Goal: Information Seeking & Learning: Learn about a topic

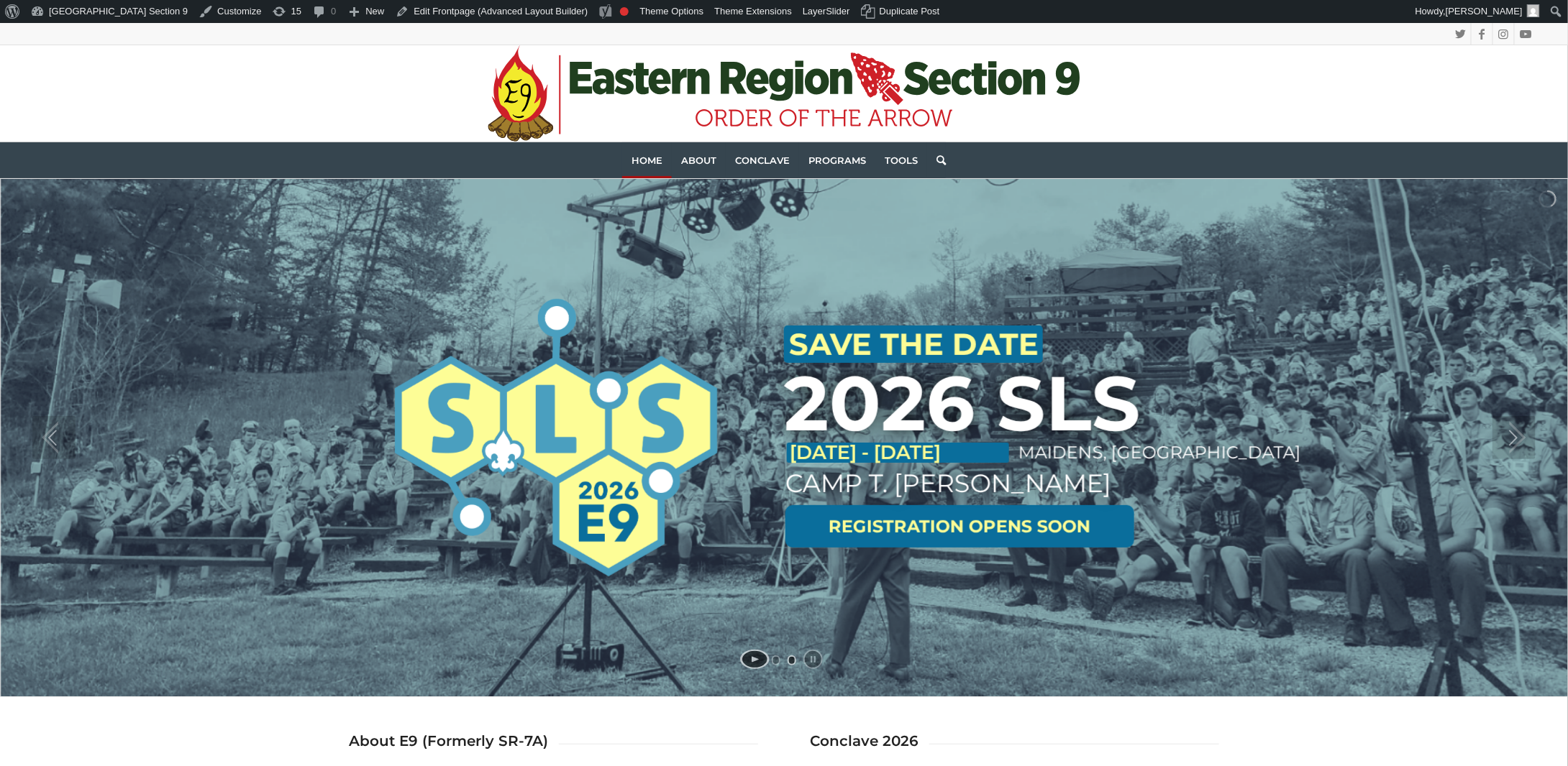
click at [1020, 516] on link at bounding box center [959, 526] width 349 height 43
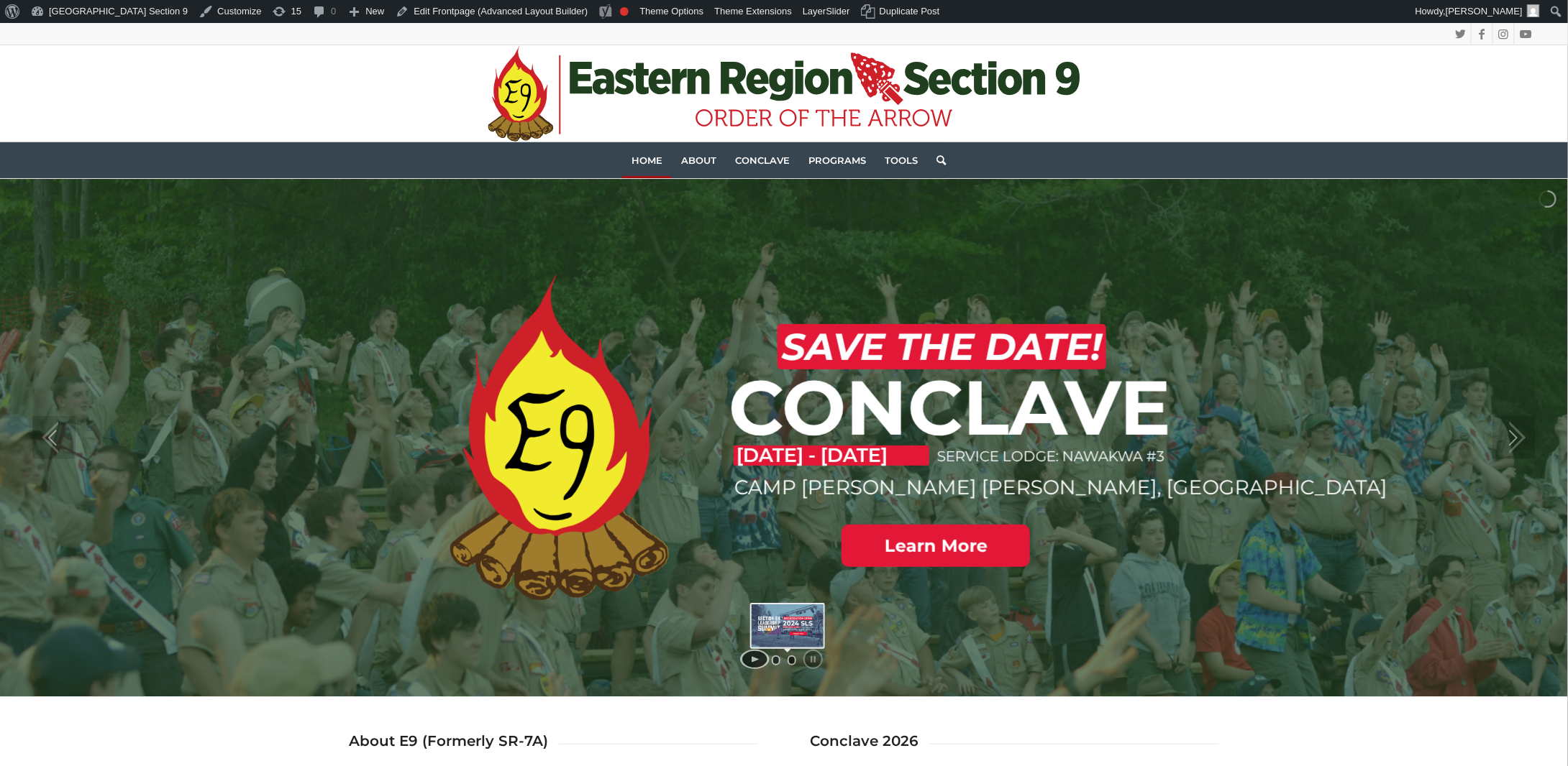
click at [790, 660] on link "jump to slide 2" at bounding box center [792, 661] width 9 height 10
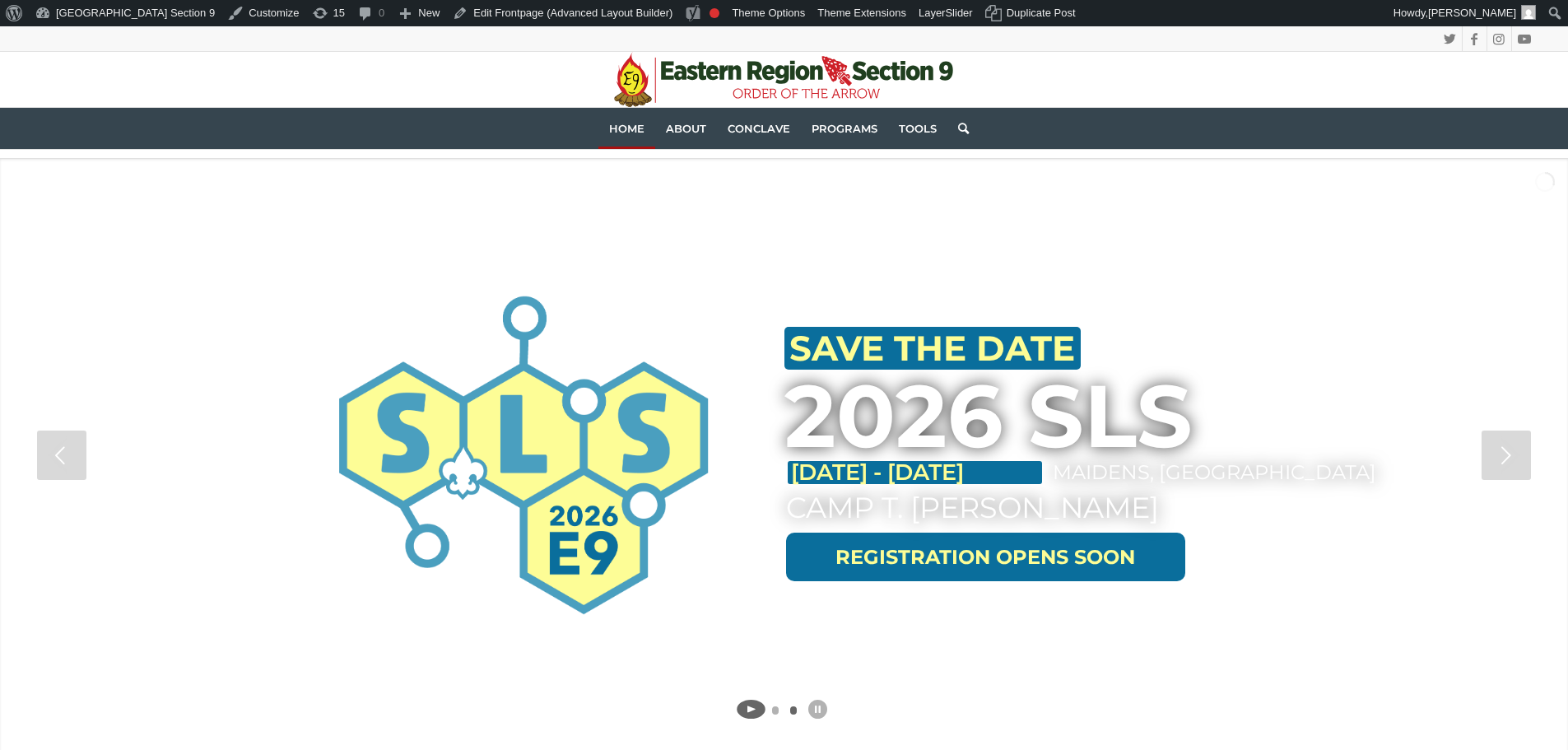
scroll to position [82, 0]
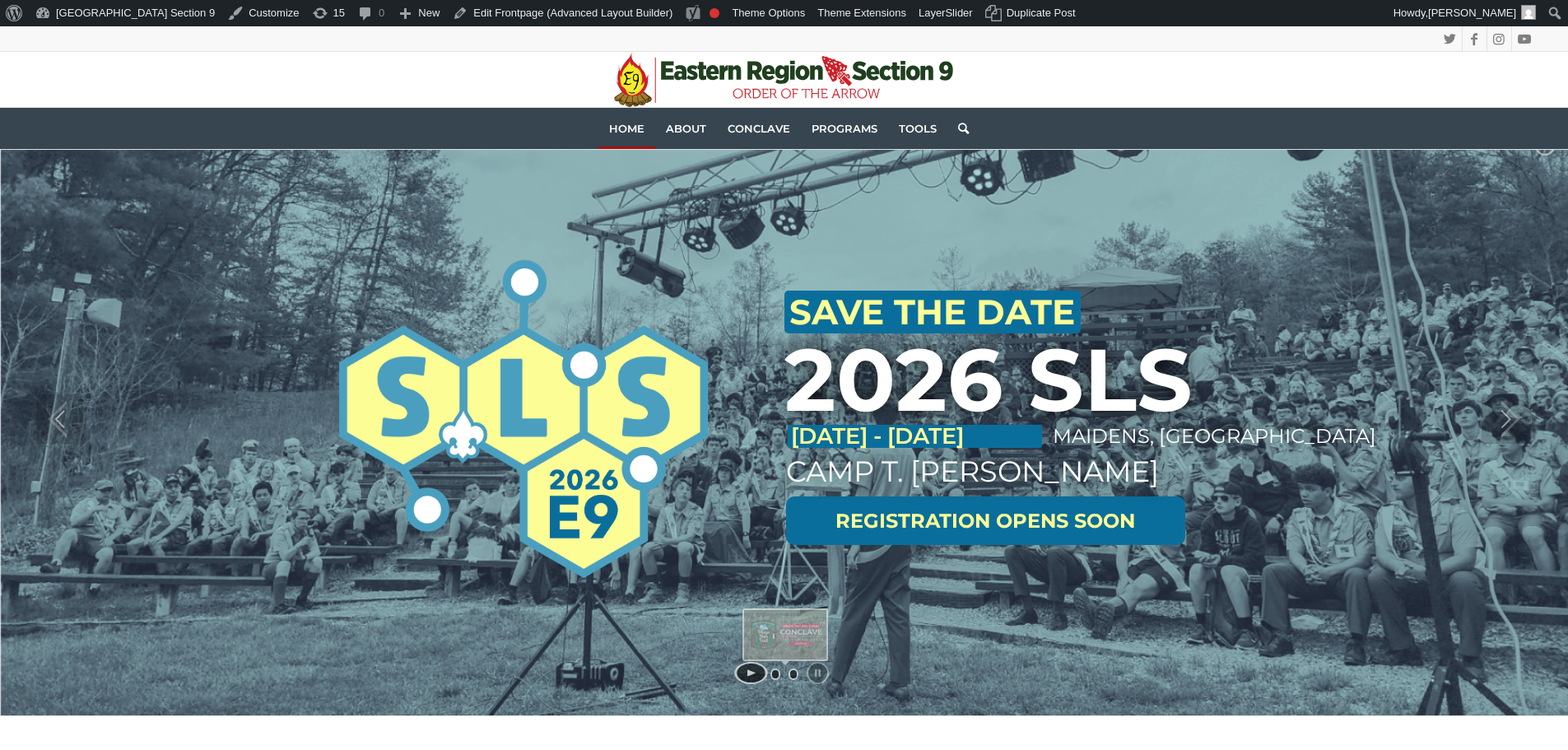
click at [775, 677] on link "jump to slide 1" at bounding box center [775, 675] width 10 height 12
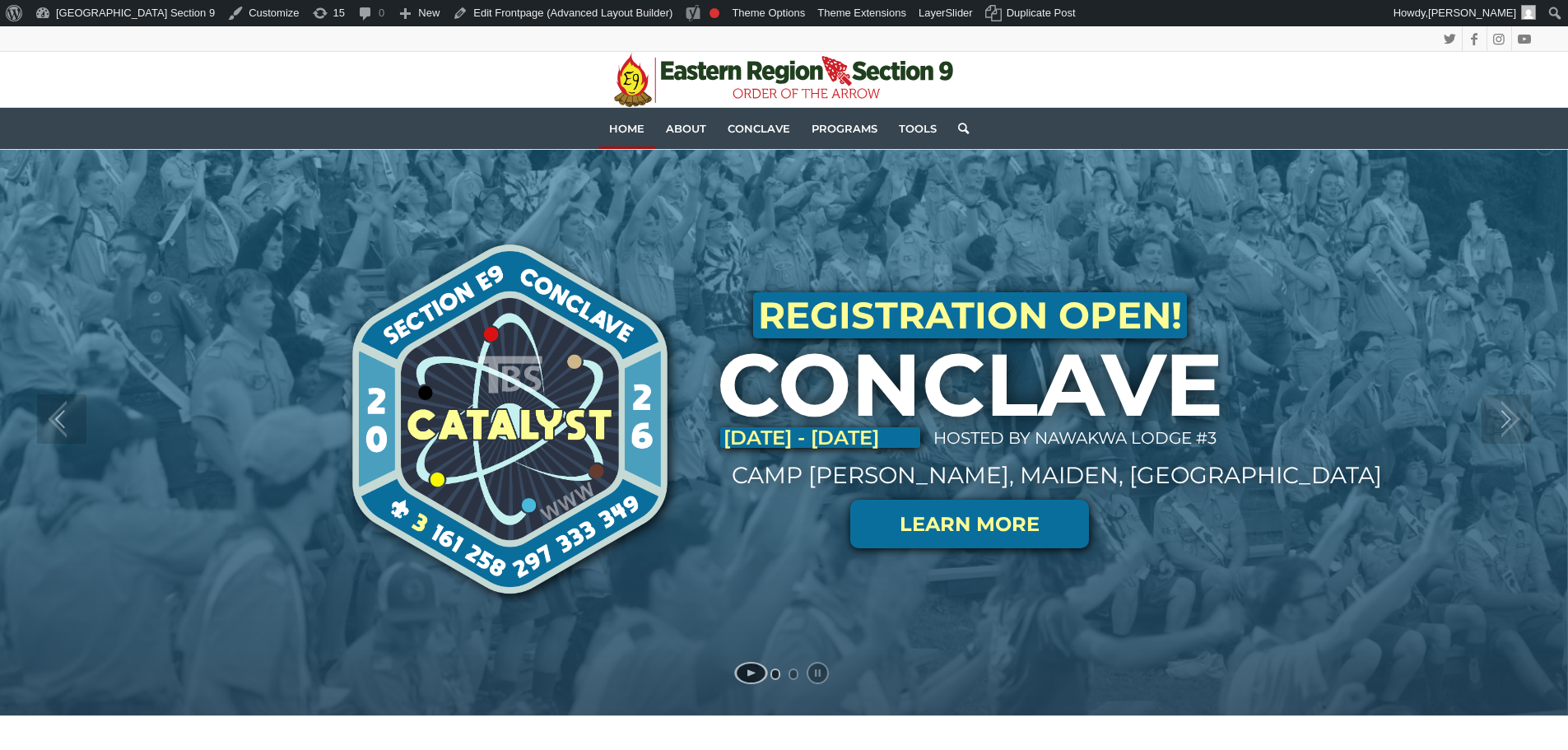
click at [953, 524] on link at bounding box center [969, 525] width 239 height 49
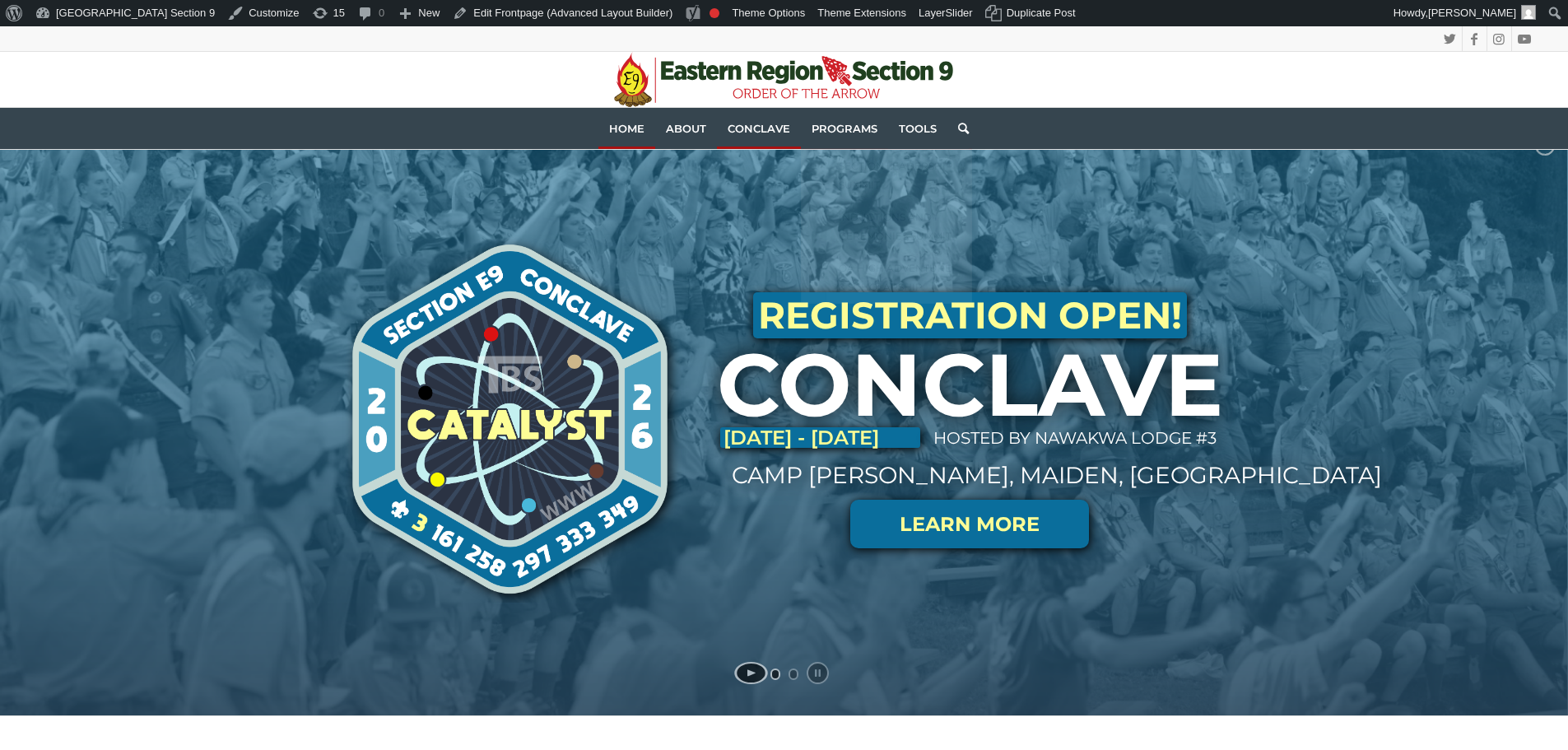
click at [766, 122] on span "Conclave" at bounding box center [759, 127] width 63 height 13
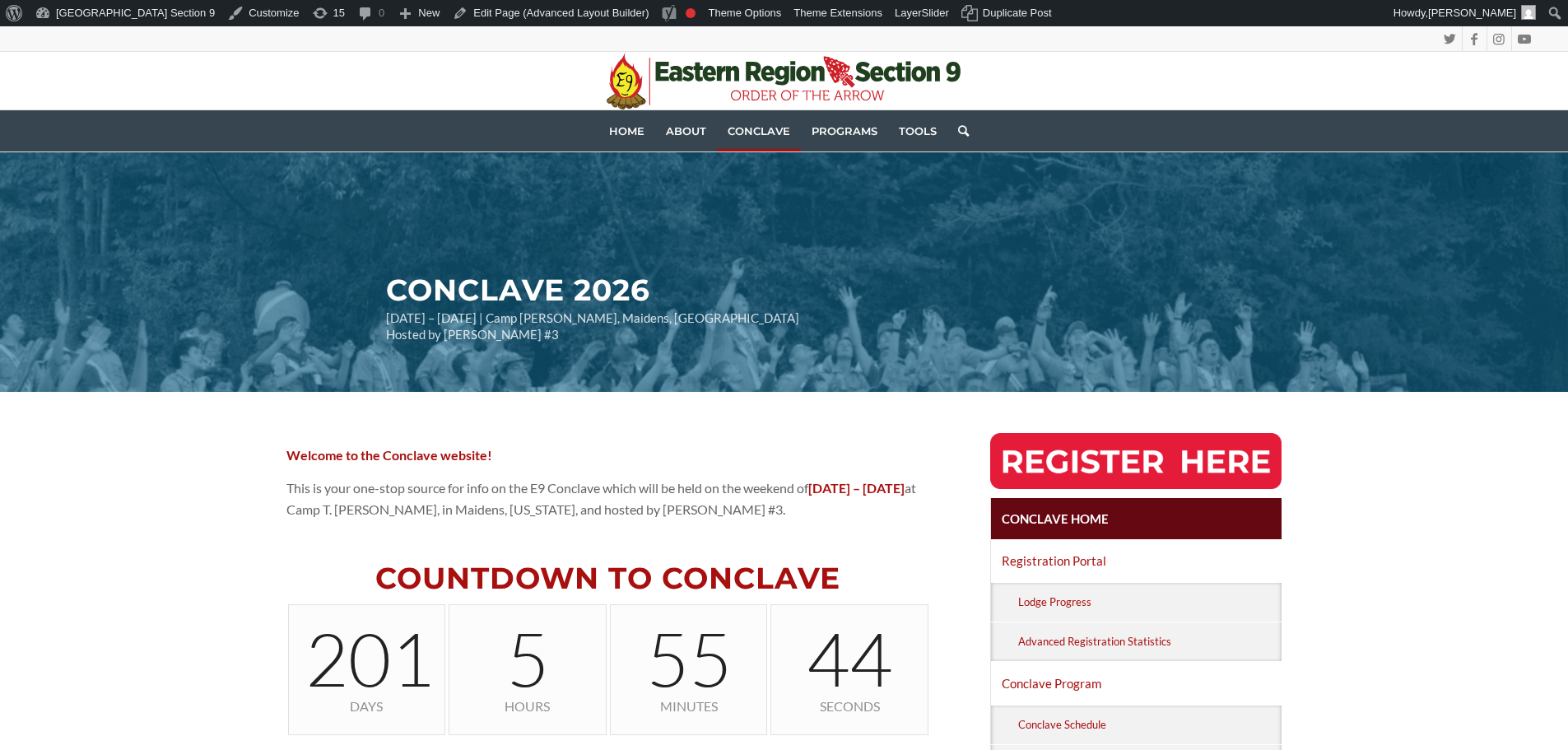
scroll to position [82, 0]
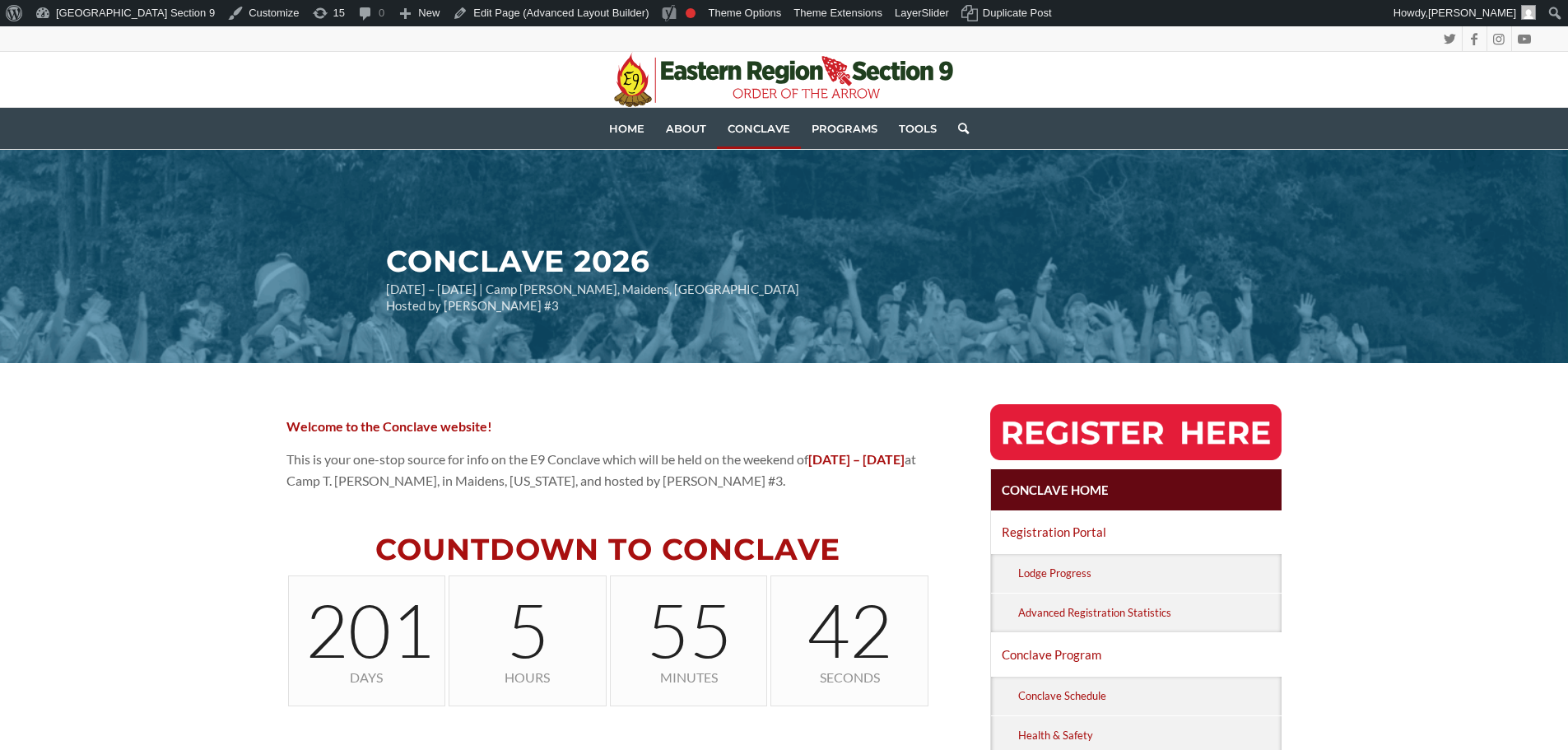
click at [1215, 428] on img at bounding box center [1136, 431] width 292 height 56
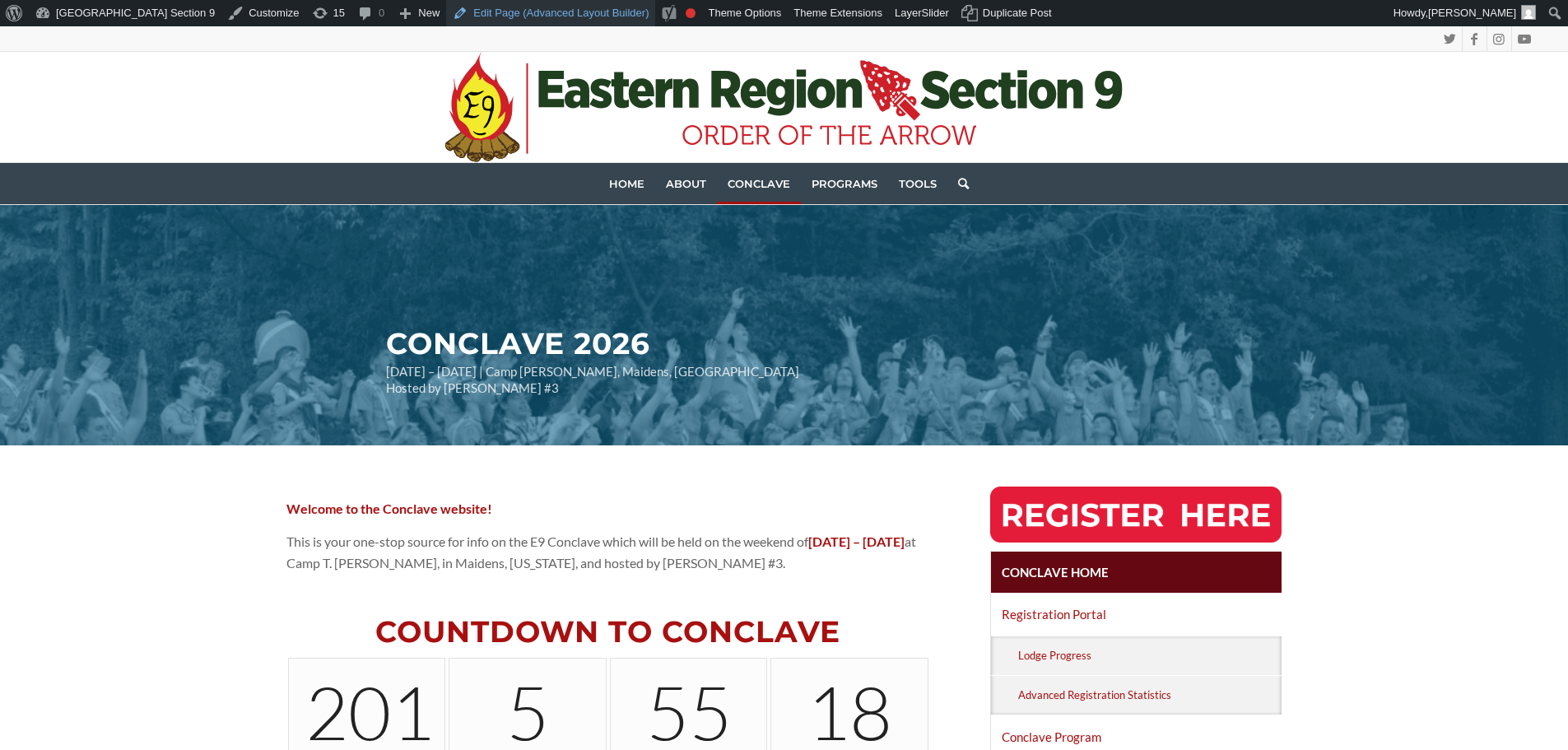
click at [460, 16] on link "Edit Page (Advanced Layout Builder)" at bounding box center [550, 13] width 209 height 26
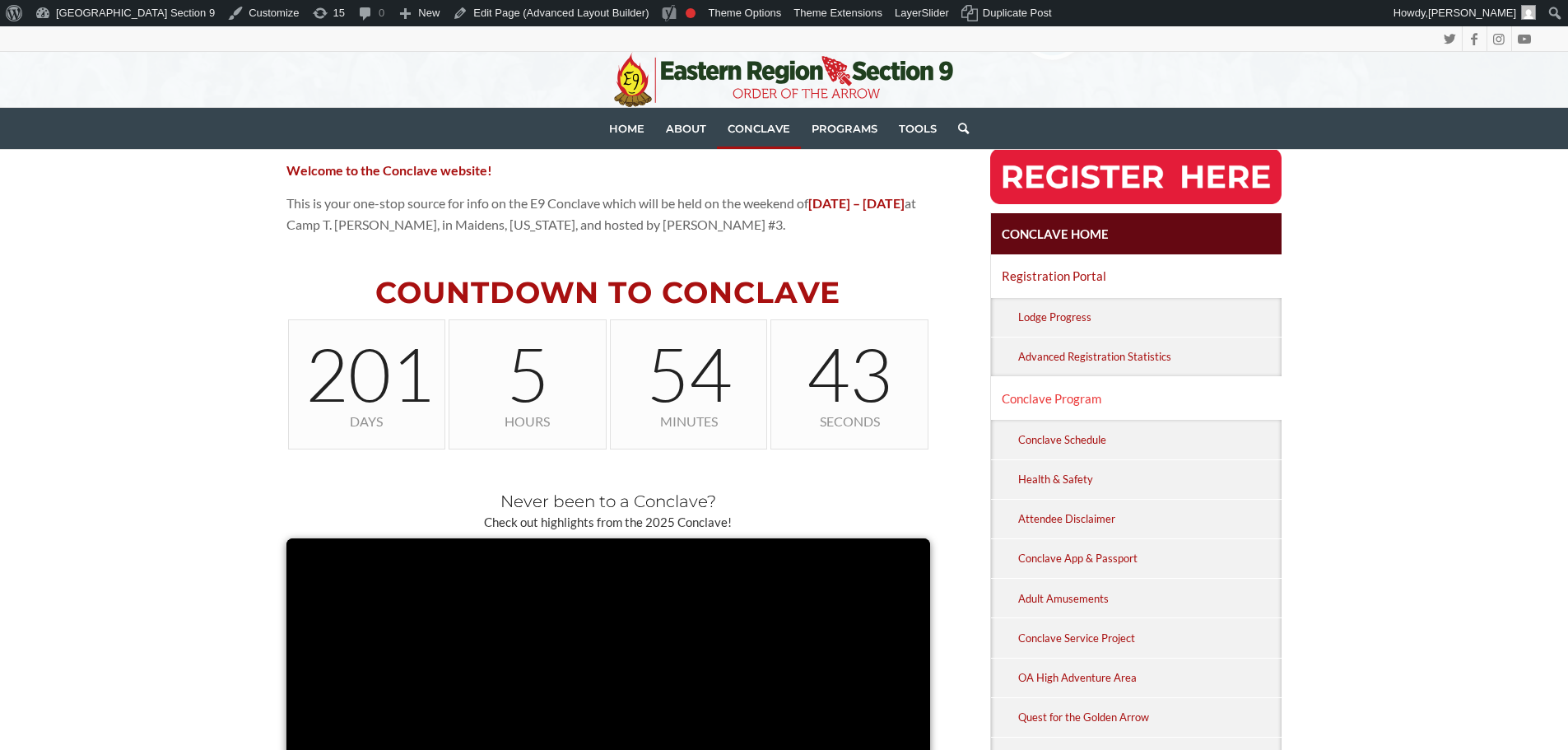
scroll to position [329, 0]
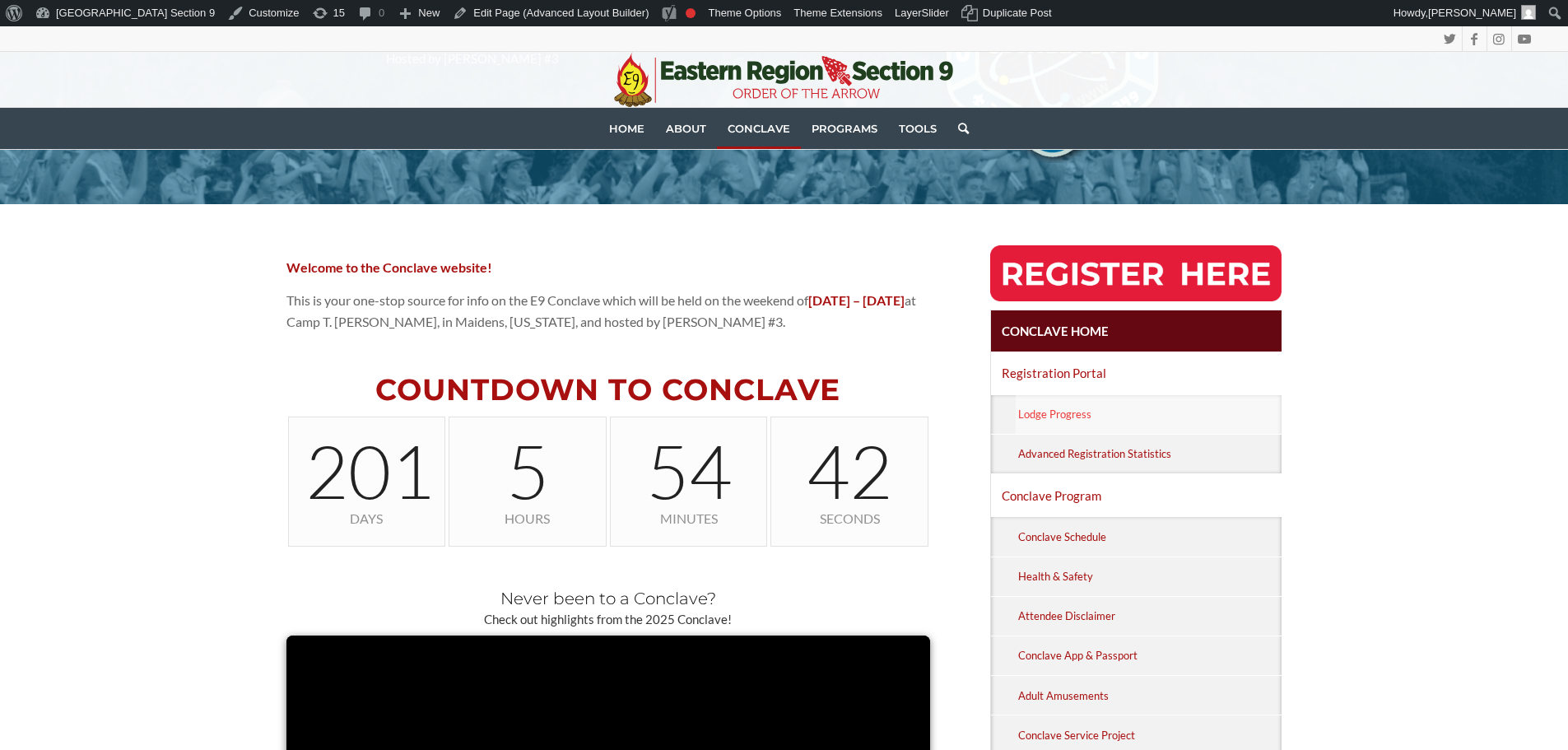
click at [1096, 408] on link "Lodge Progress" at bounding box center [1149, 414] width 267 height 38
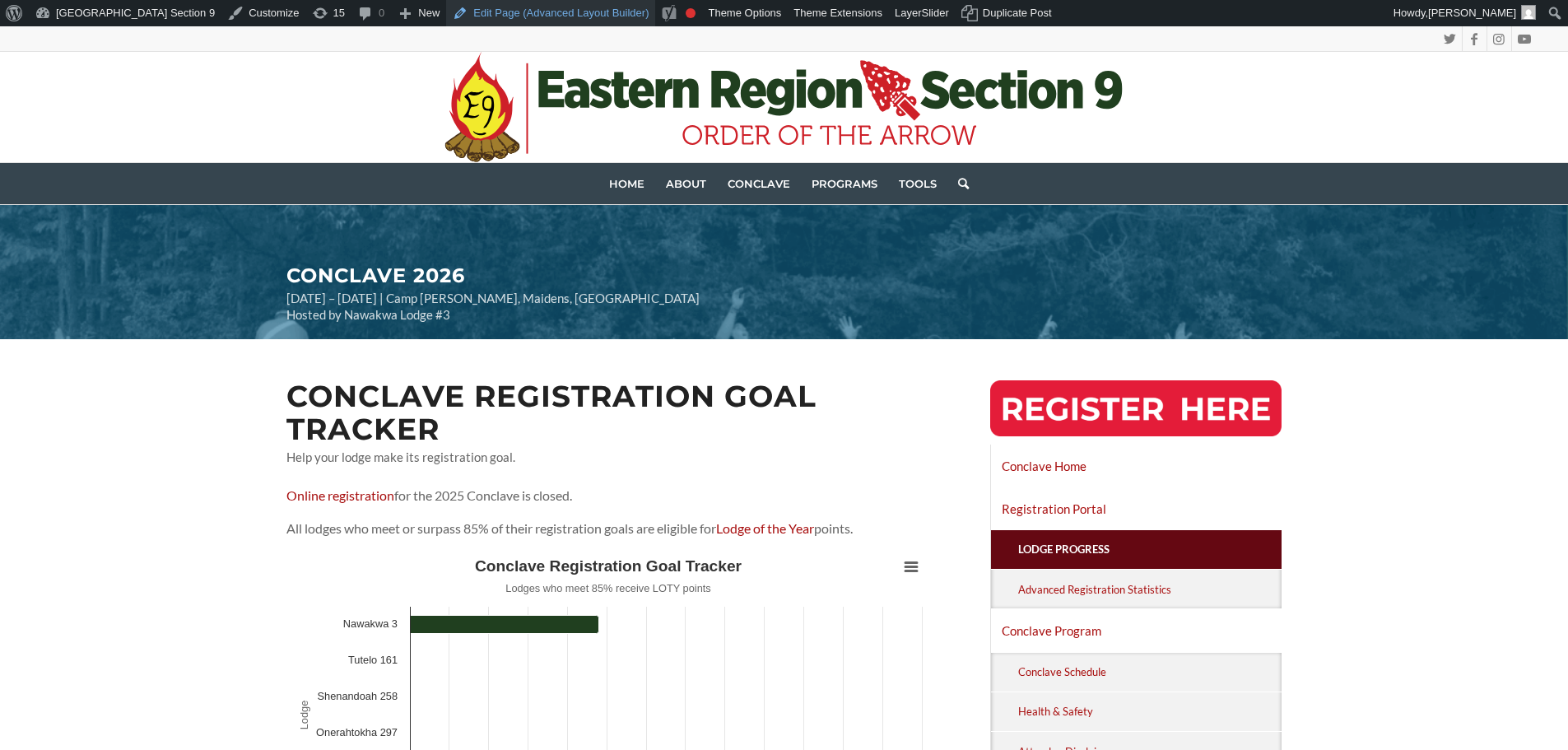
click at [481, 7] on link "Edit Page (Advanced Layout Builder)" at bounding box center [550, 13] width 209 height 26
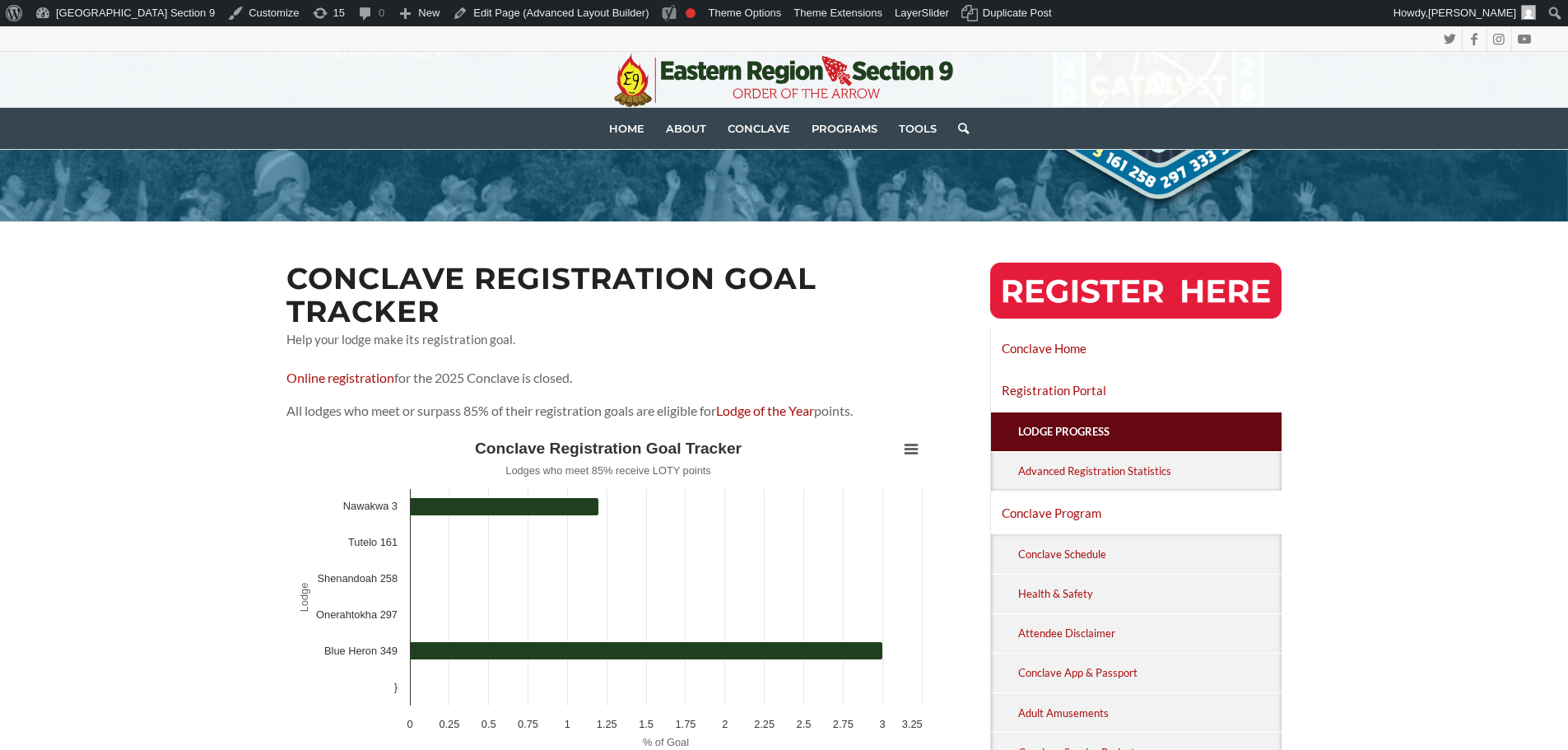
scroll to position [247, 0]
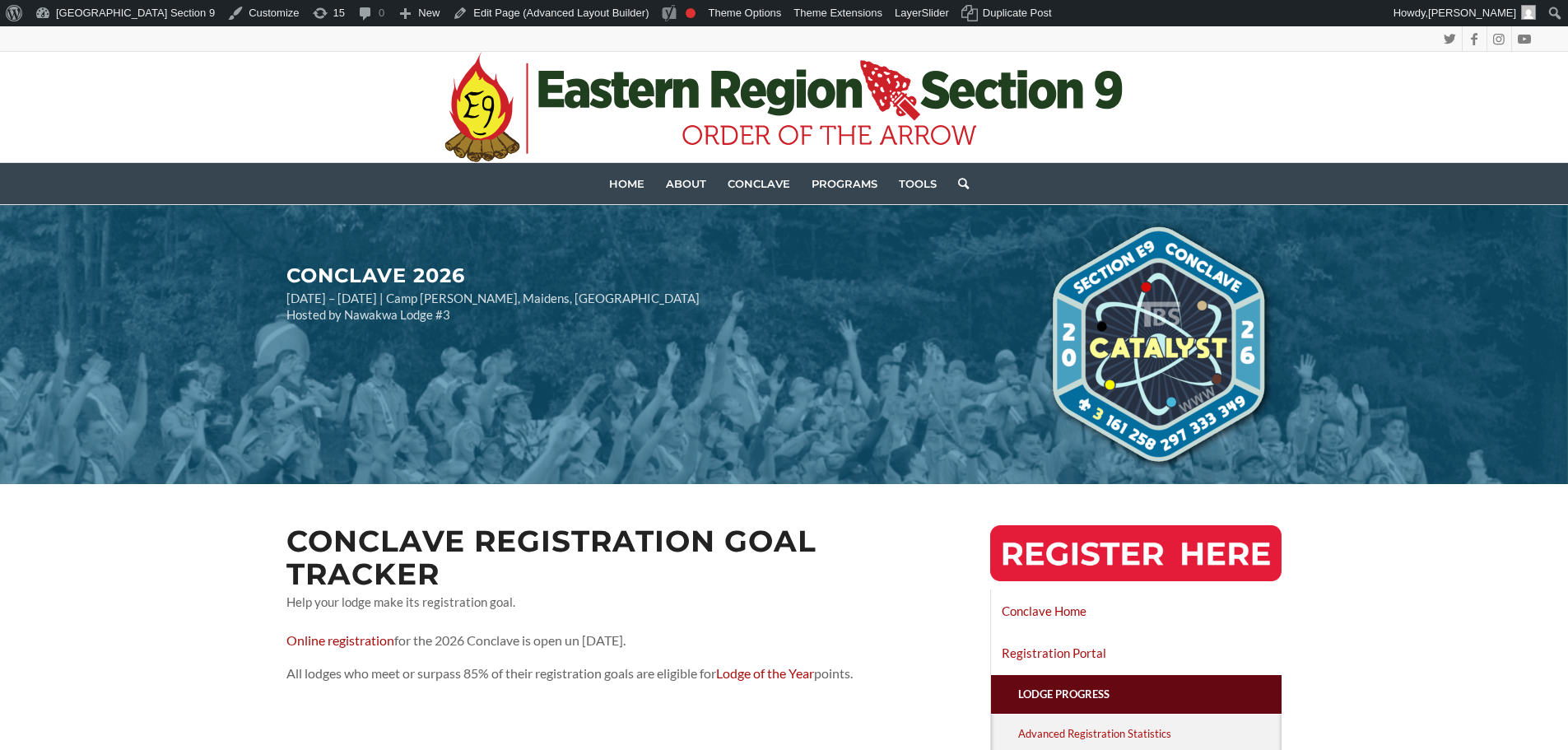
scroll to position [10, 0]
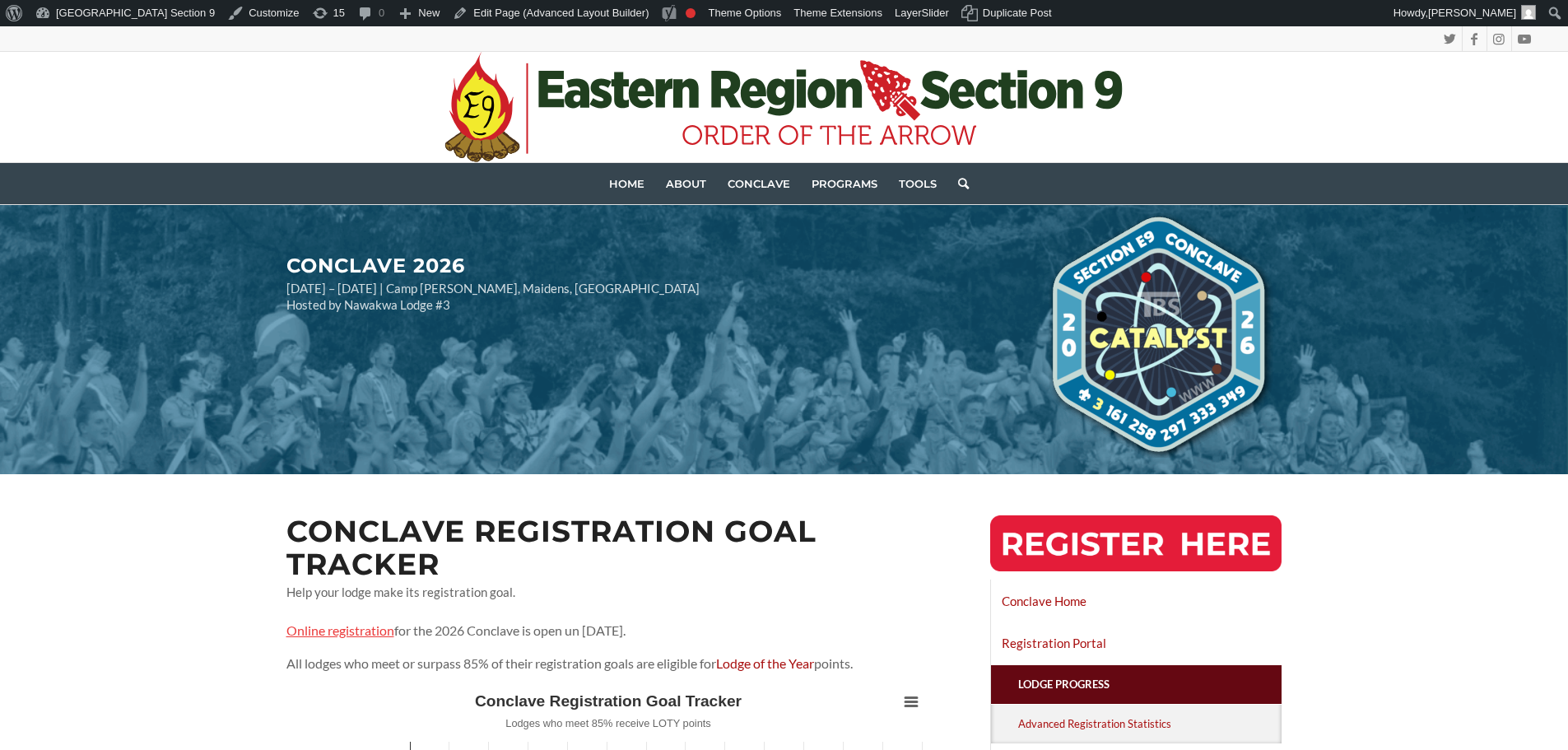
click at [377, 634] on link "Online registration" at bounding box center [340, 630] width 108 height 16
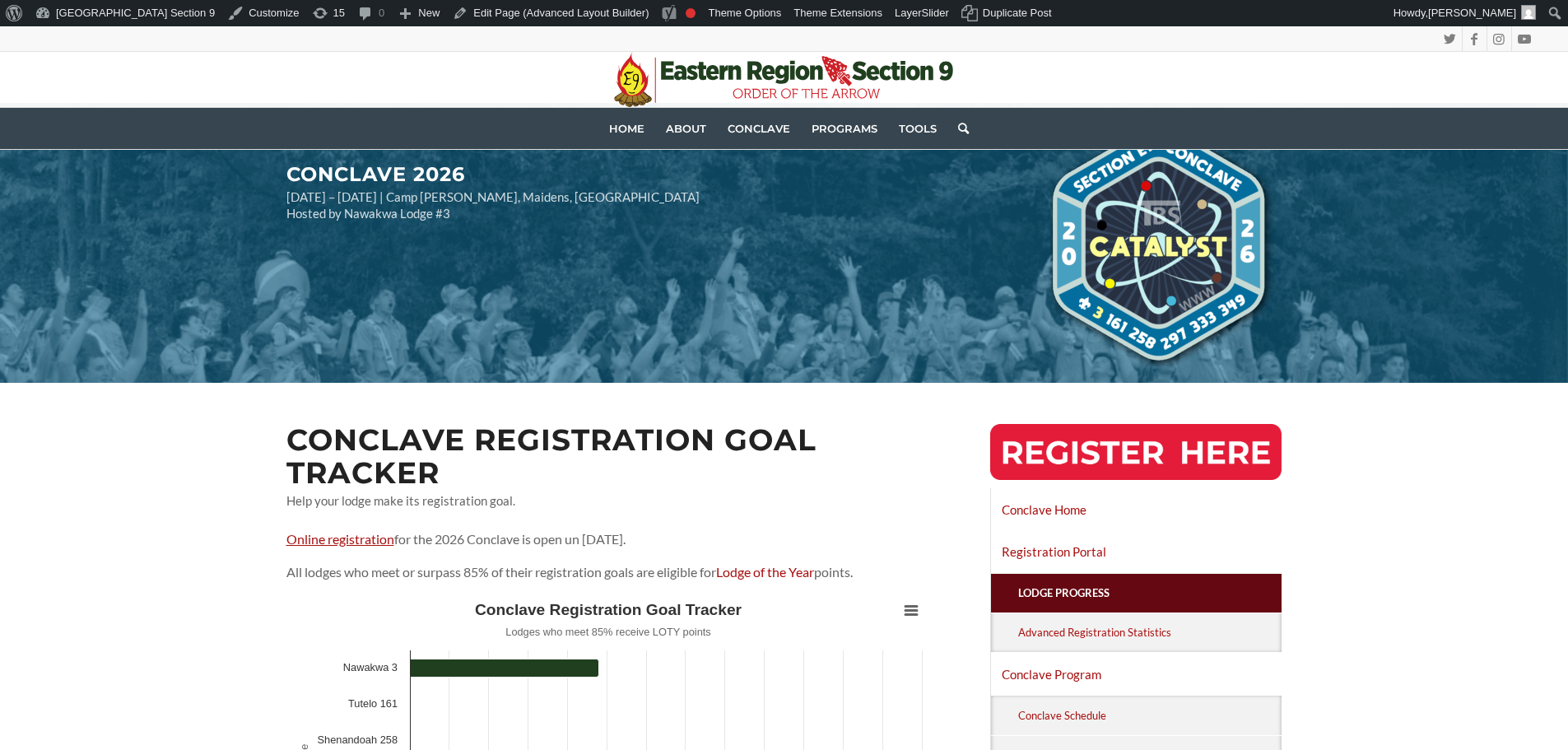
scroll to position [257, 0]
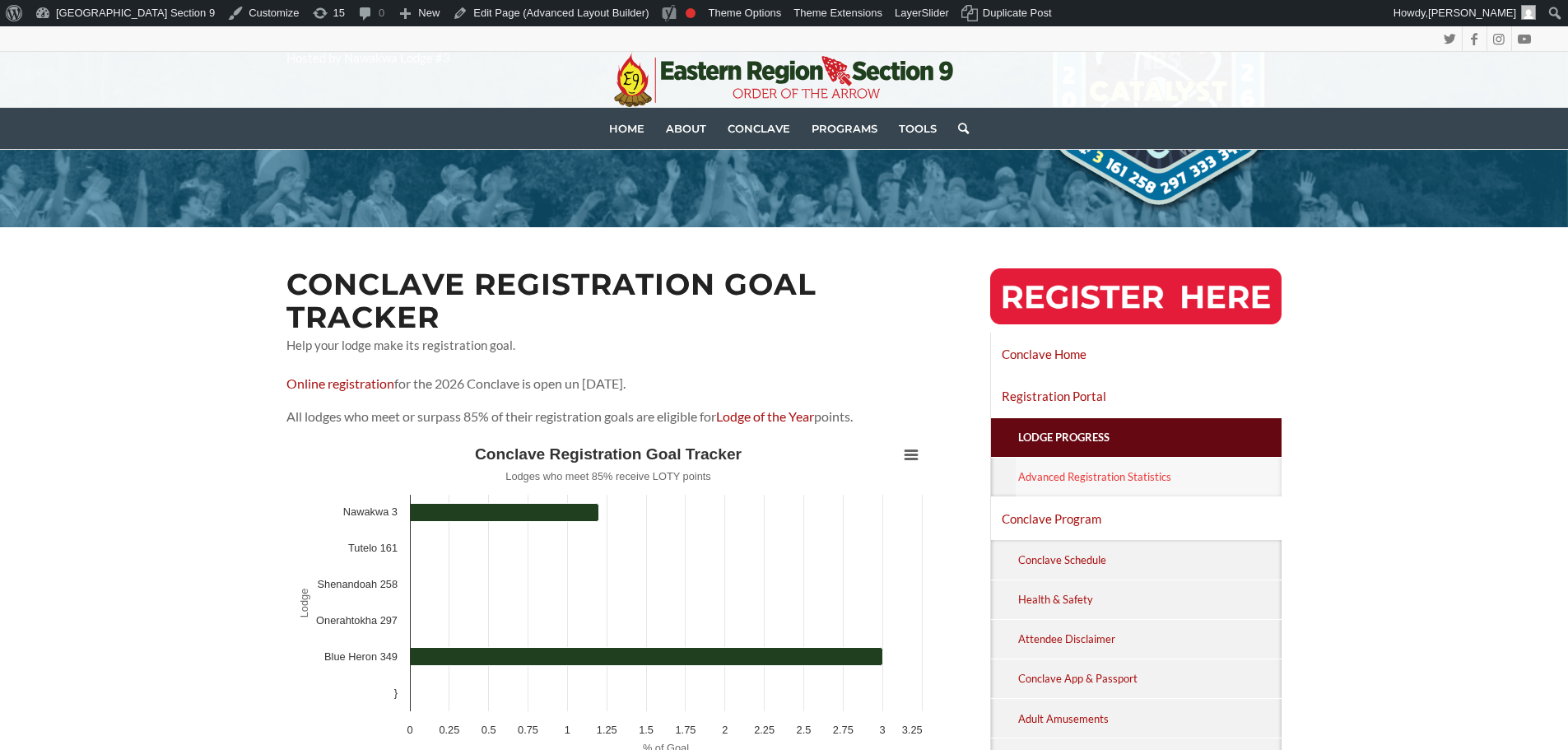
click at [1061, 482] on link "Advanced Registration Statistics" at bounding box center [1149, 476] width 267 height 38
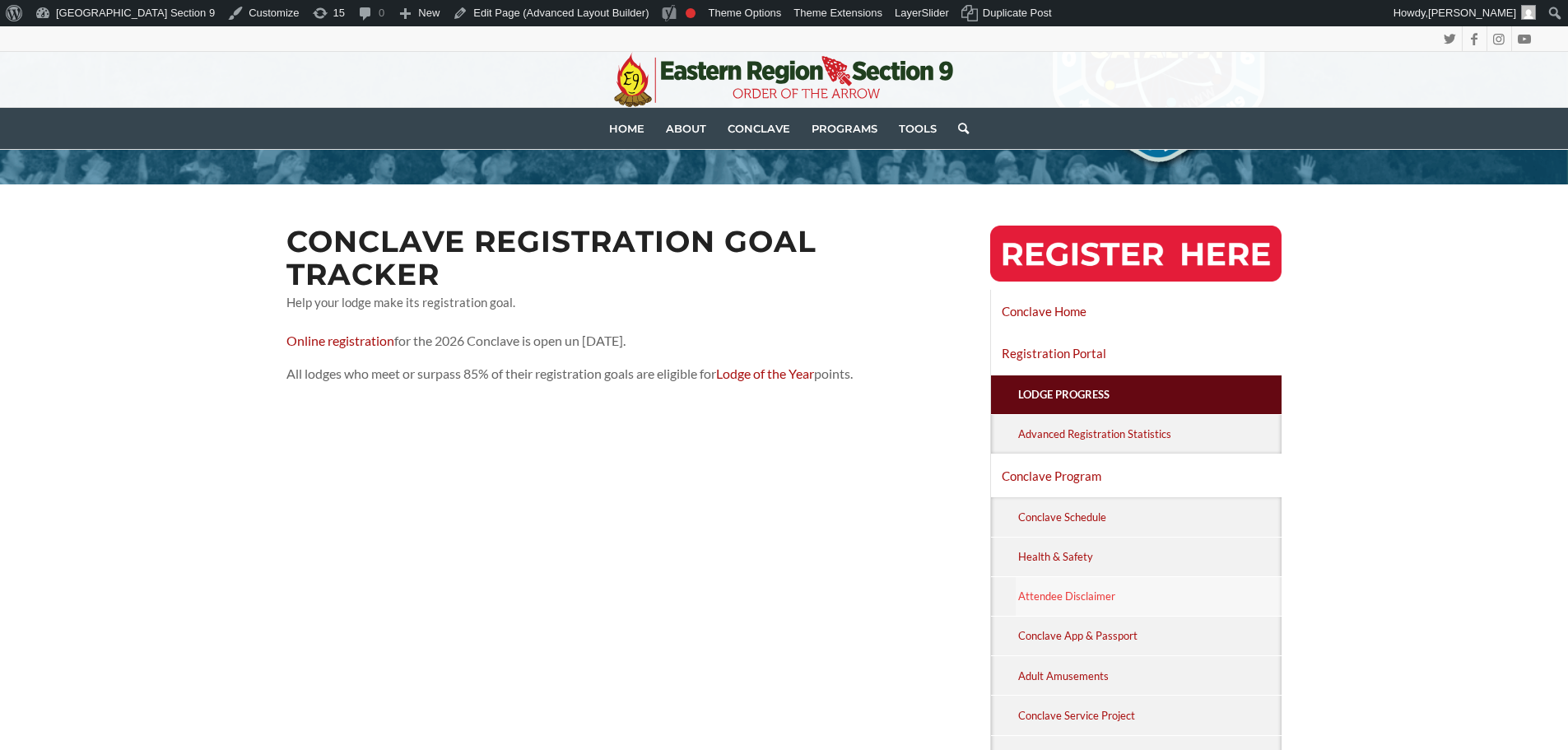
scroll to position [346, 0]
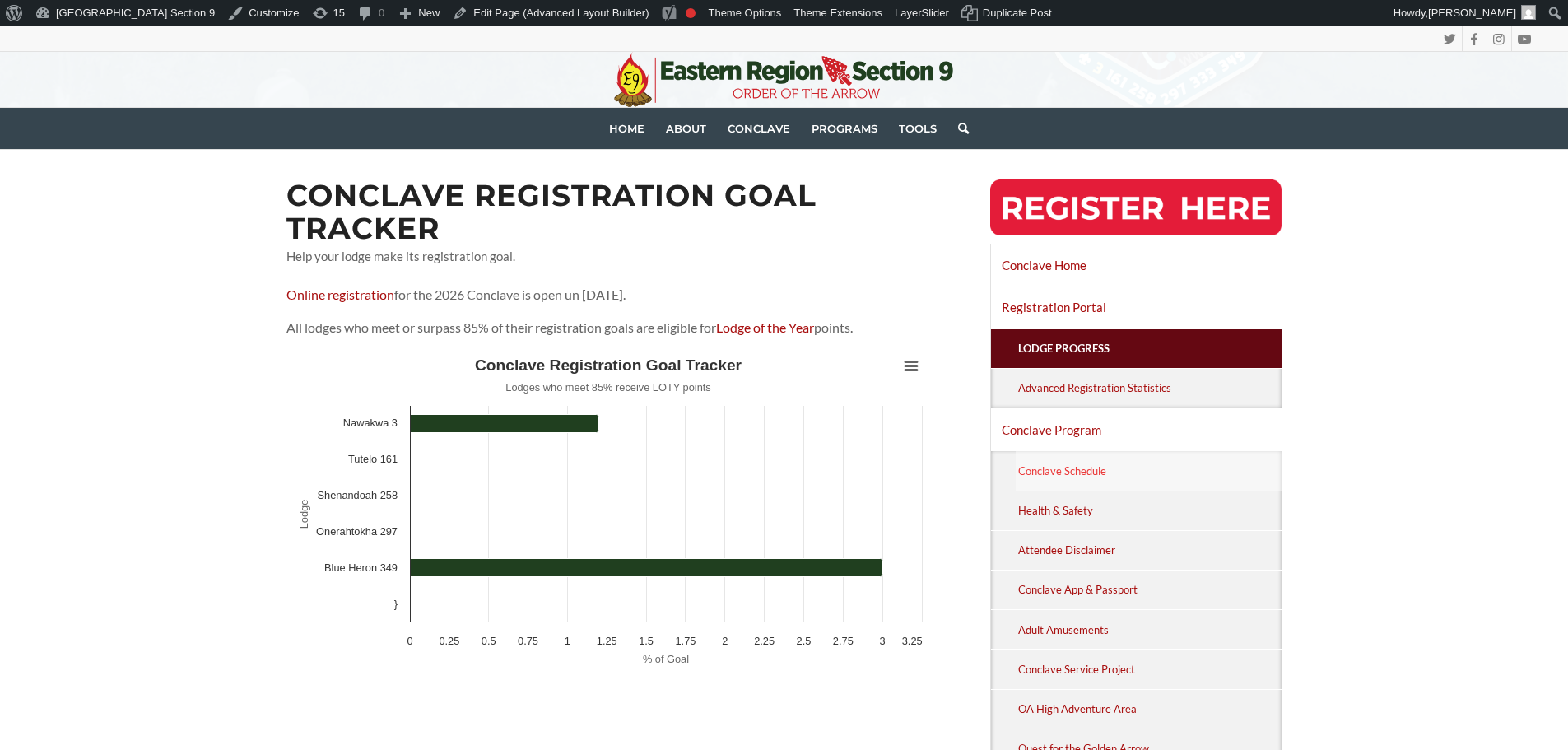
click at [1079, 460] on link "Conclave Schedule" at bounding box center [1149, 470] width 267 height 38
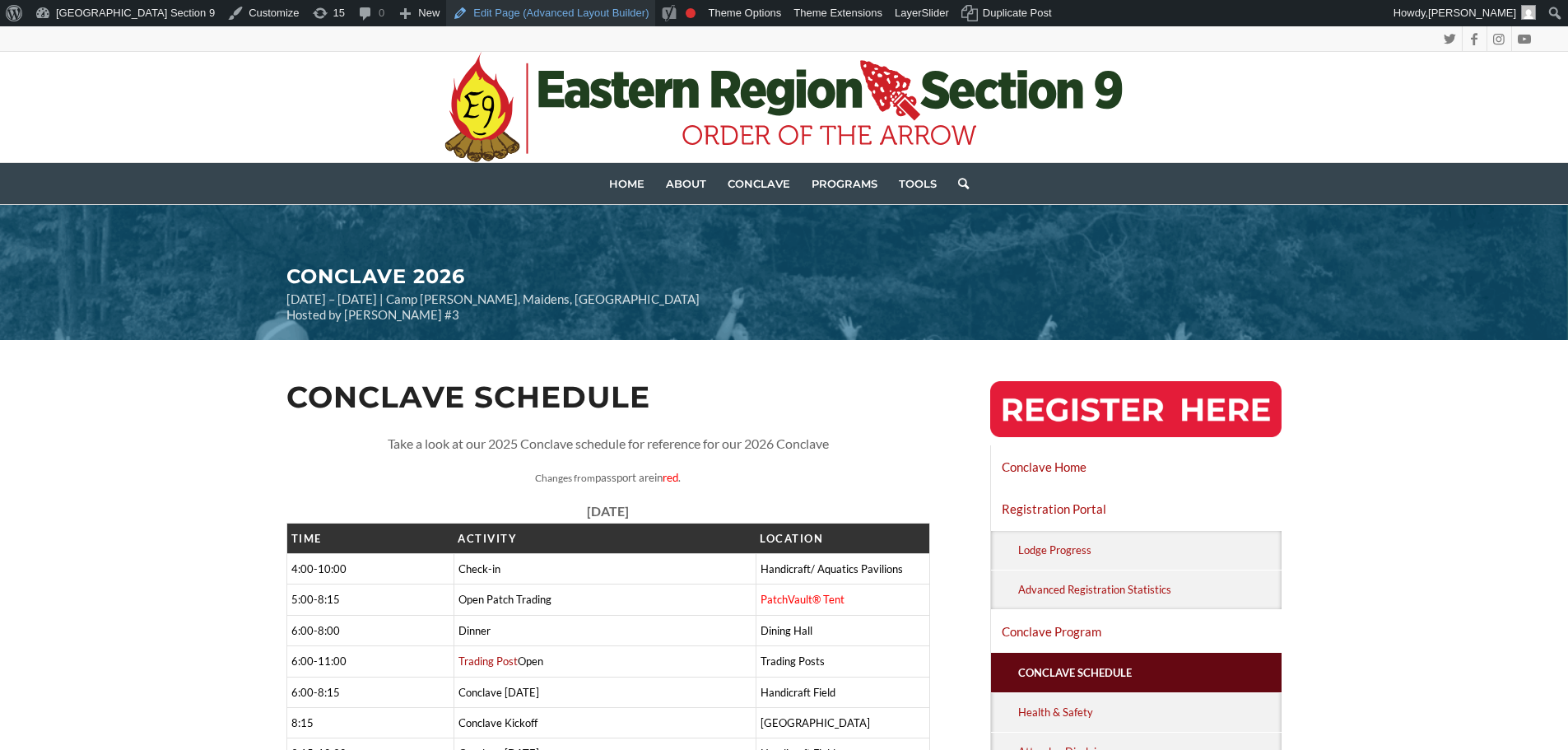
click at [458, 18] on link "Edit Page (Advanced Layout Builder)" at bounding box center [550, 13] width 209 height 26
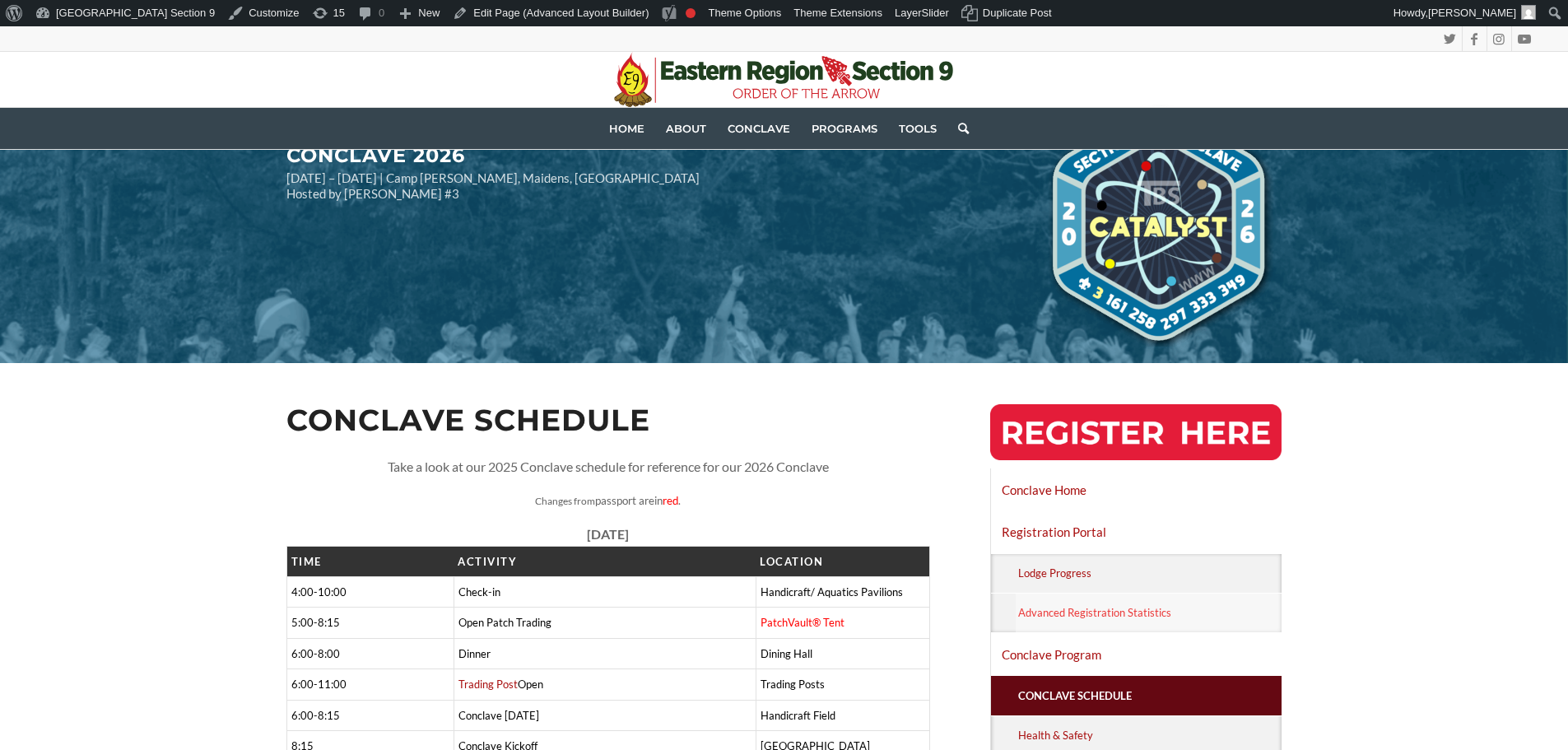
scroll to position [329, 0]
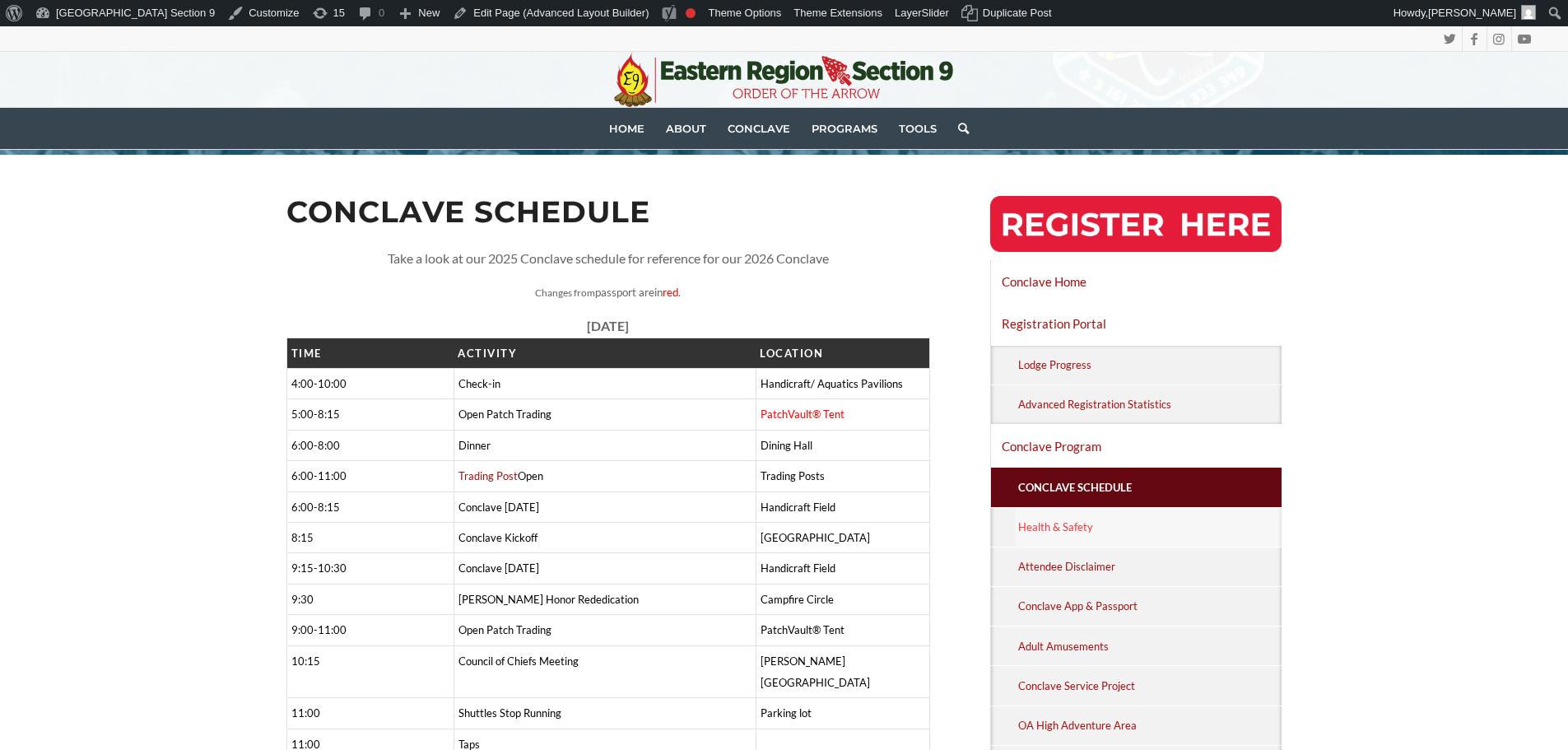
click at [1139, 530] on link "Health & Safety" at bounding box center [1149, 526] width 267 height 38
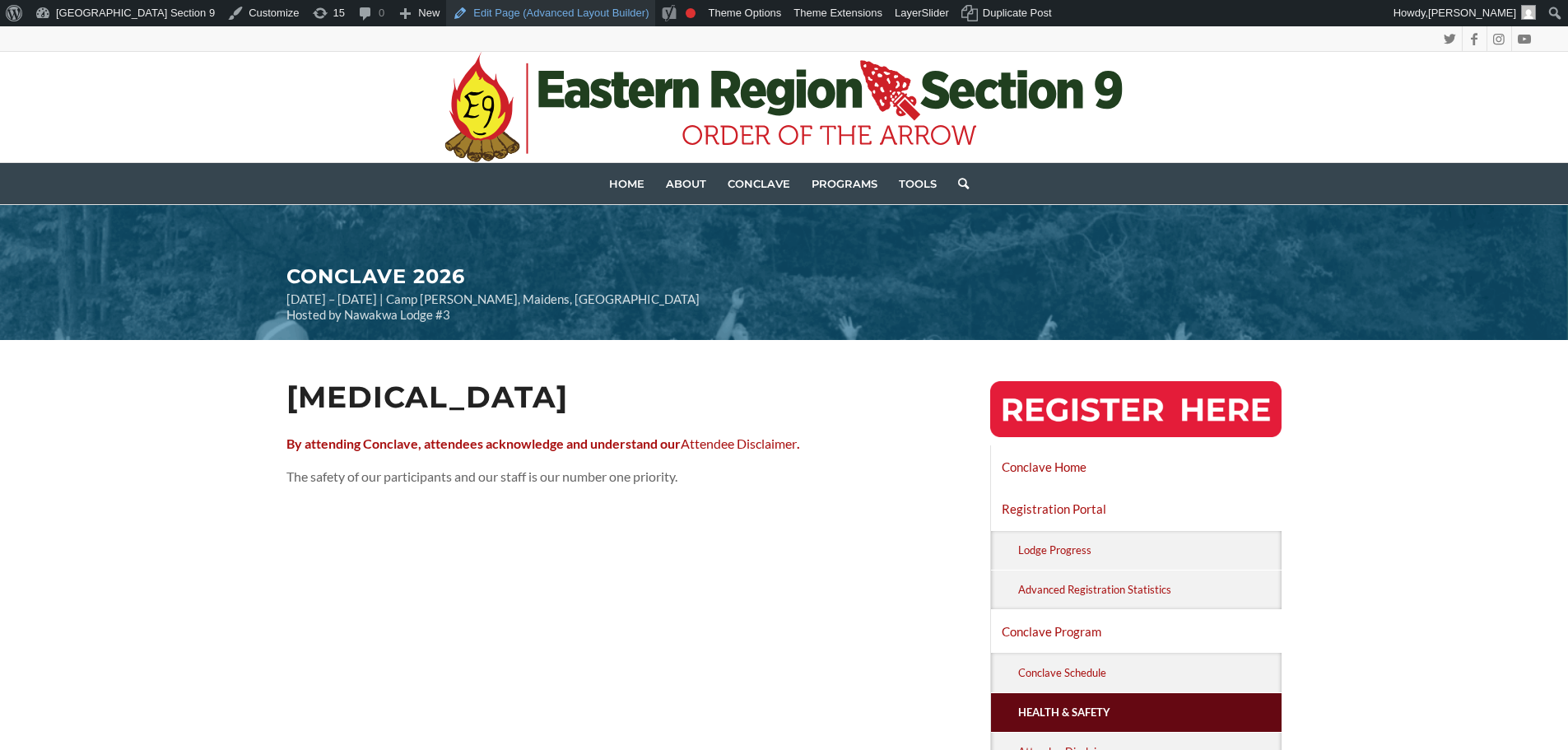
click at [446, 12] on link "Edit Page (Advanced Layout Builder)" at bounding box center [550, 13] width 209 height 26
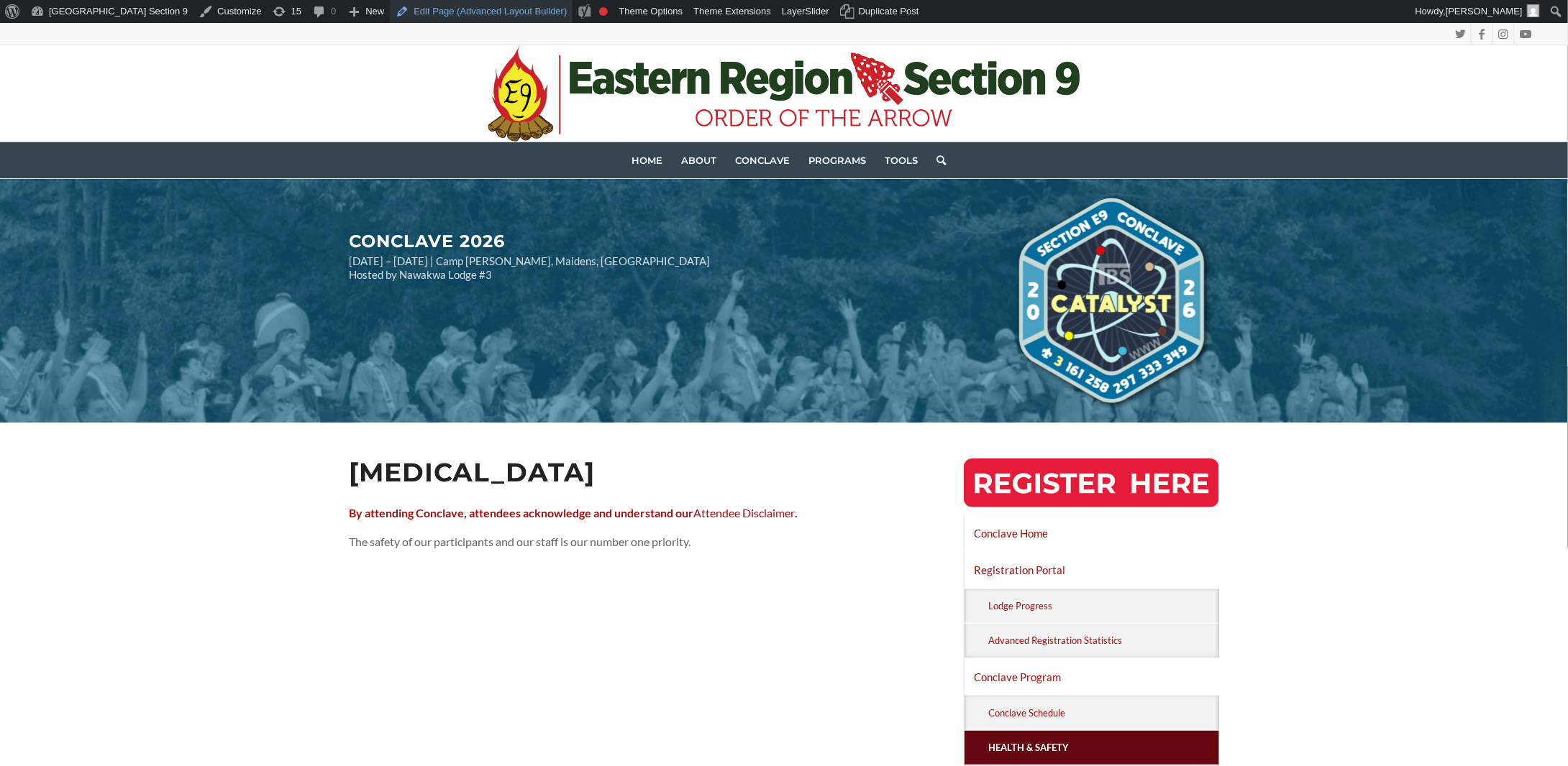
click at [404, 11] on link "Edit Page (Advanced Layout Builder)" at bounding box center [480, 11] width 182 height 23
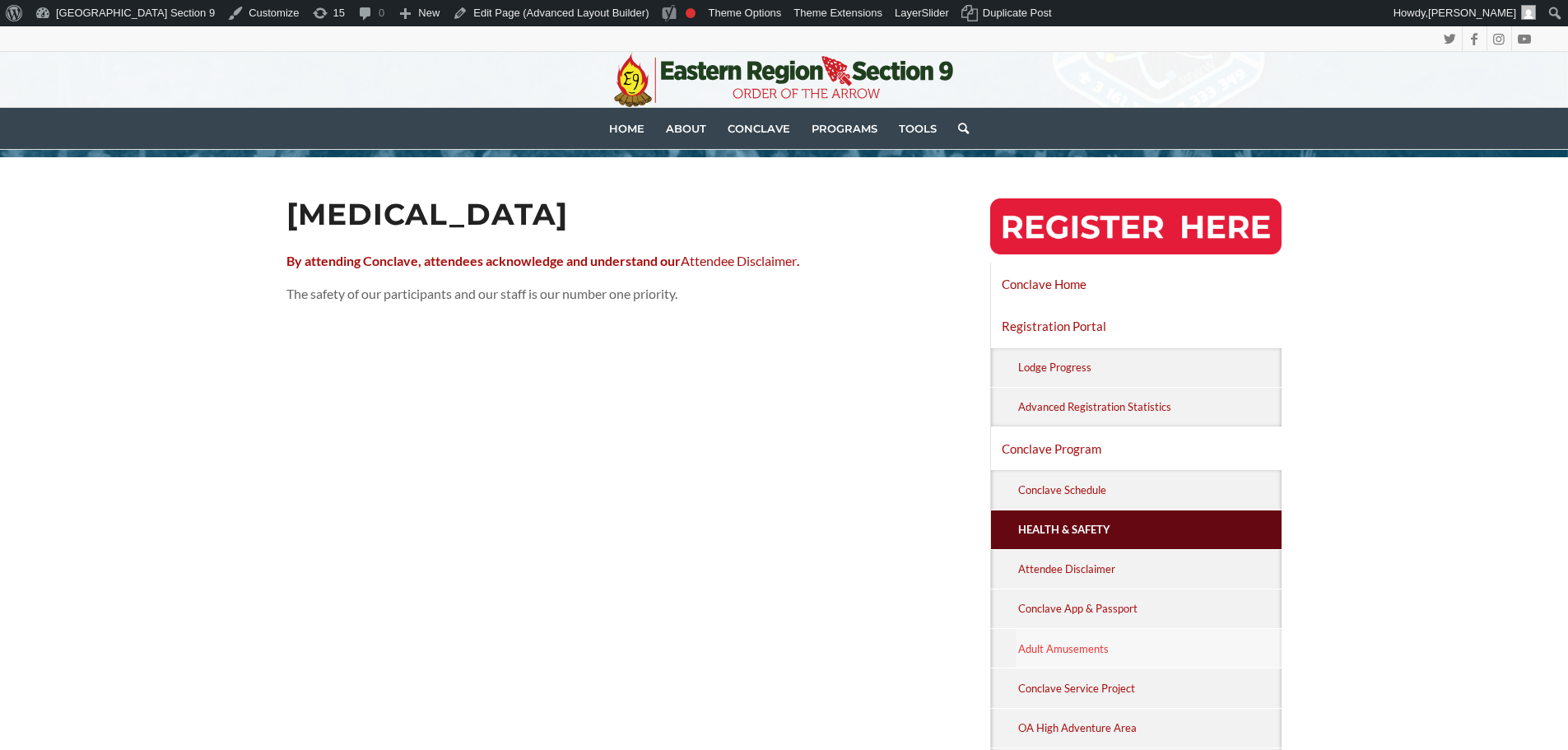
scroll to position [412, 0]
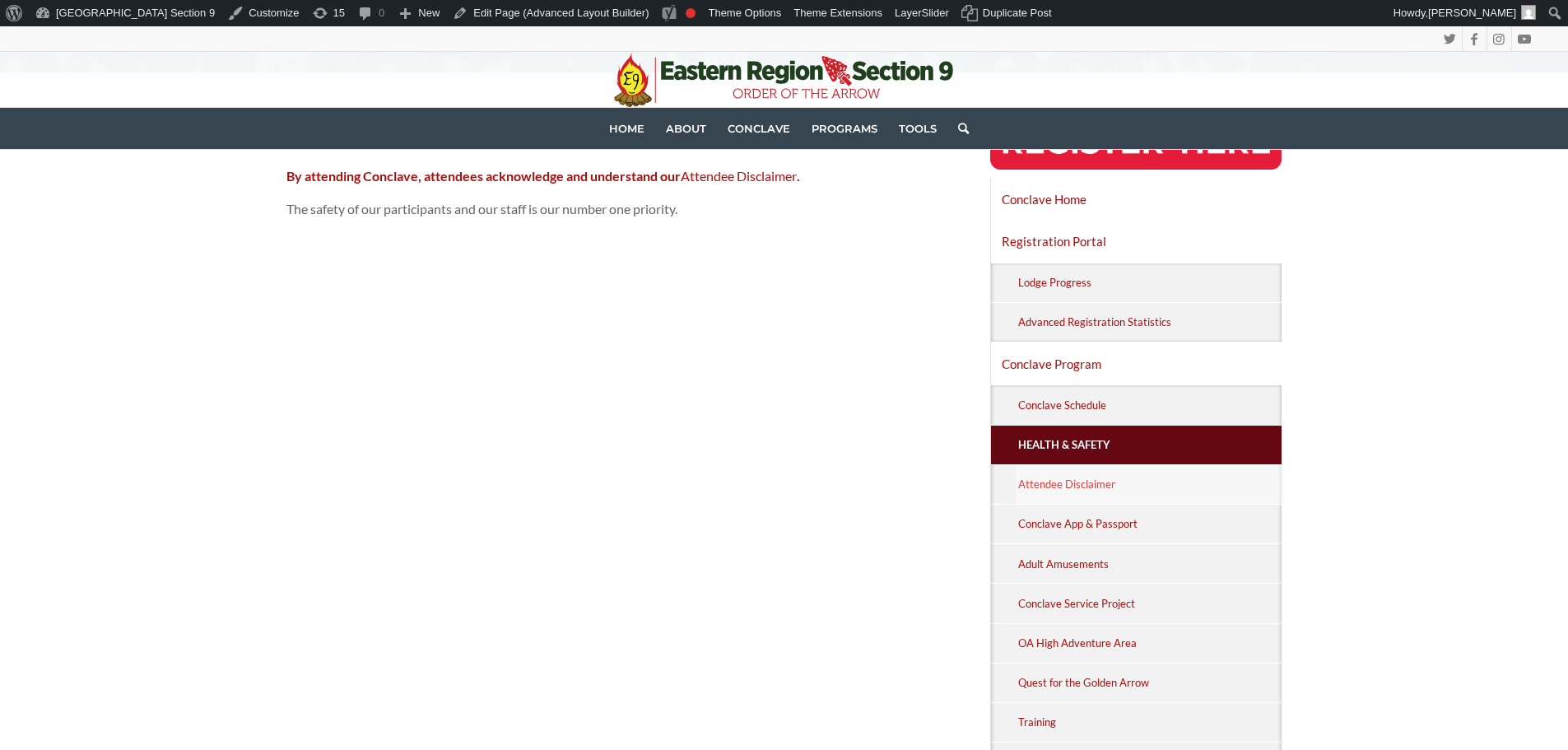
click at [1138, 479] on link "Attendee Disclaimer" at bounding box center [1149, 483] width 267 height 38
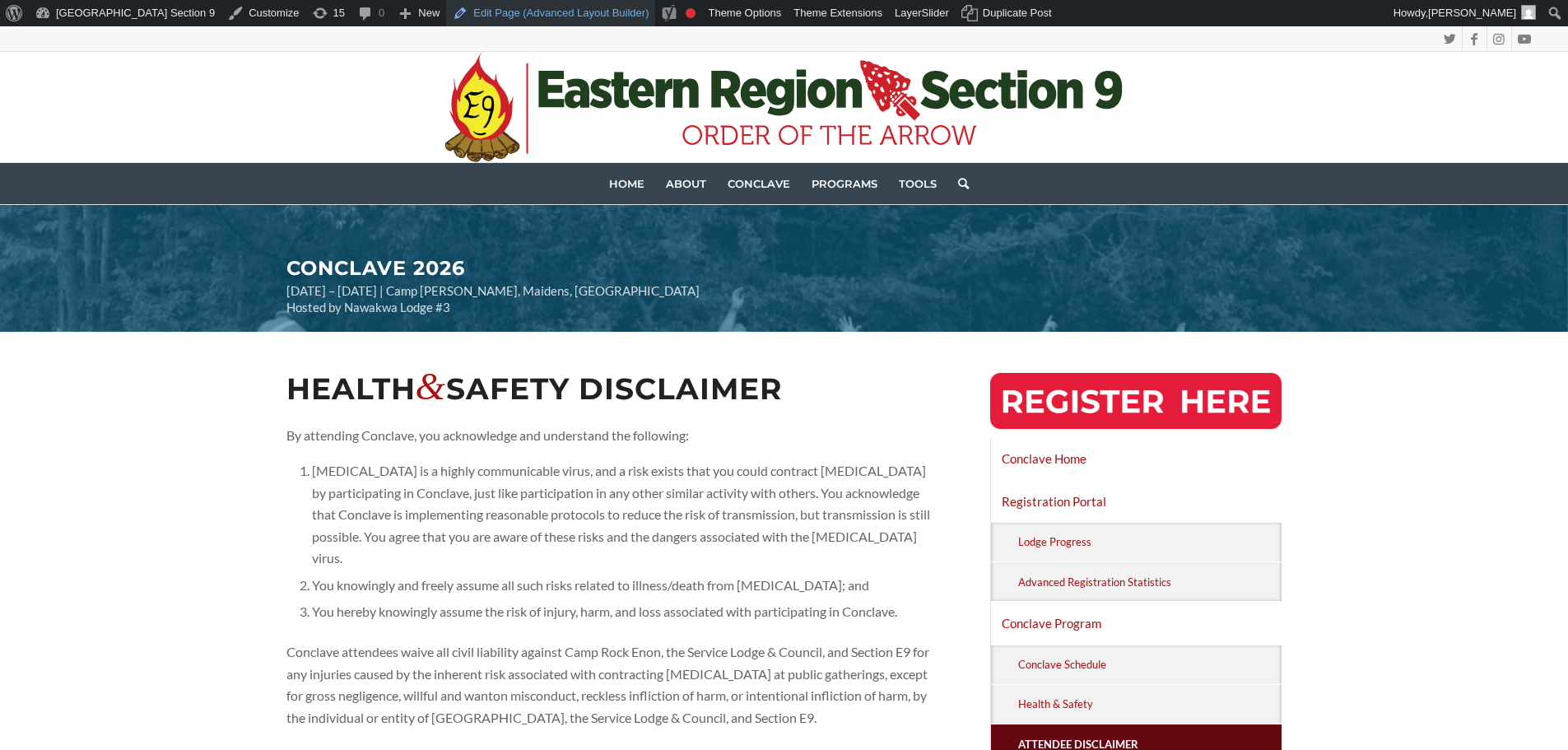
click at [470, 13] on link "Edit Page (Advanced Layout Builder)" at bounding box center [550, 13] width 209 height 26
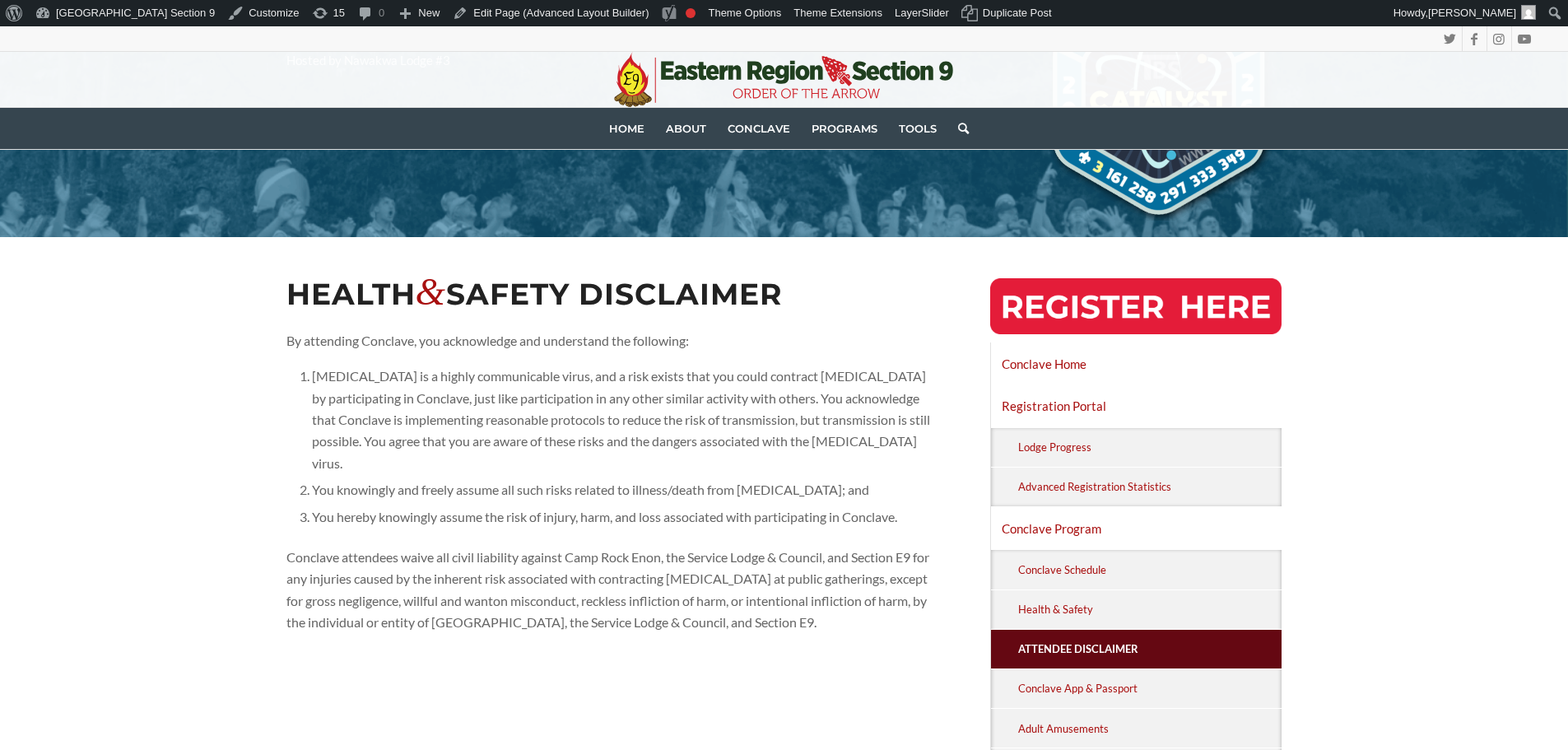
scroll to position [576, 0]
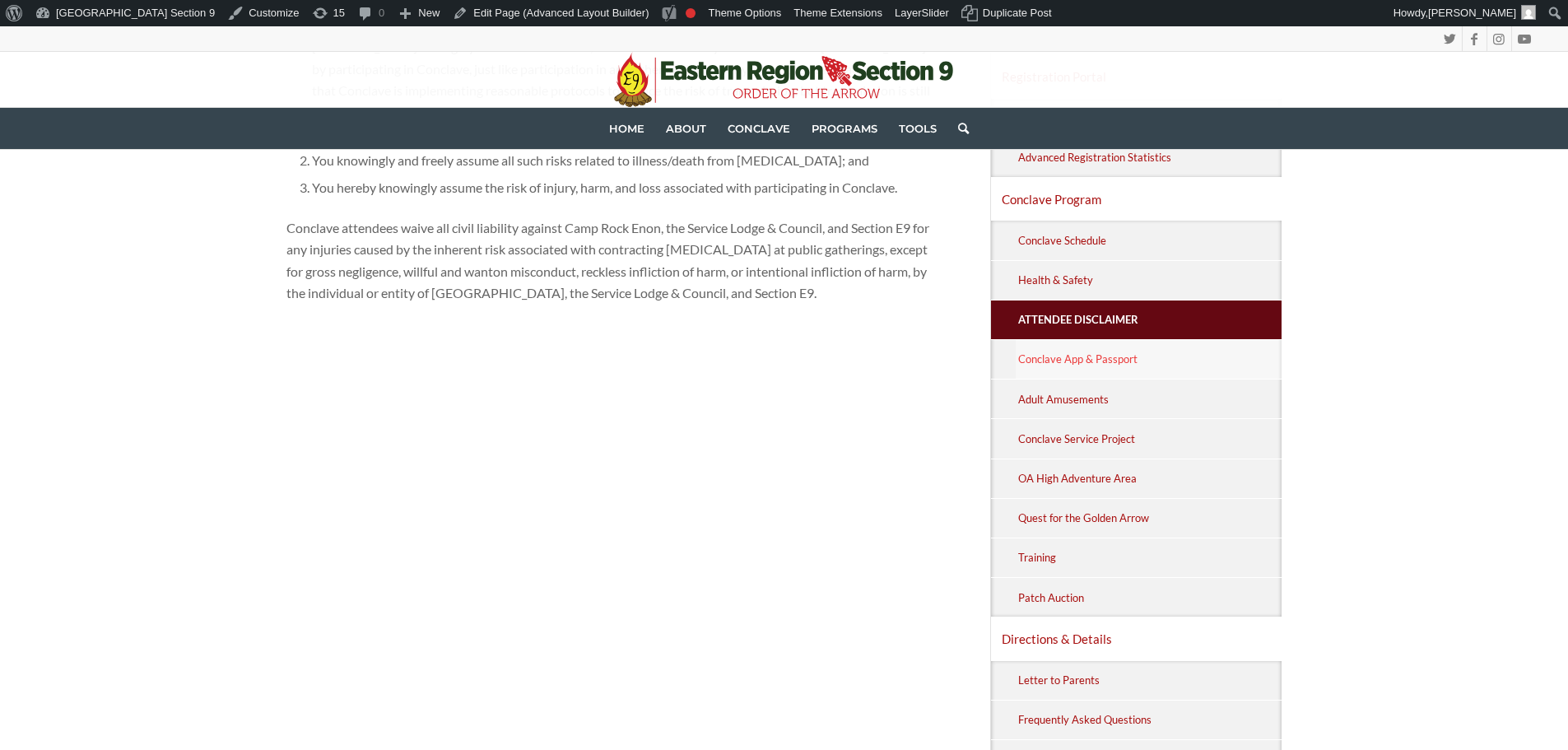
click at [1093, 360] on link "Conclave App & Passport" at bounding box center [1149, 359] width 267 height 38
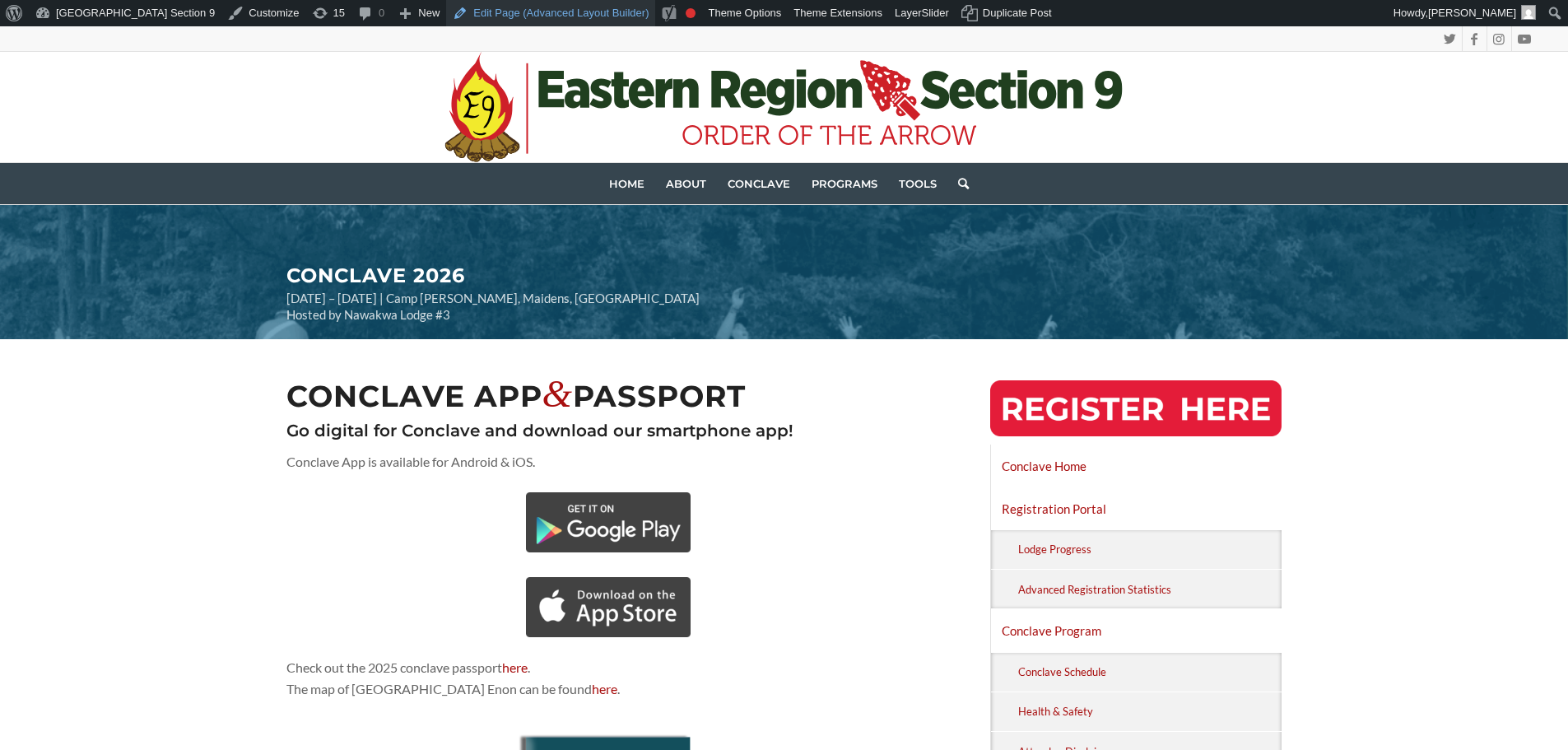
click at [467, 12] on link "Edit Page (Advanced Layout Builder)" at bounding box center [550, 13] width 209 height 26
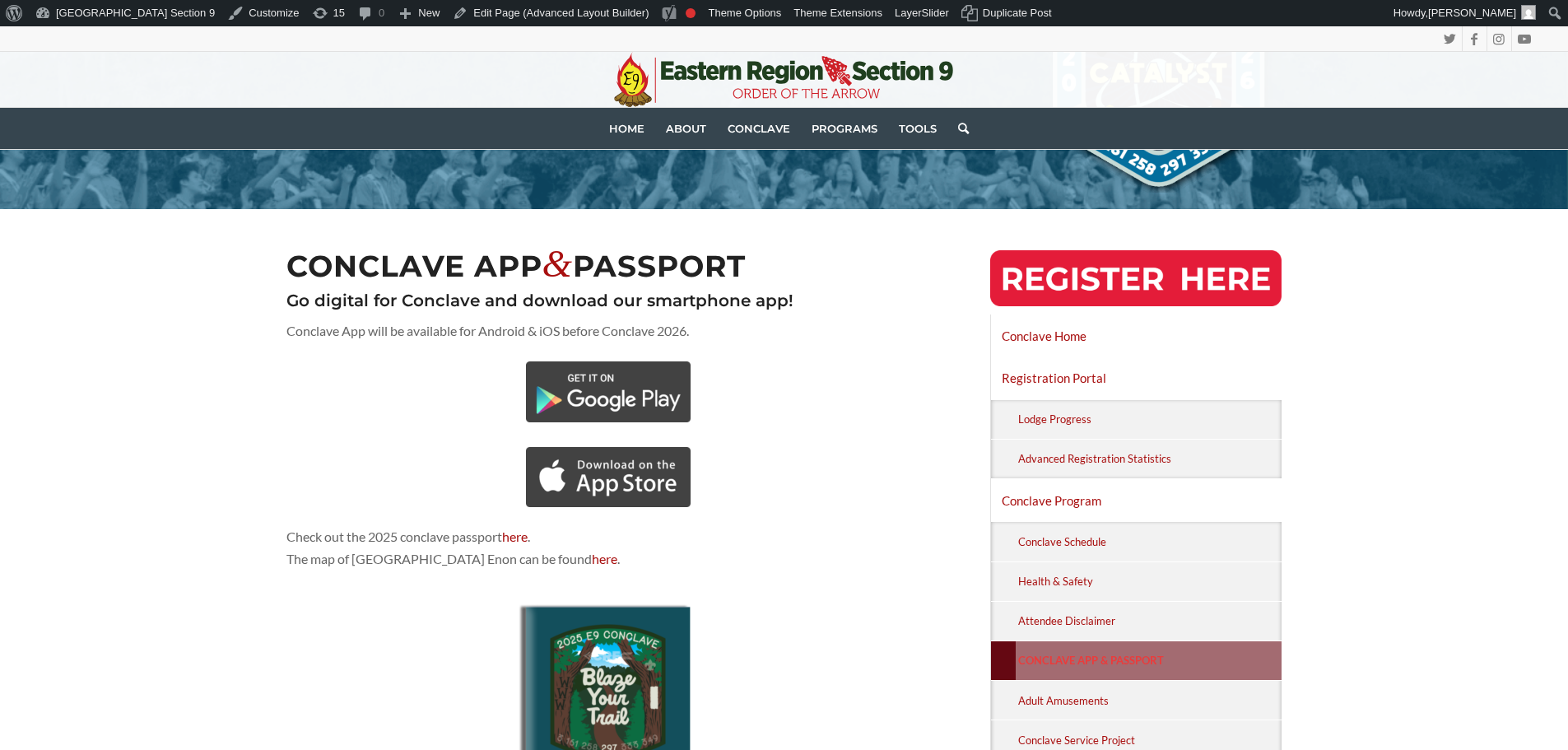
scroll to position [329, 0]
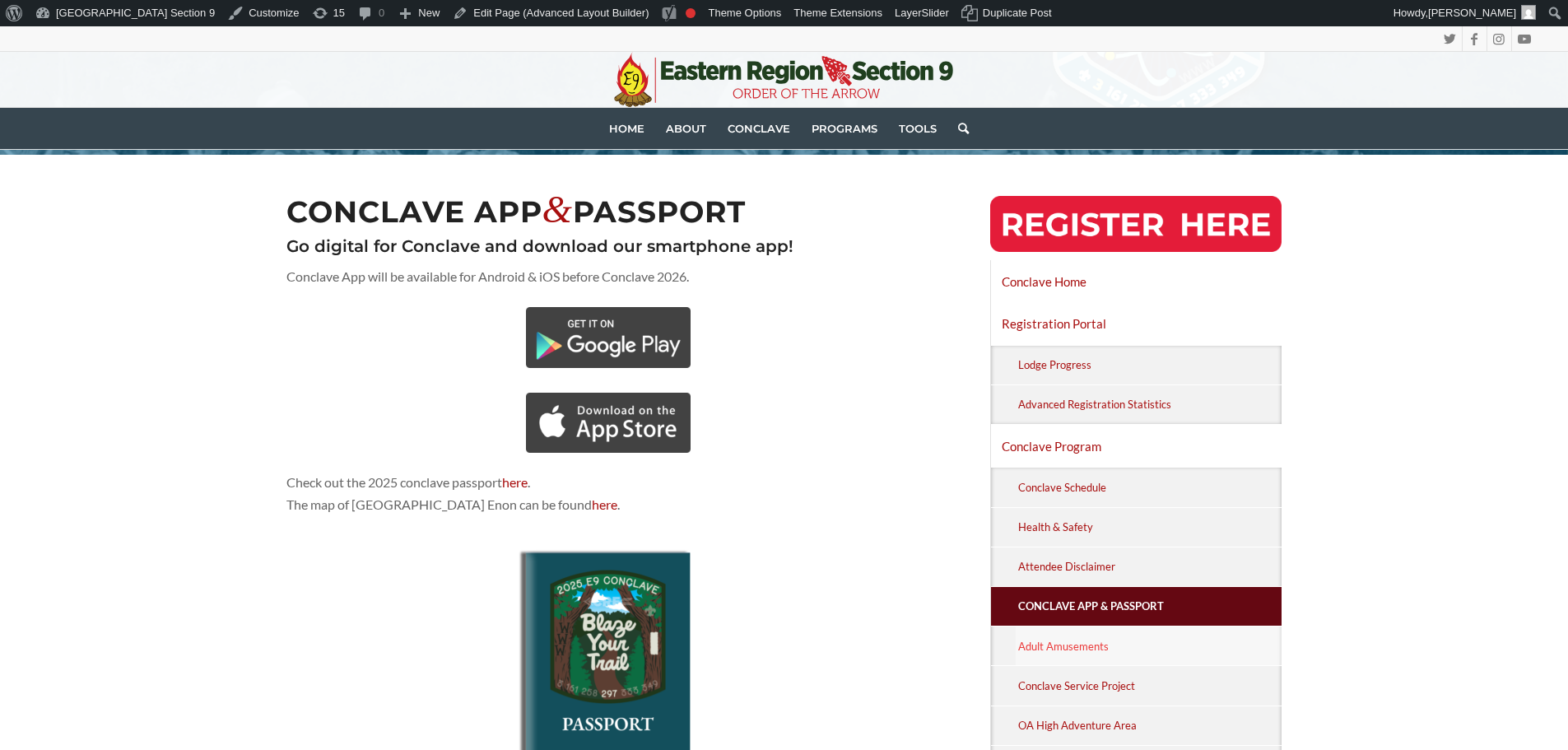
click at [1177, 649] on link "Adult Amusements" at bounding box center [1149, 645] width 267 height 38
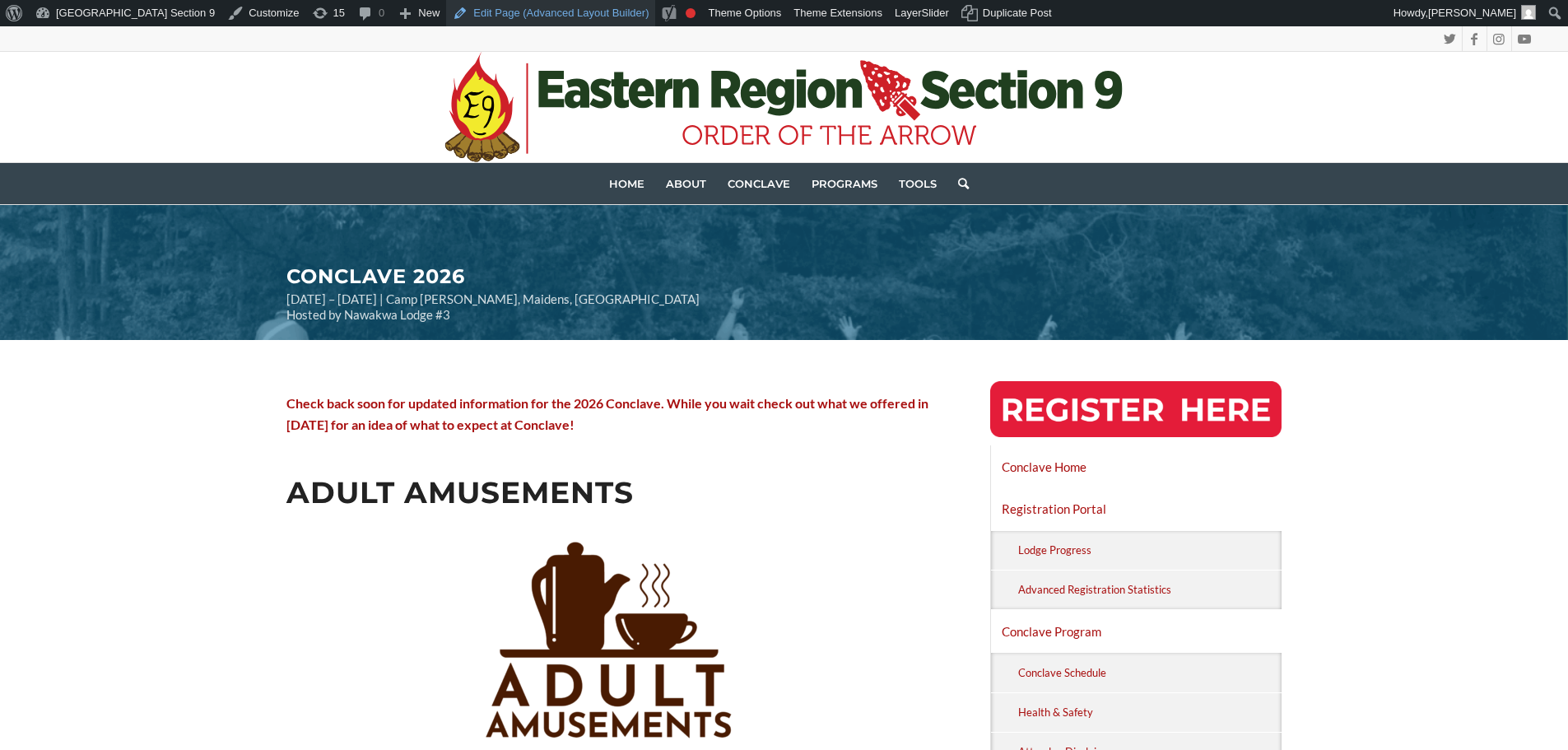
click at [446, 15] on link "Edit Page (Advanced Layout Builder)" at bounding box center [550, 13] width 209 height 26
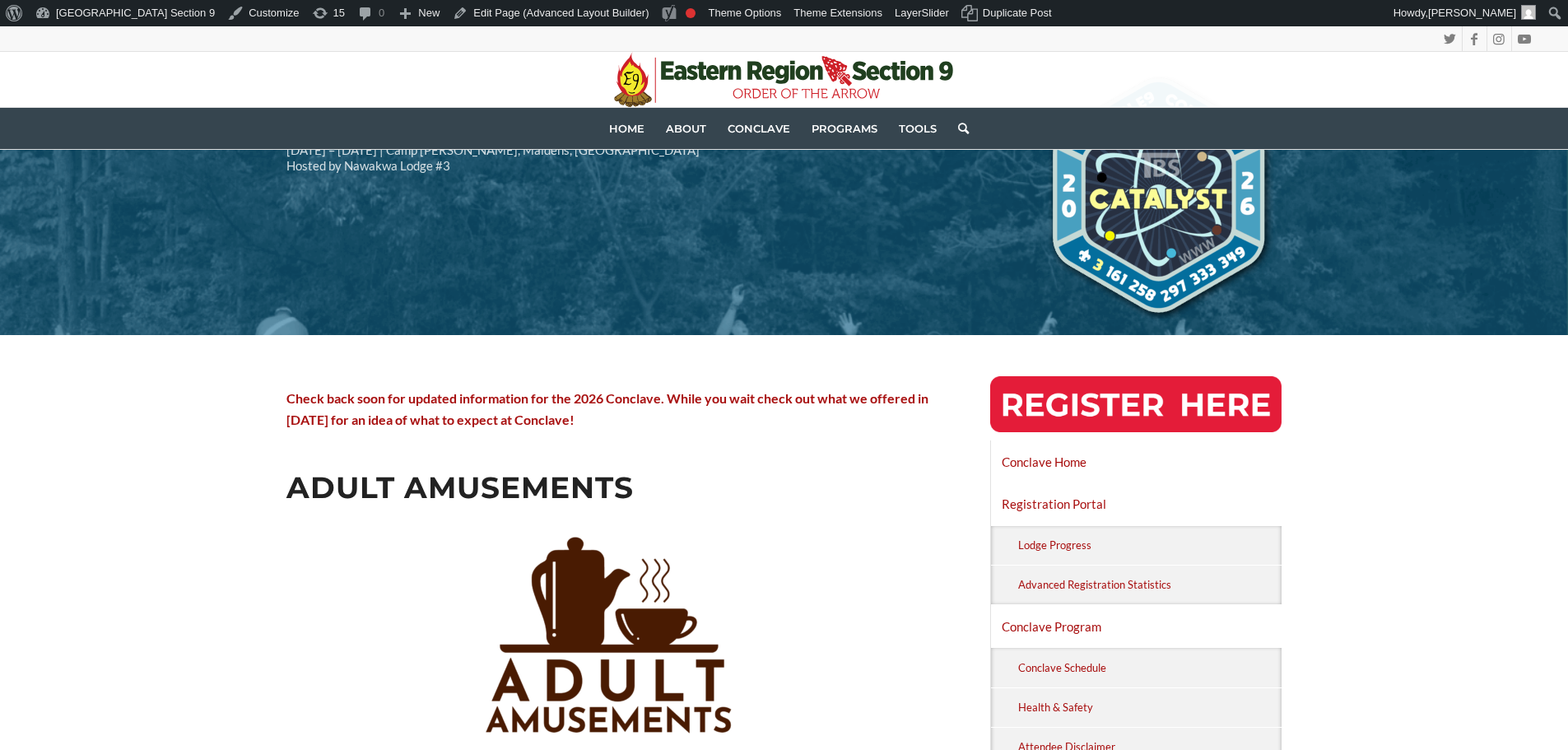
scroll to position [494, 0]
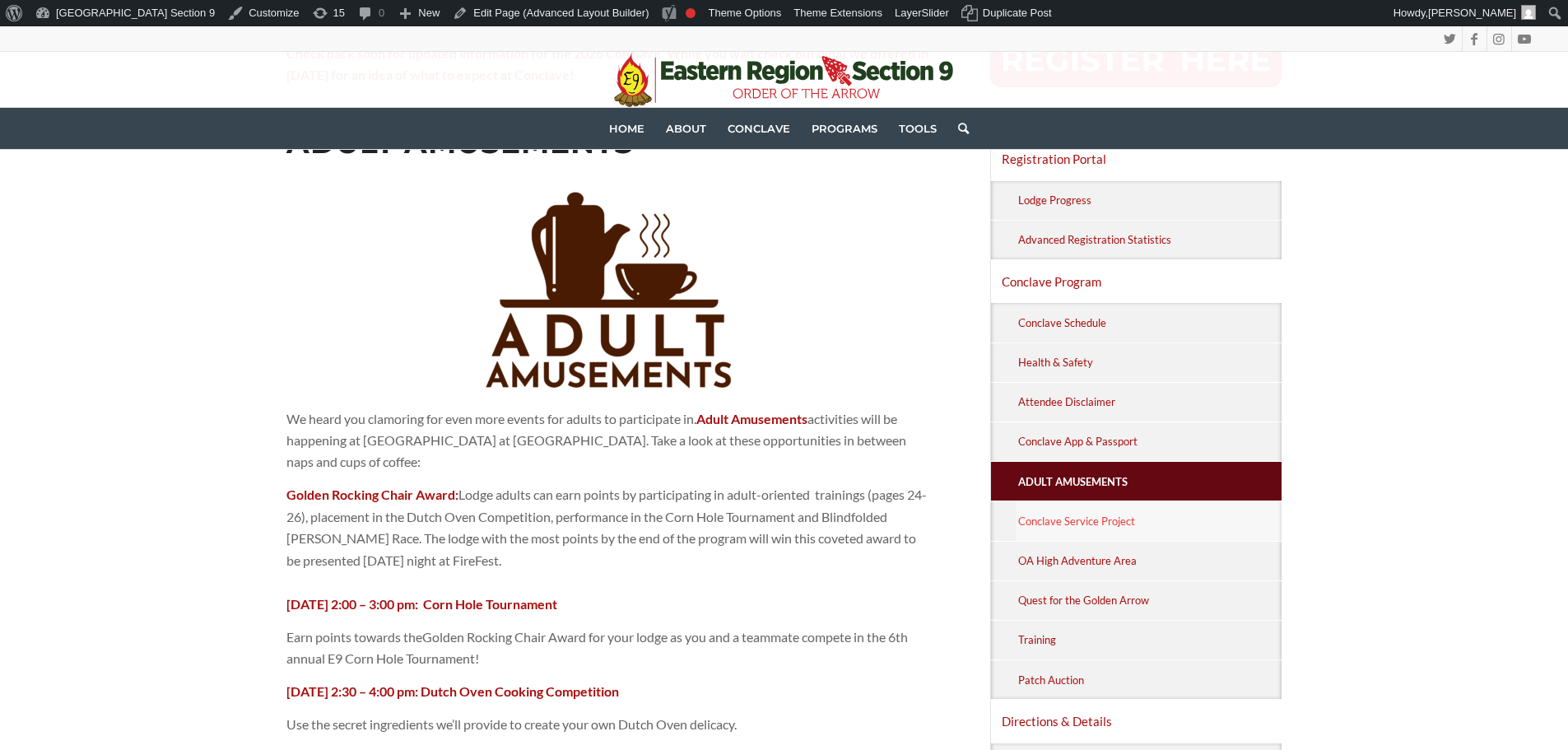
click at [1163, 525] on link "Conclave Service Project" at bounding box center [1149, 520] width 267 height 38
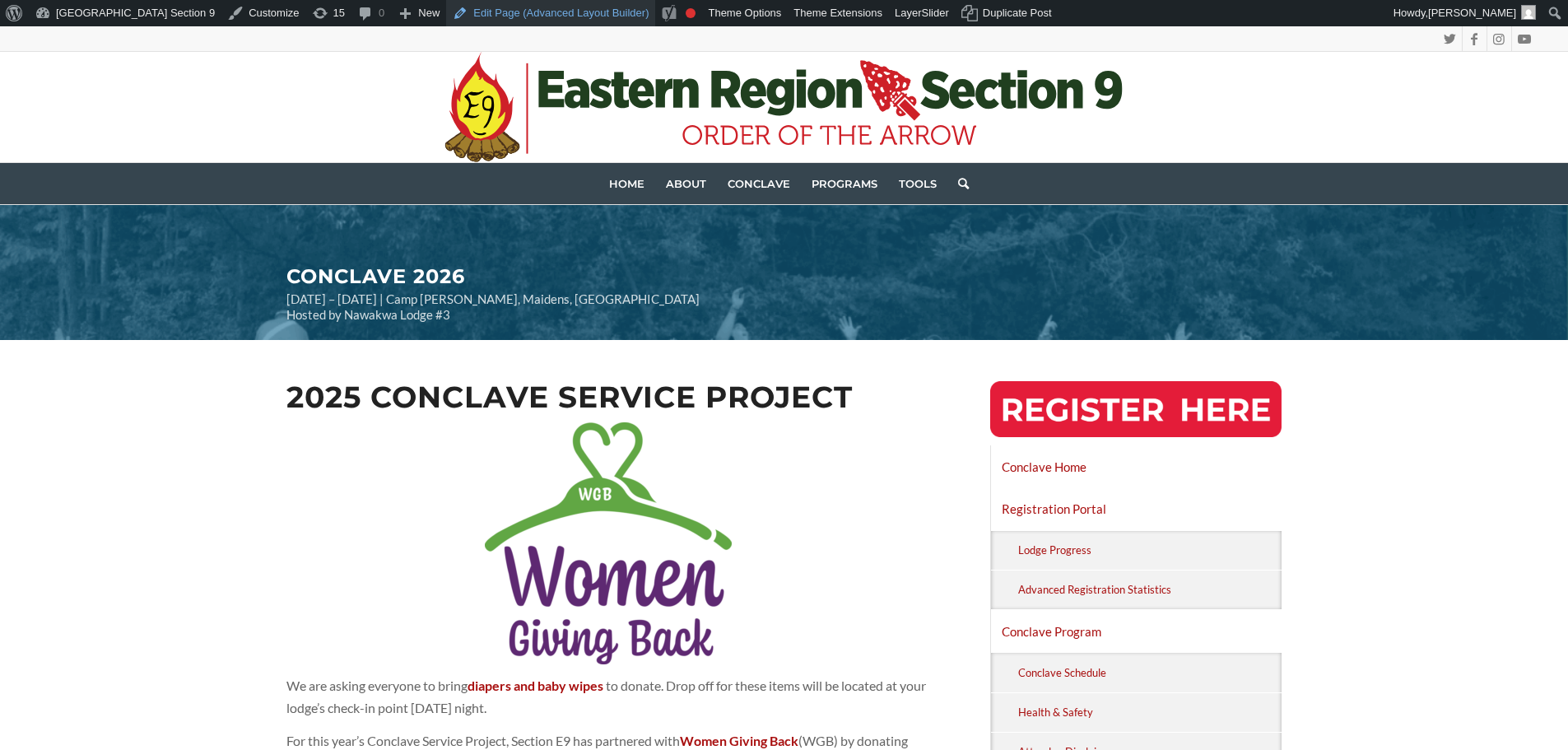
click at [465, 12] on link "Edit Page (Advanced Layout Builder)" at bounding box center [550, 13] width 209 height 26
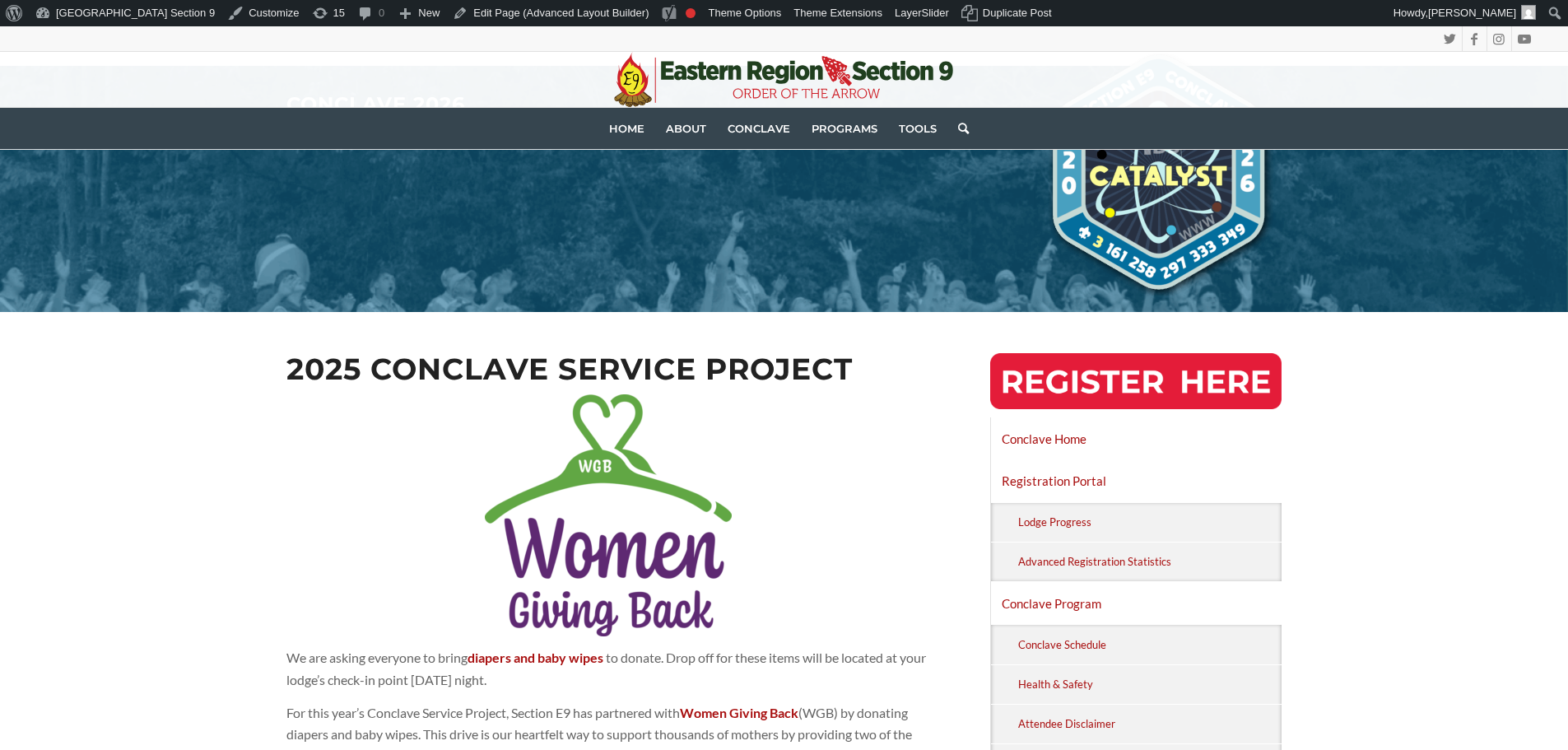
scroll to position [412, 0]
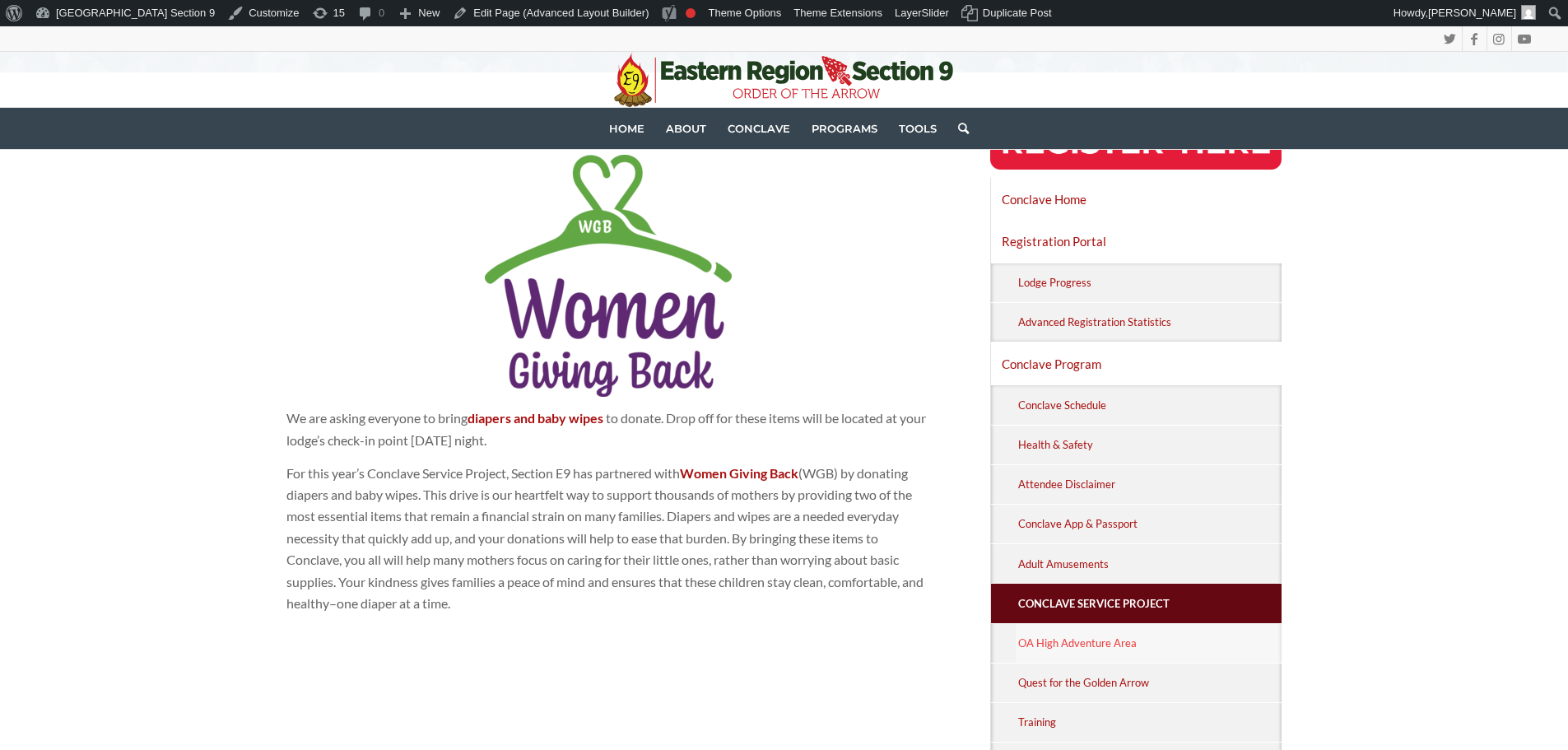
click at [1048, 639] on link "OA High Adventure Area" at bounding box center [1149, 643] width 267 height 38
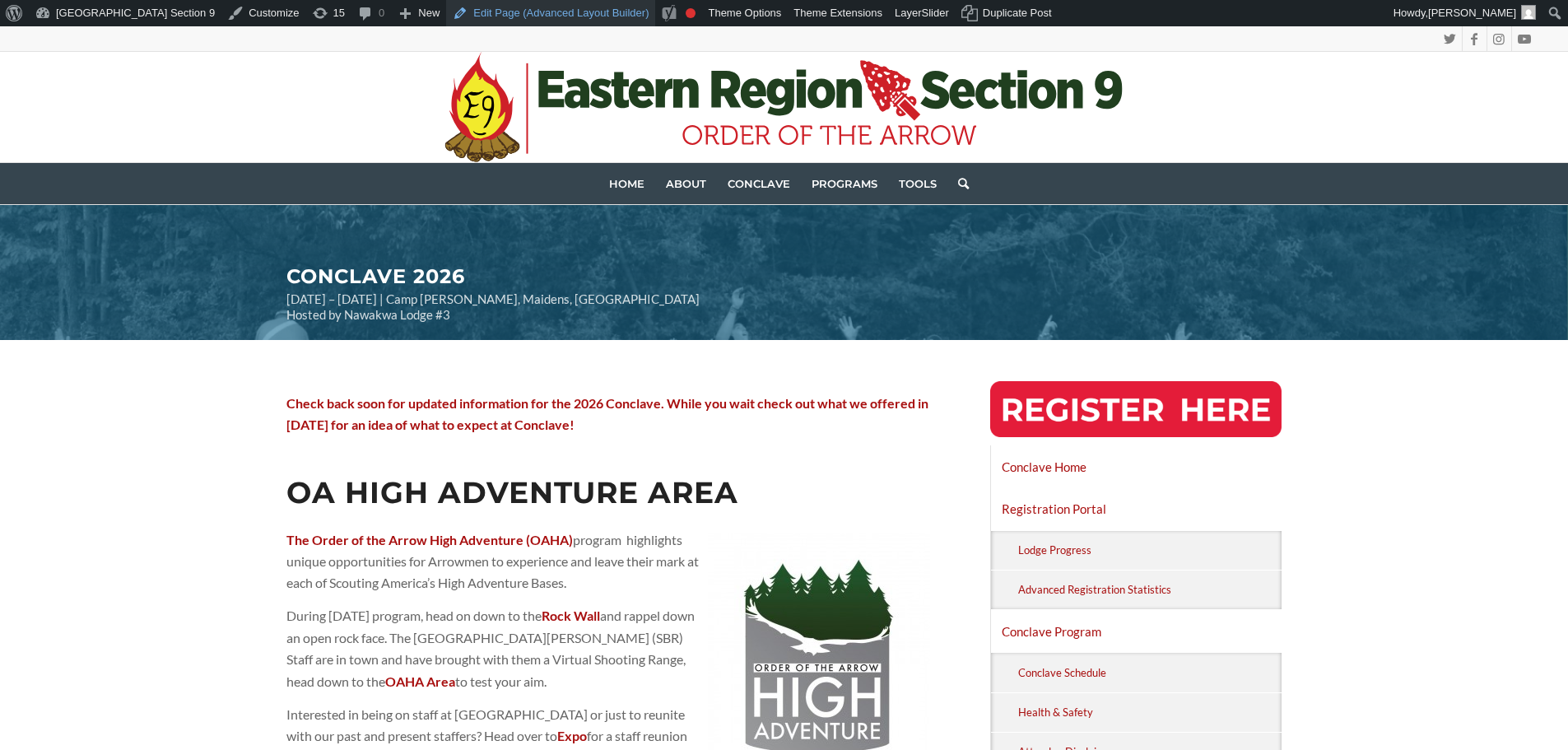
click at [452, 17] on link "Edit Page (Advanced Layout Builder)" at bounding box center [550, 13] width 209 height 26
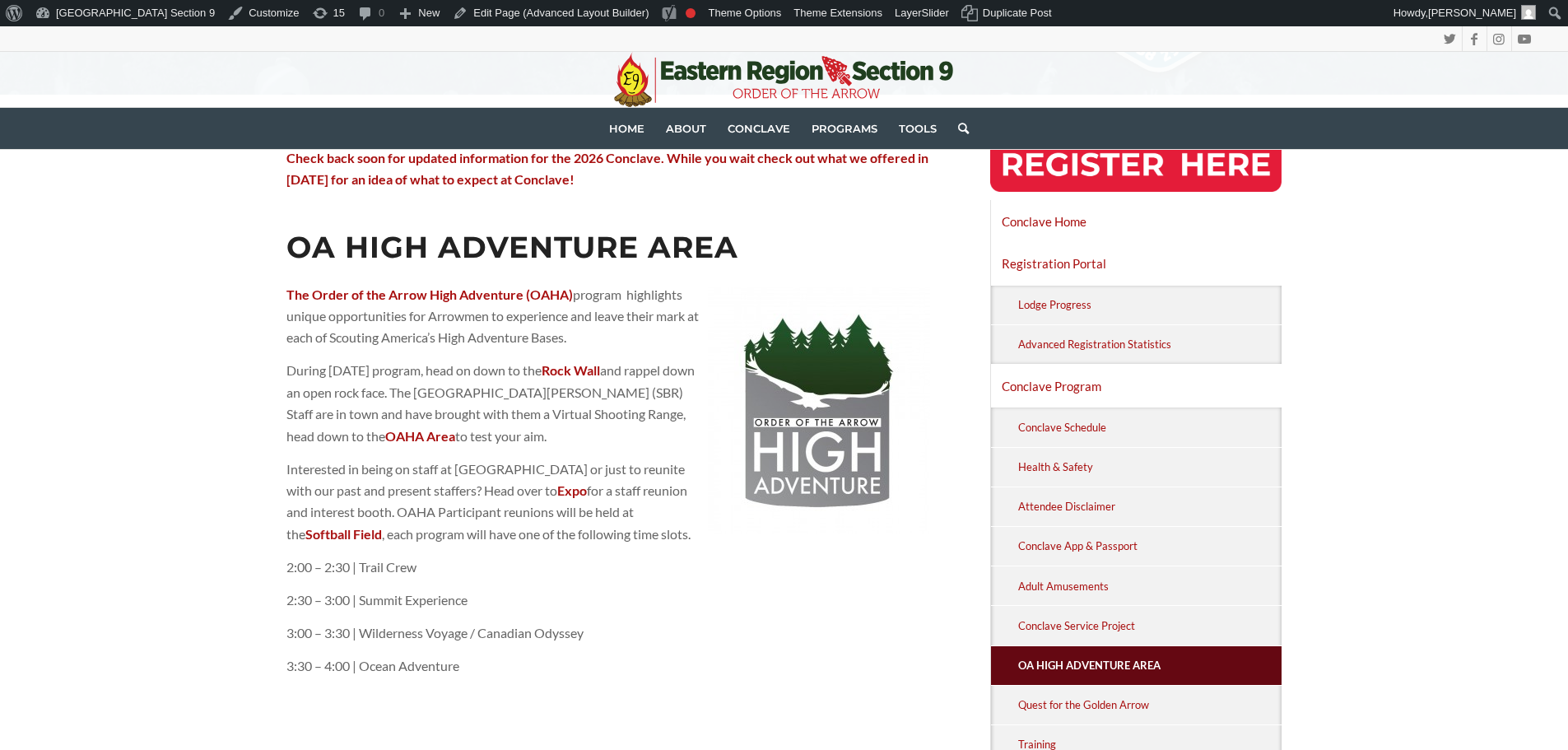
scroll to position [741, 0]
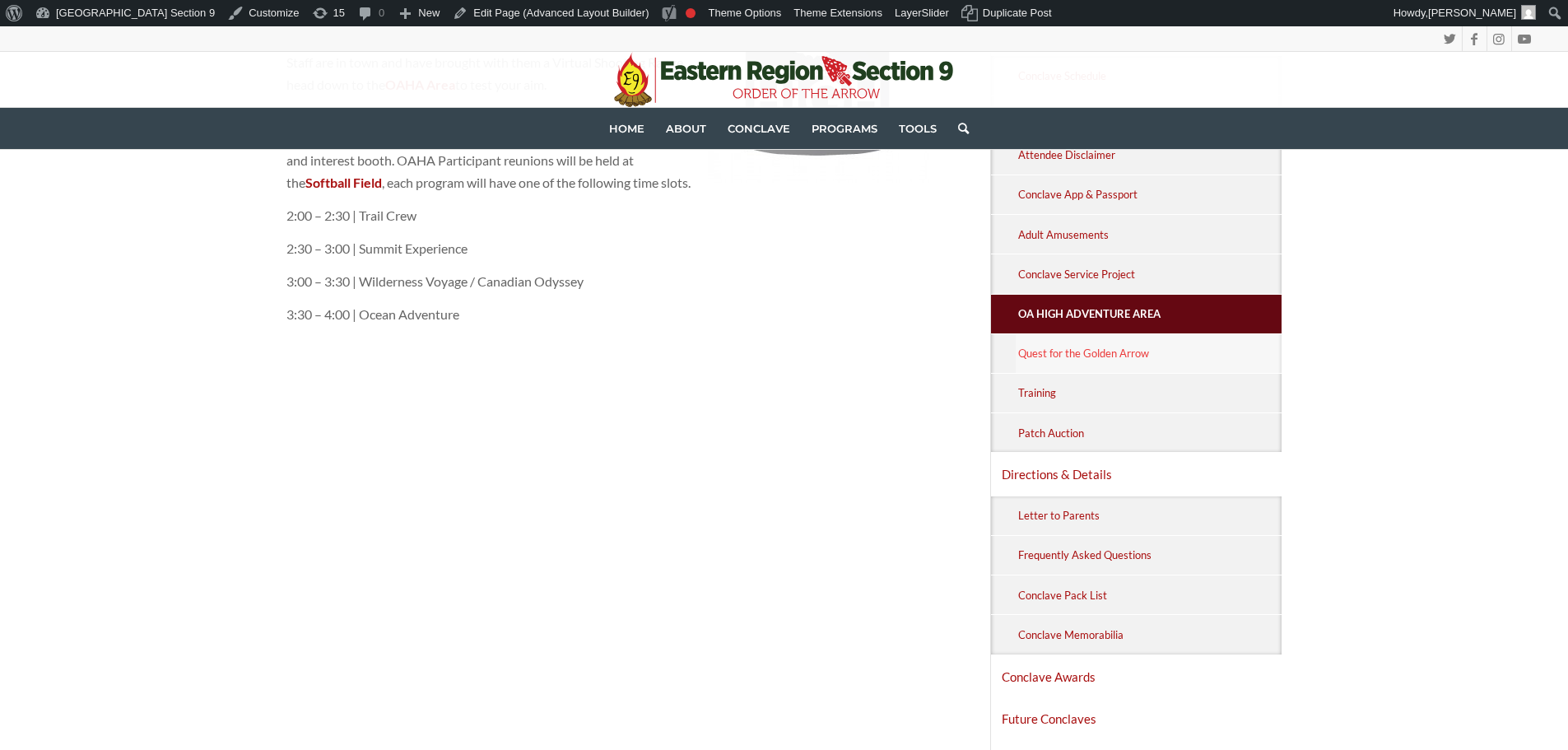
click at [1123, 343] on link "Quest for the Golden Arrow" at bounding box center [1149, 353] width 267 height 38
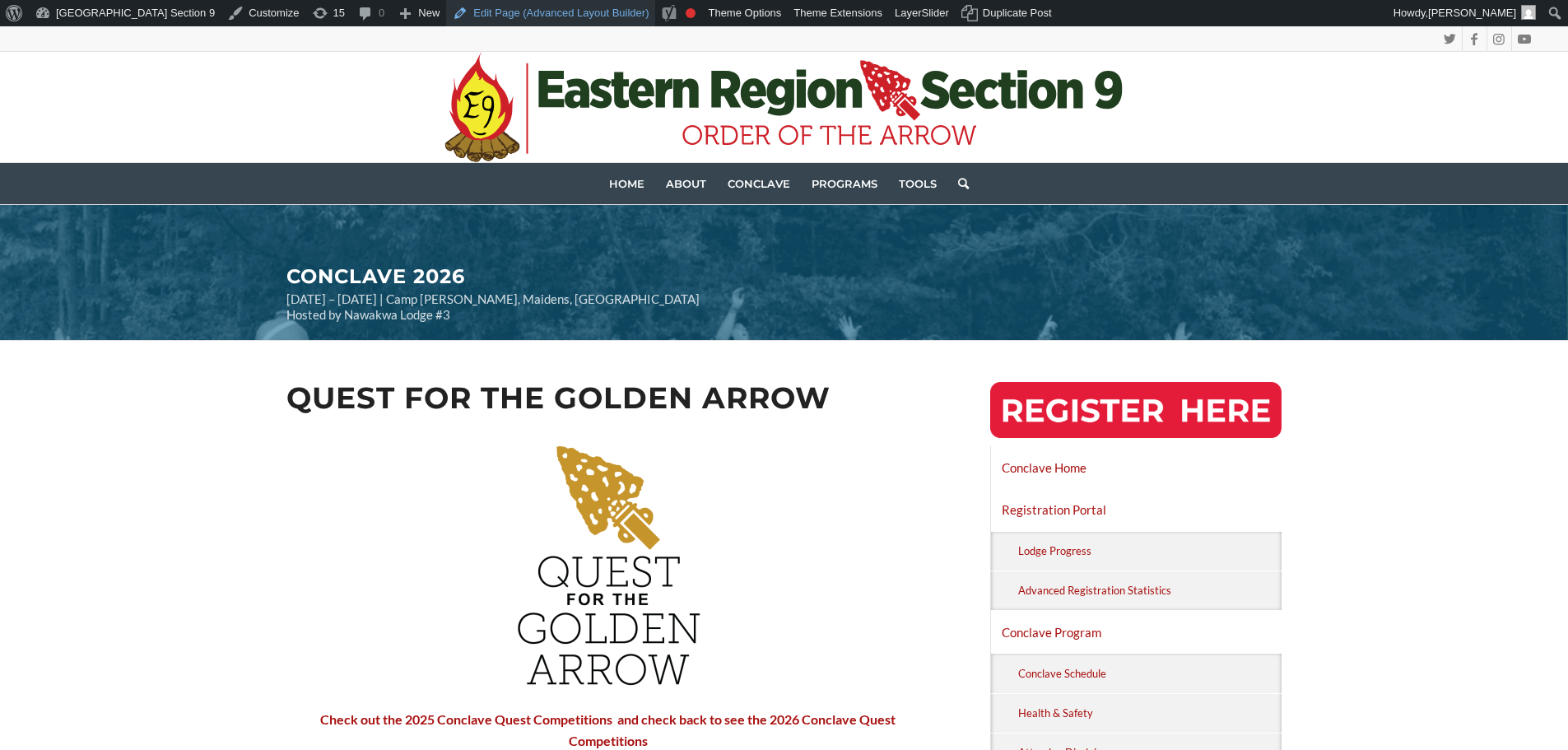
click at [446, 13] on link "Edit Page (Advanced Layout Builder)" at bounding box center [550, 13] width 209 height 26
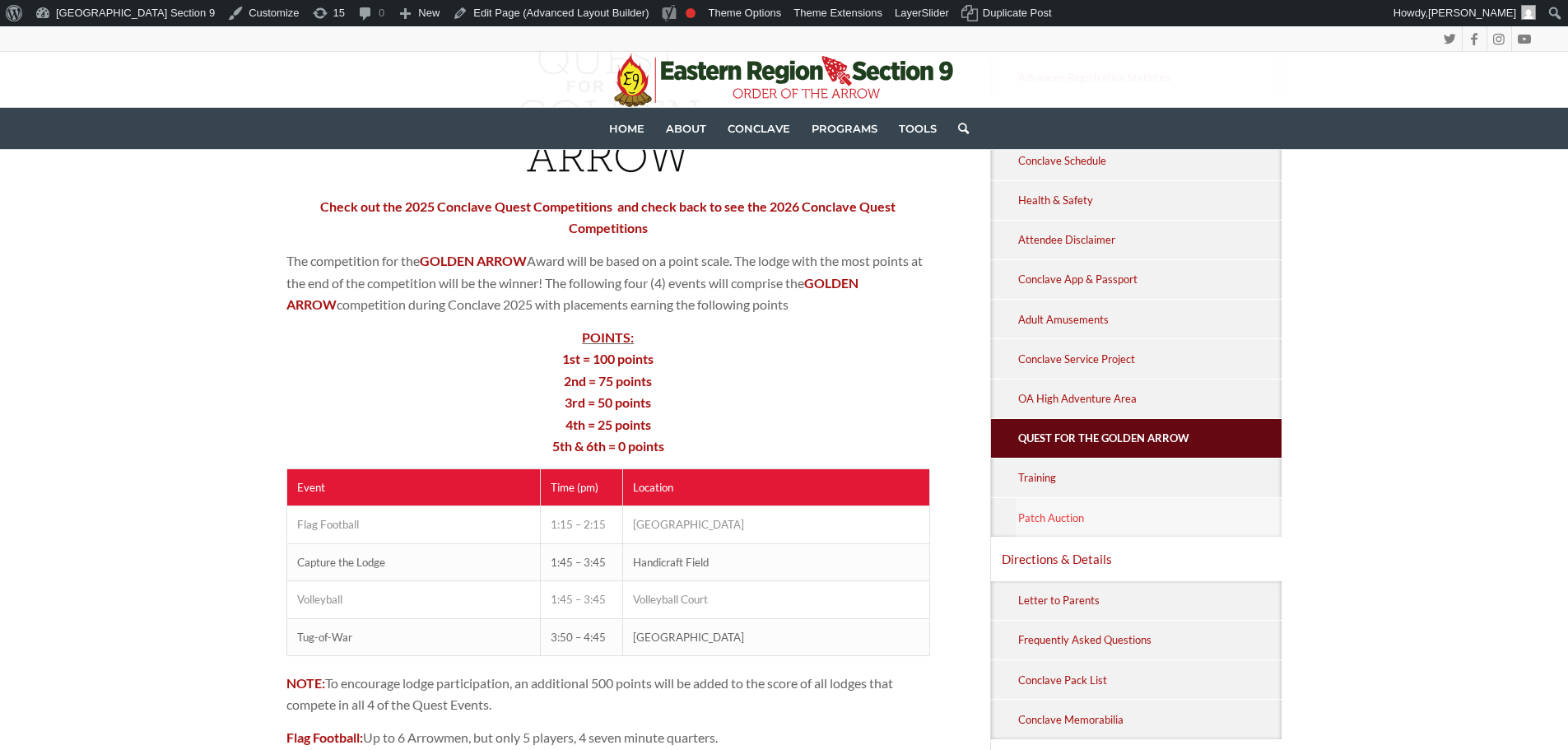
scroll to position [659, 0]
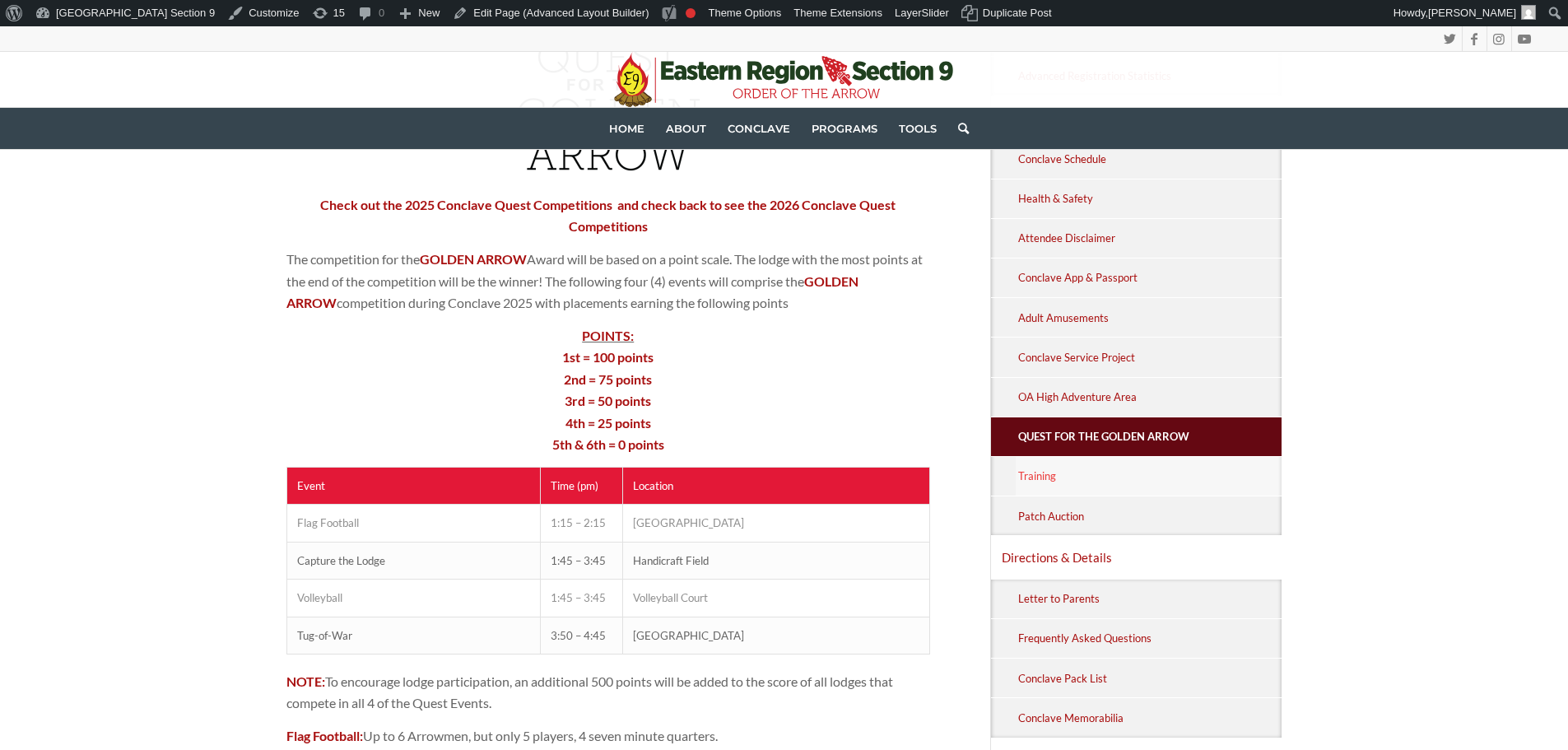
click at [1059, 465] on link "Training" at bounding box center [1149, 475] width 267 height 38
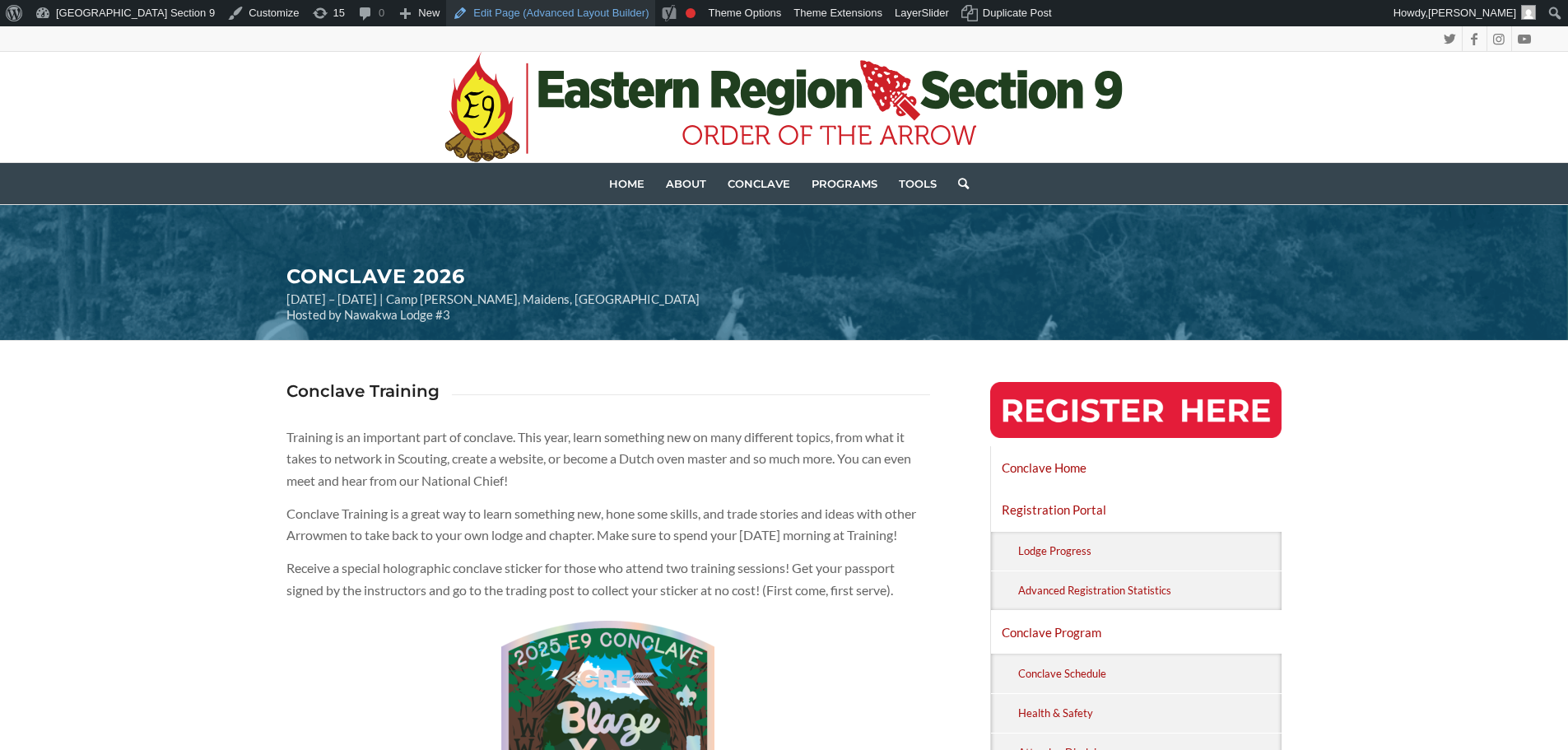
click at [471, 18] on link "Edit Page (Advanced Layout Builder)" at bounding box center [550, 13] width 209 height 26
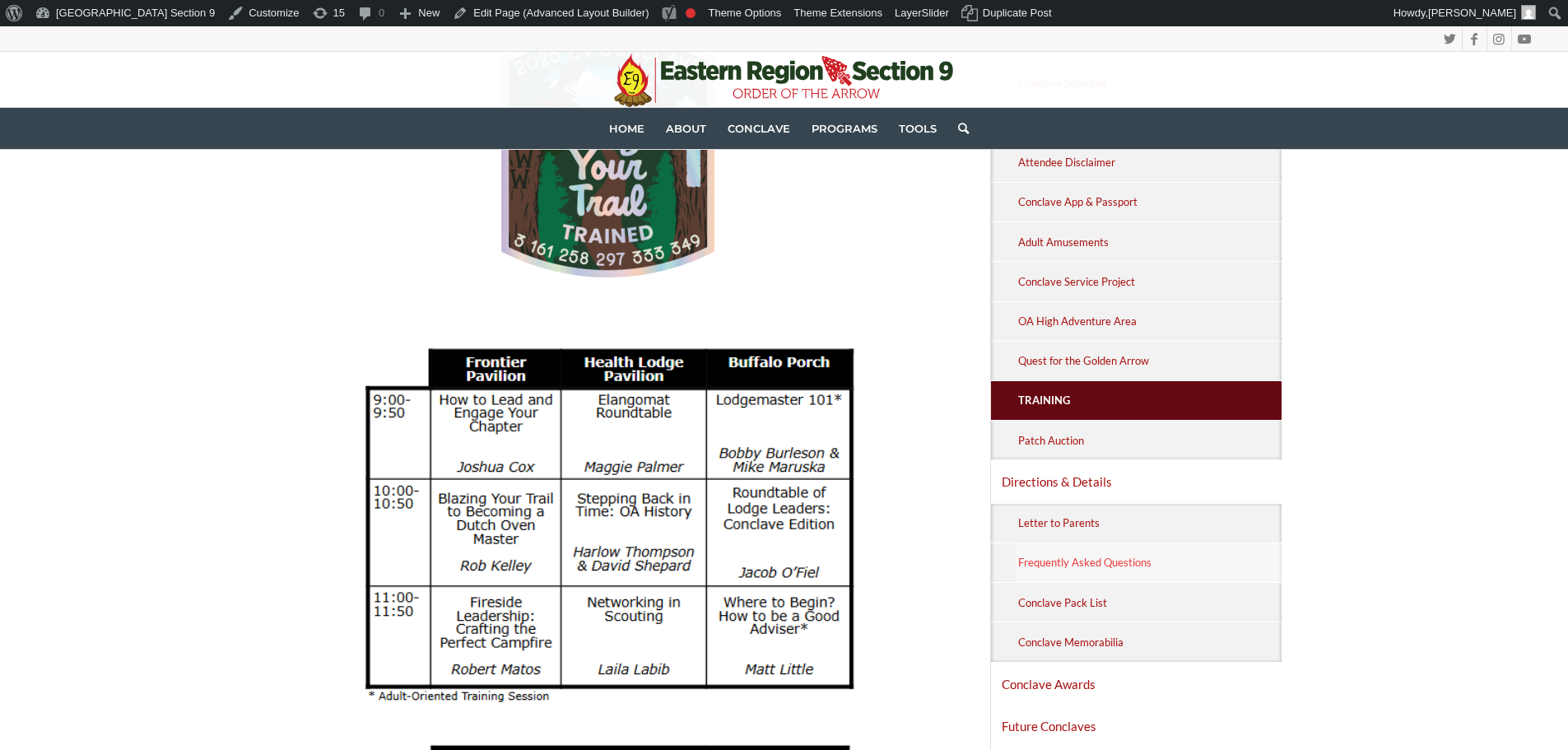
scroll to position [741, 0]
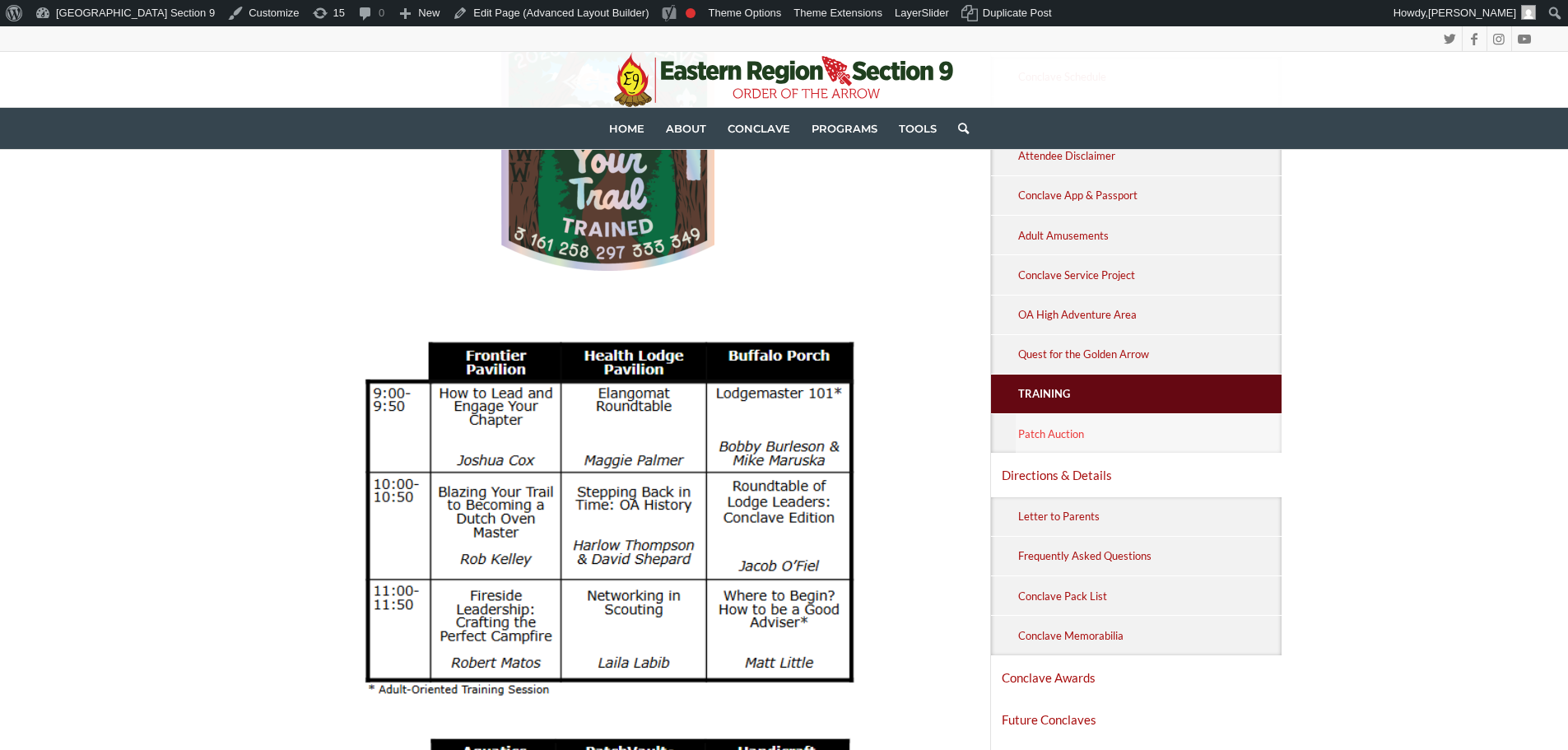
click at [1032, 434] on link "Patch Auction" at bounding box center [1149, 432] width 267 height 38
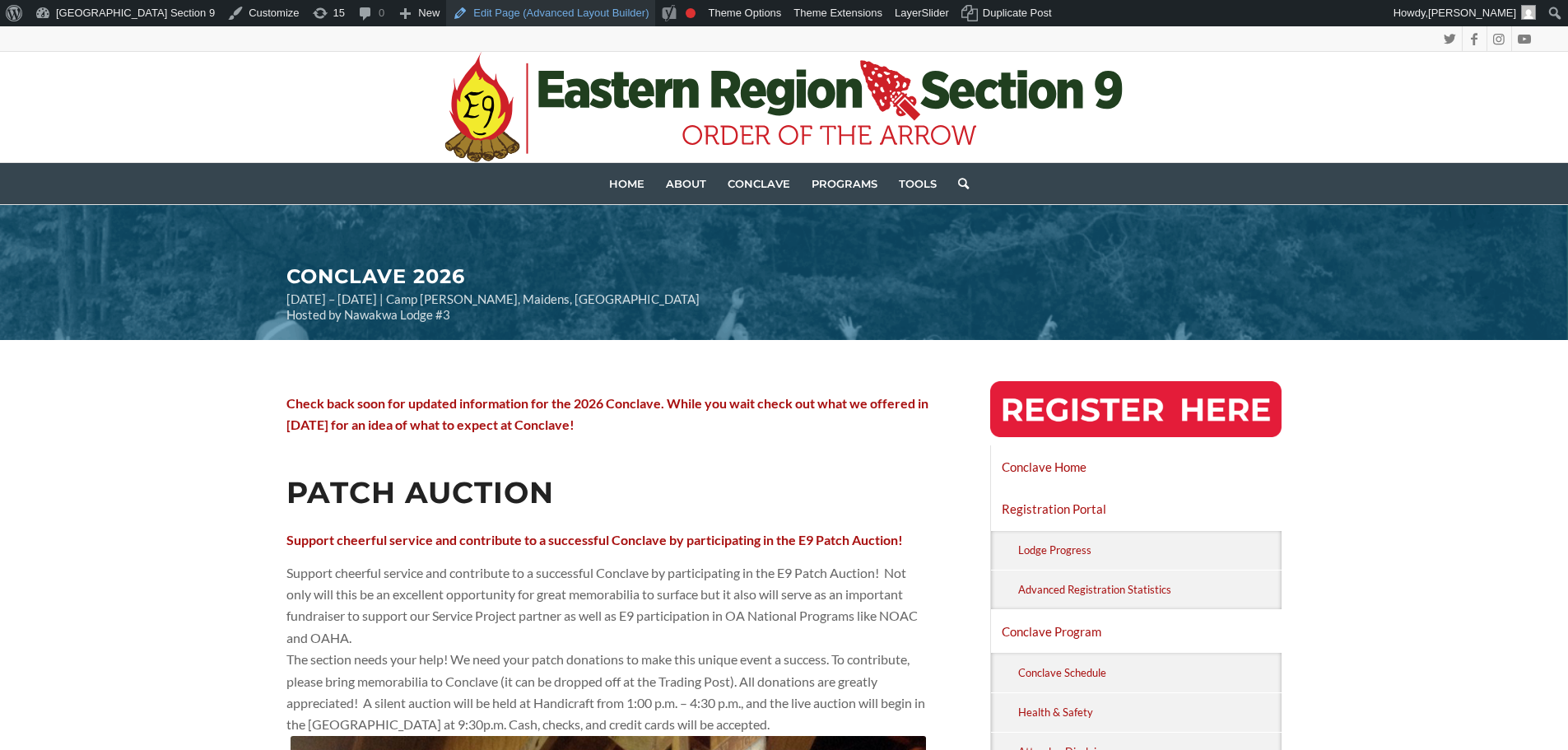
click at [537, 6] on link "Edit Page (Advanced Layout Builder)" at bounding box center [550, 13] width 209 height 26
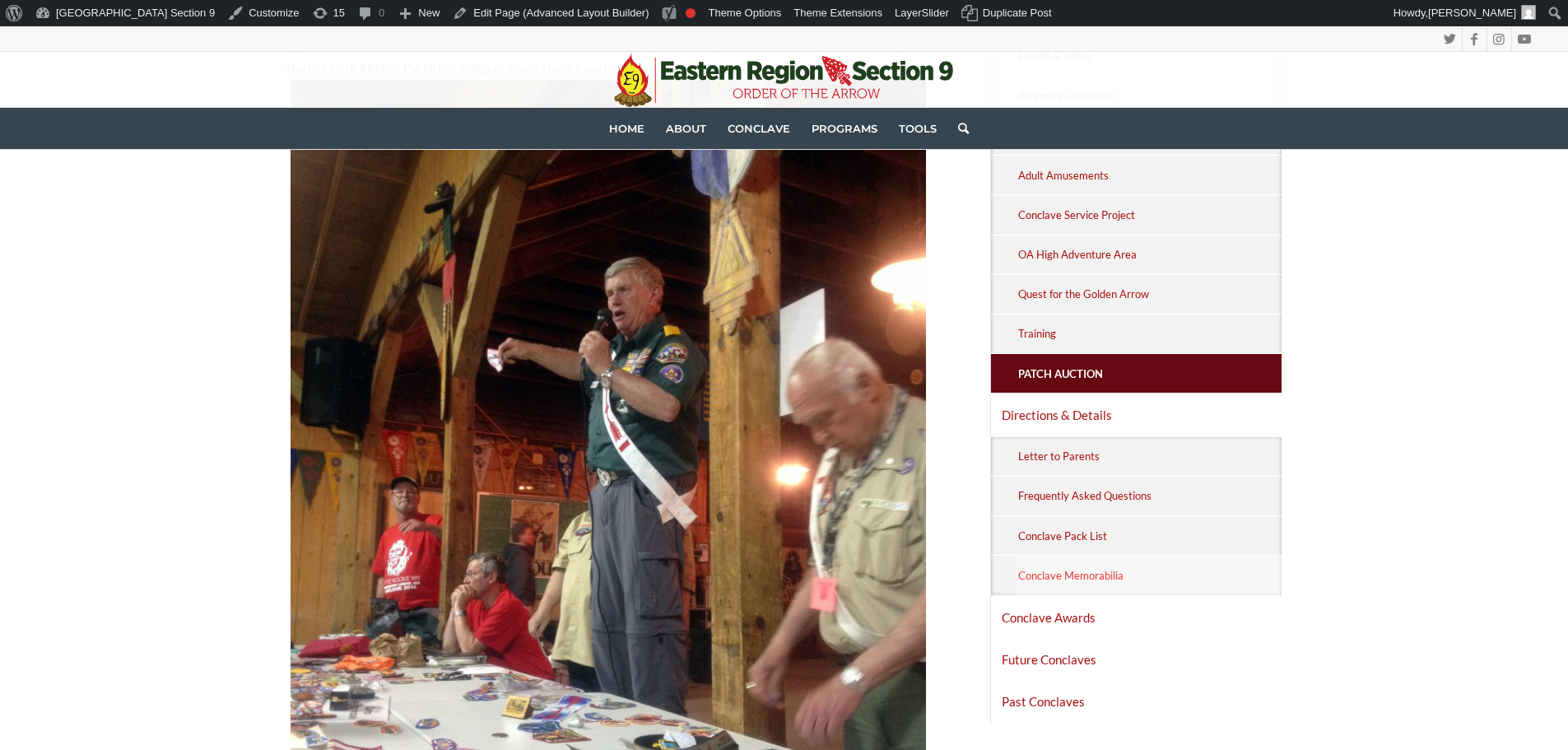
scroll to position [824, 0]
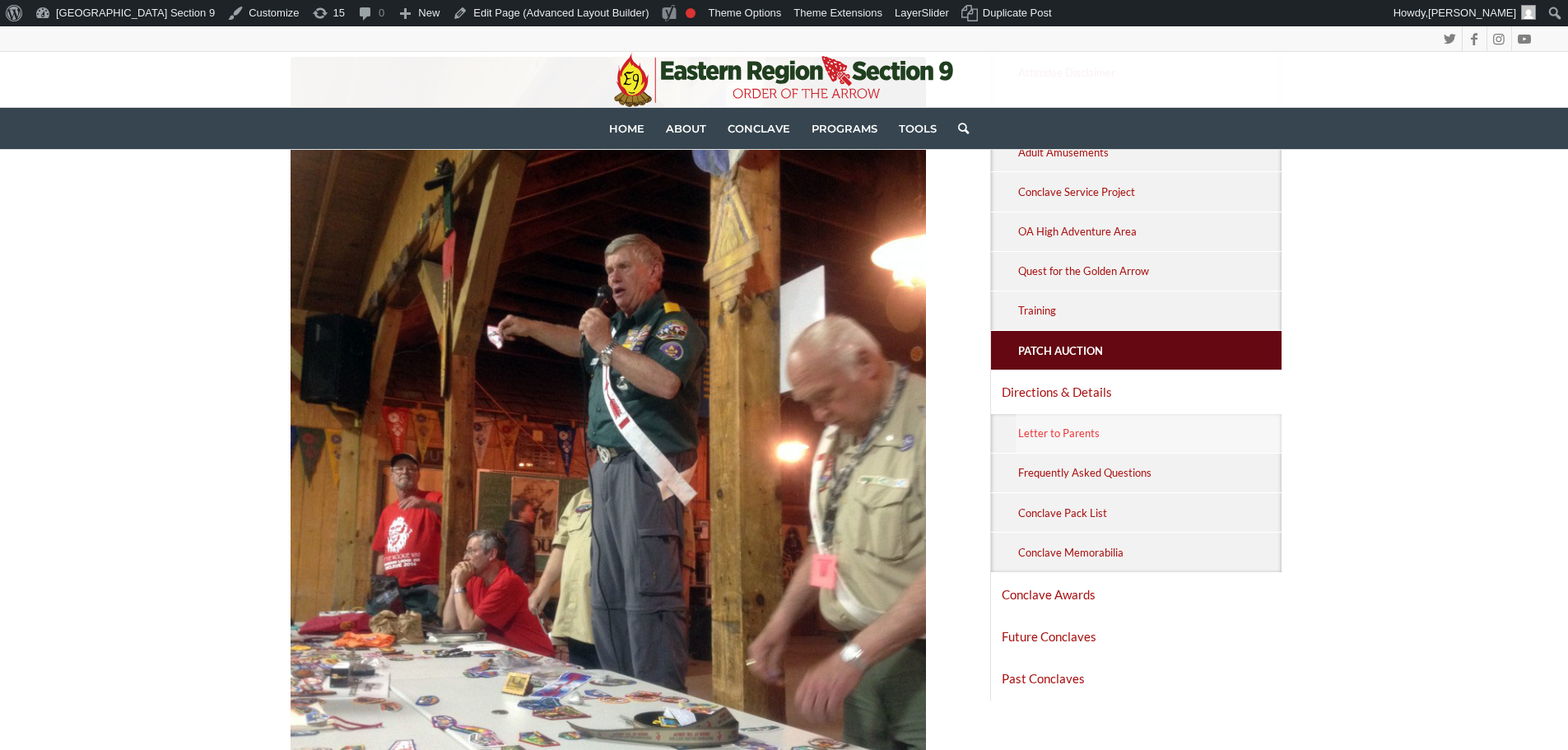
click at [1113, 421] on link "Letter to Parents" at bounding box center [1149, 432] width 267 height 38
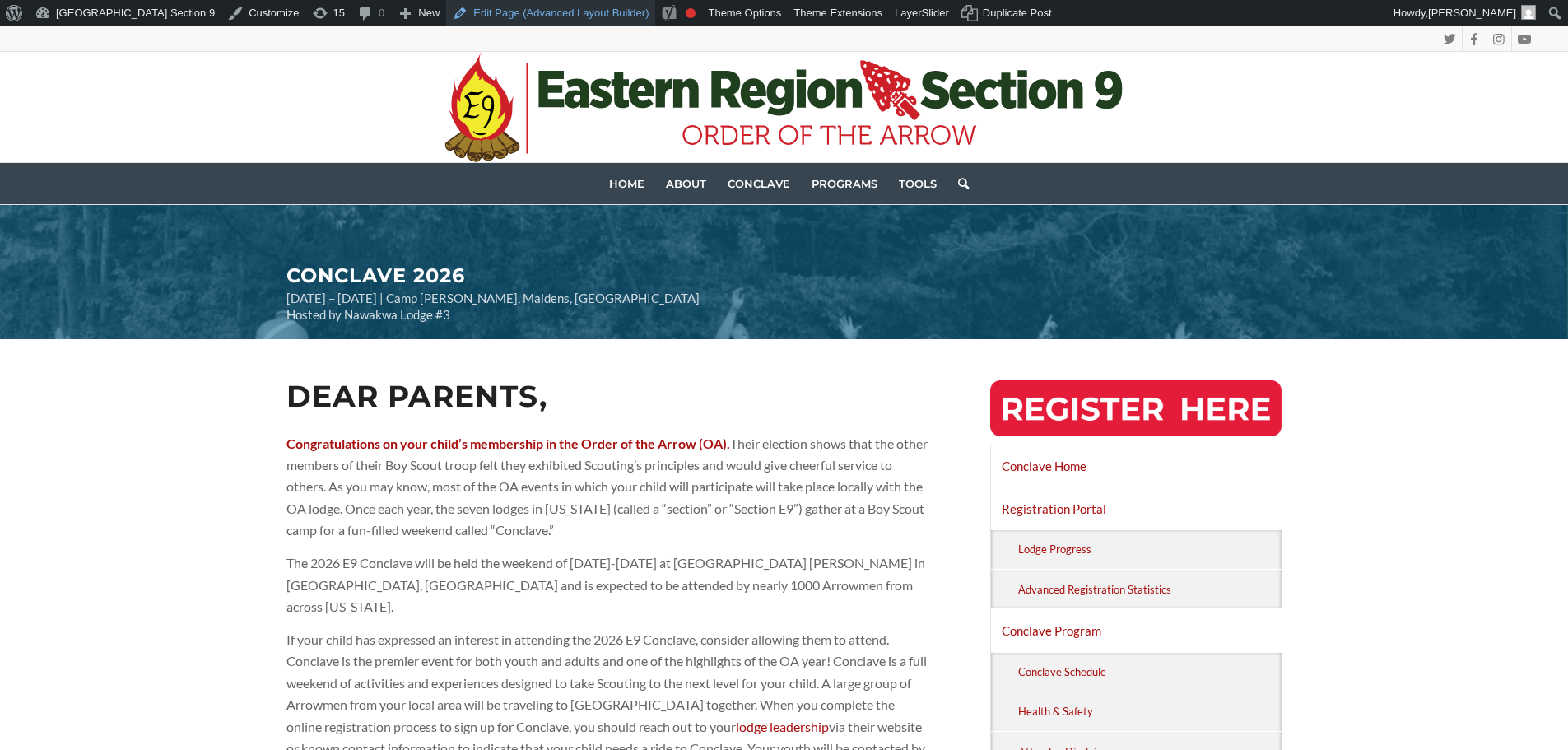
click at [536, 8] on link "Edit Page (Advanced Layout Builder)" at bounding box center [550, 13] width 209 height 26
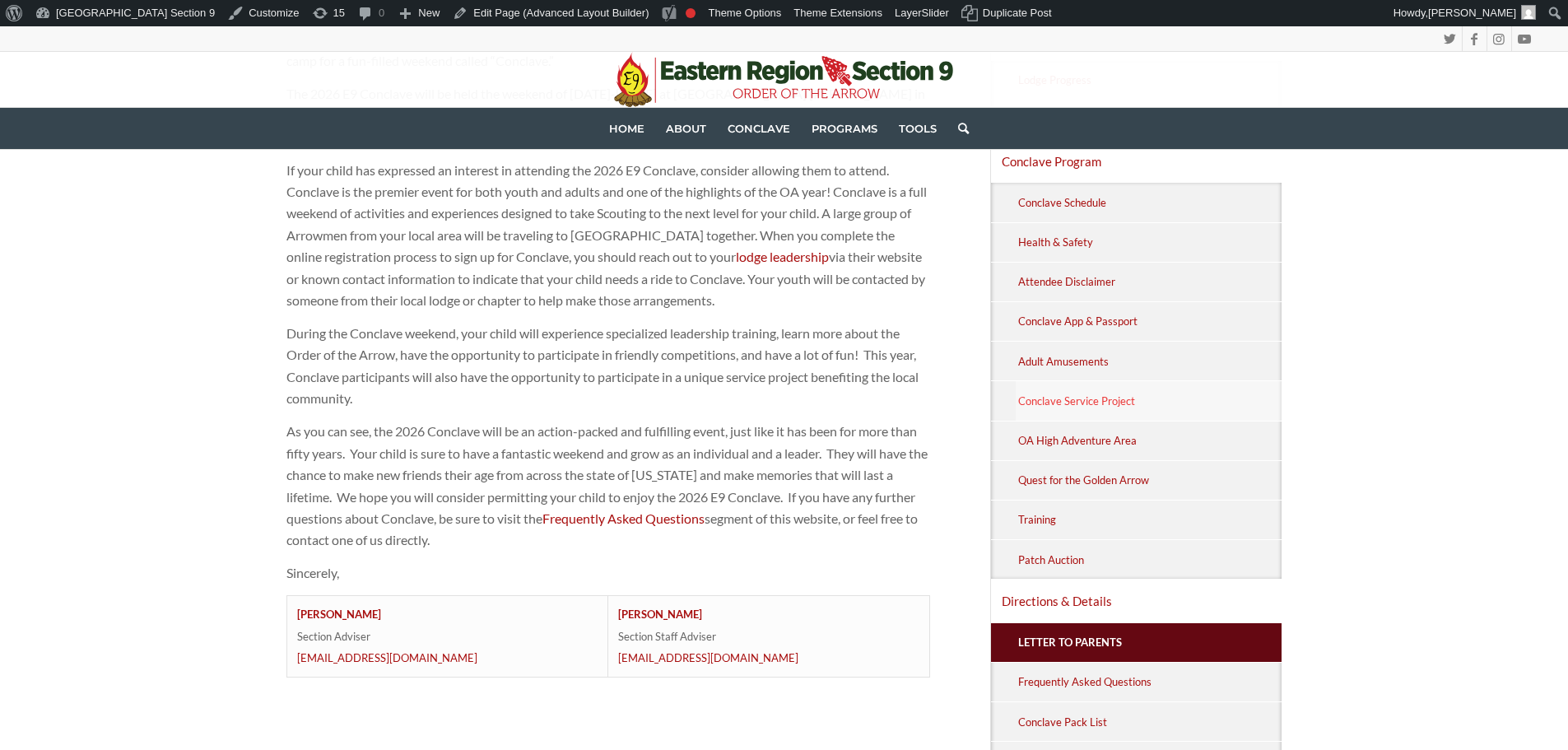
scroll to position [741, 0]
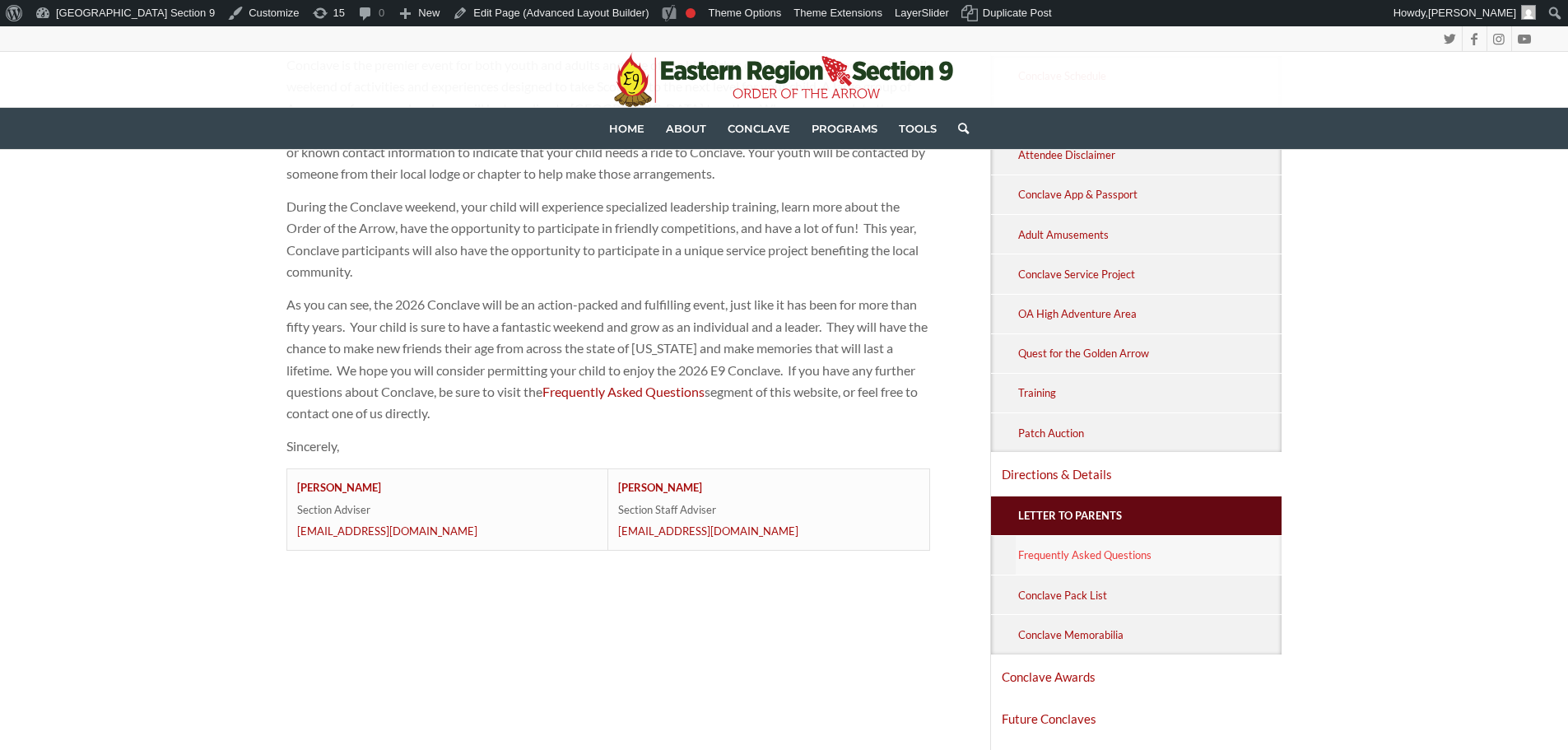
click at [1076, 562] on link "Frequently Asked Questions" at bounding box center [1149, 555] width 267 height 38
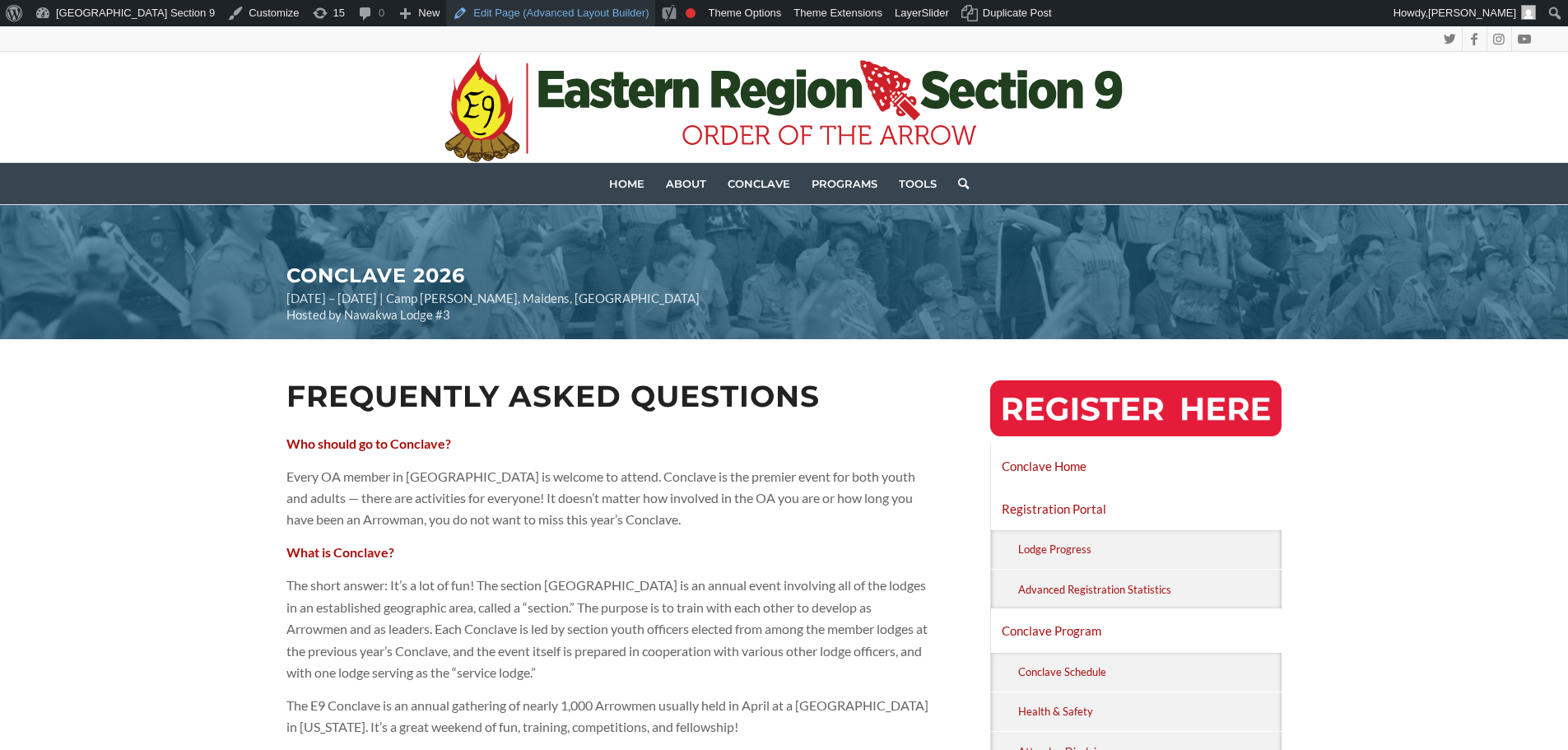
click at [446, 18] on link "Edit Page (Advanced Layout Builder)" at bounding box center [550, 13] width 209 height 26
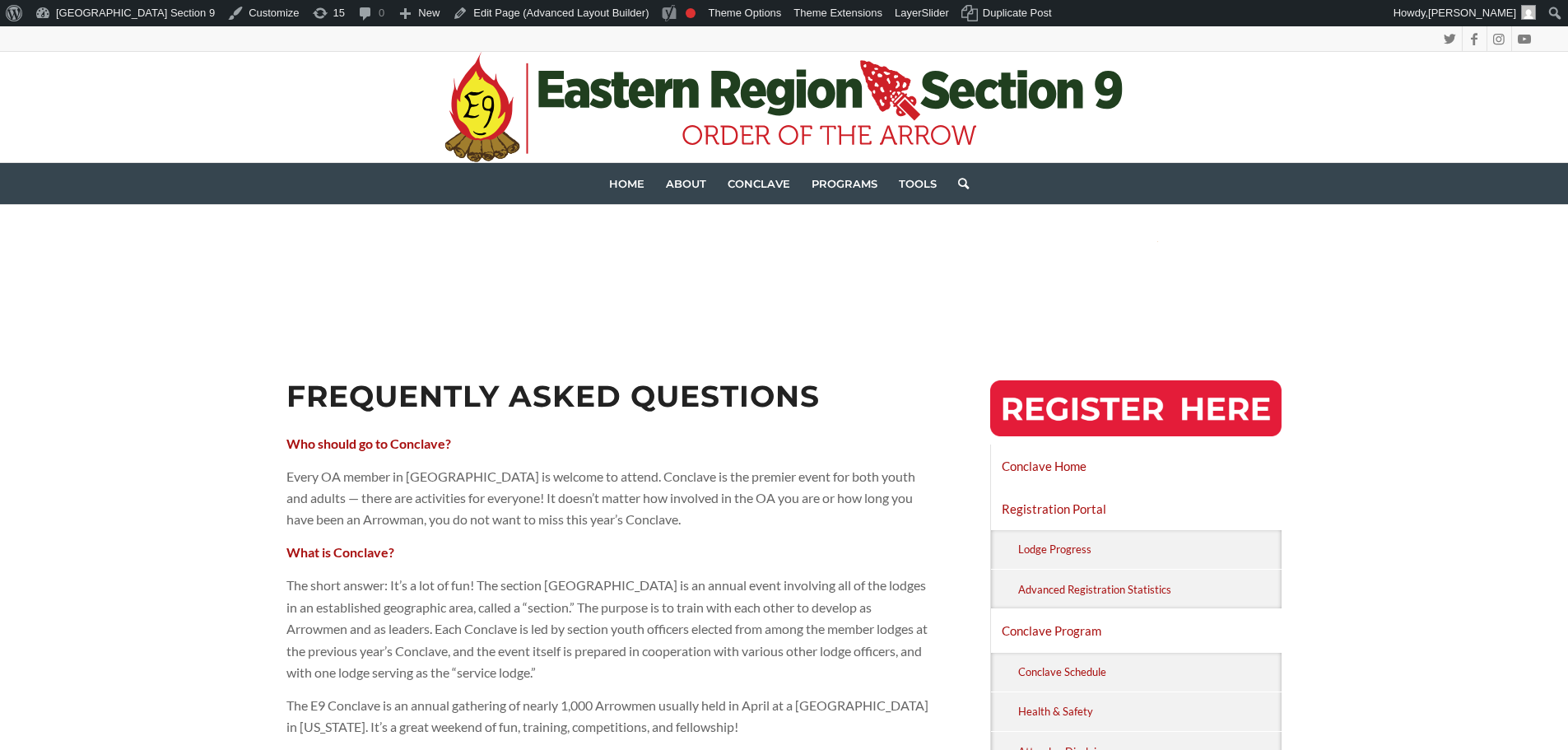
click at [797, 282] on h2 "CONCLAVE 2026" at bounding box center [660, 254] width 748 height 67
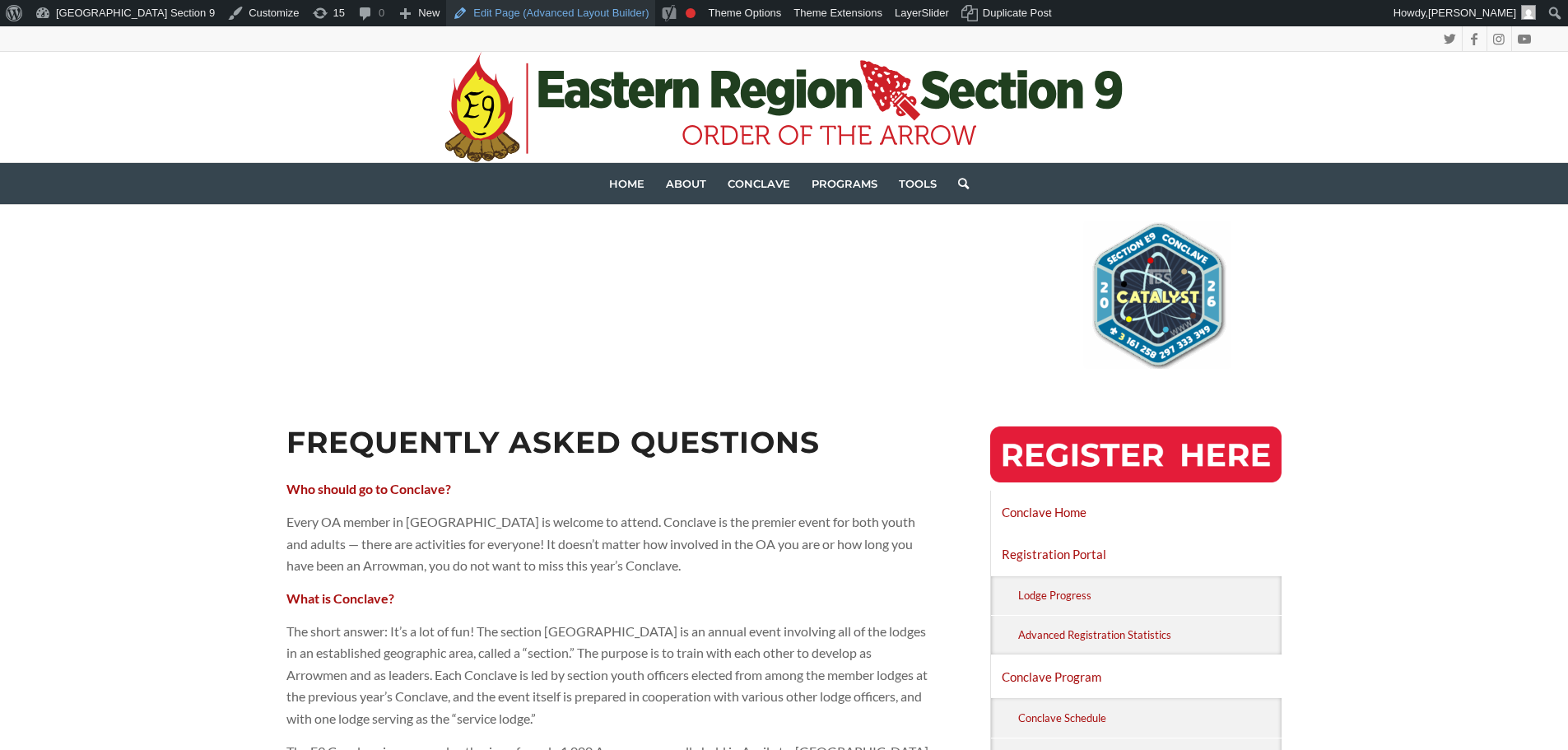
click at [485, 18] on link "Edit Page (Advanced Layout Builder)" at bounding box center [550, 13] width 209 height 26
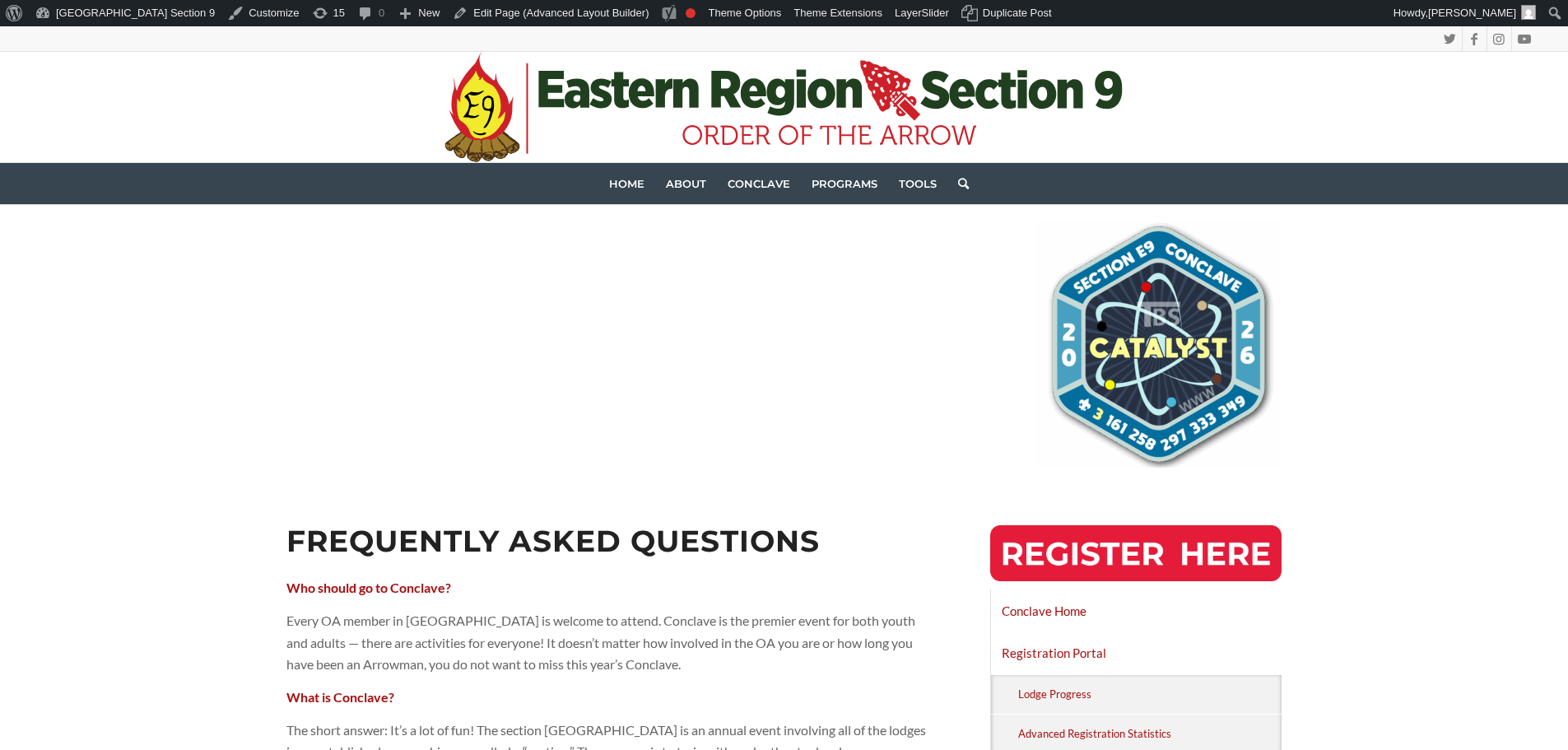
click at [616, 349] on div "CONCLAVE [DATE] – [DATE] | Camp [PERSON_NAME], Maidens, [GEOGRAPHIC_DATA] Hoste…" at bounding box center [784, 344] width 996 height 247
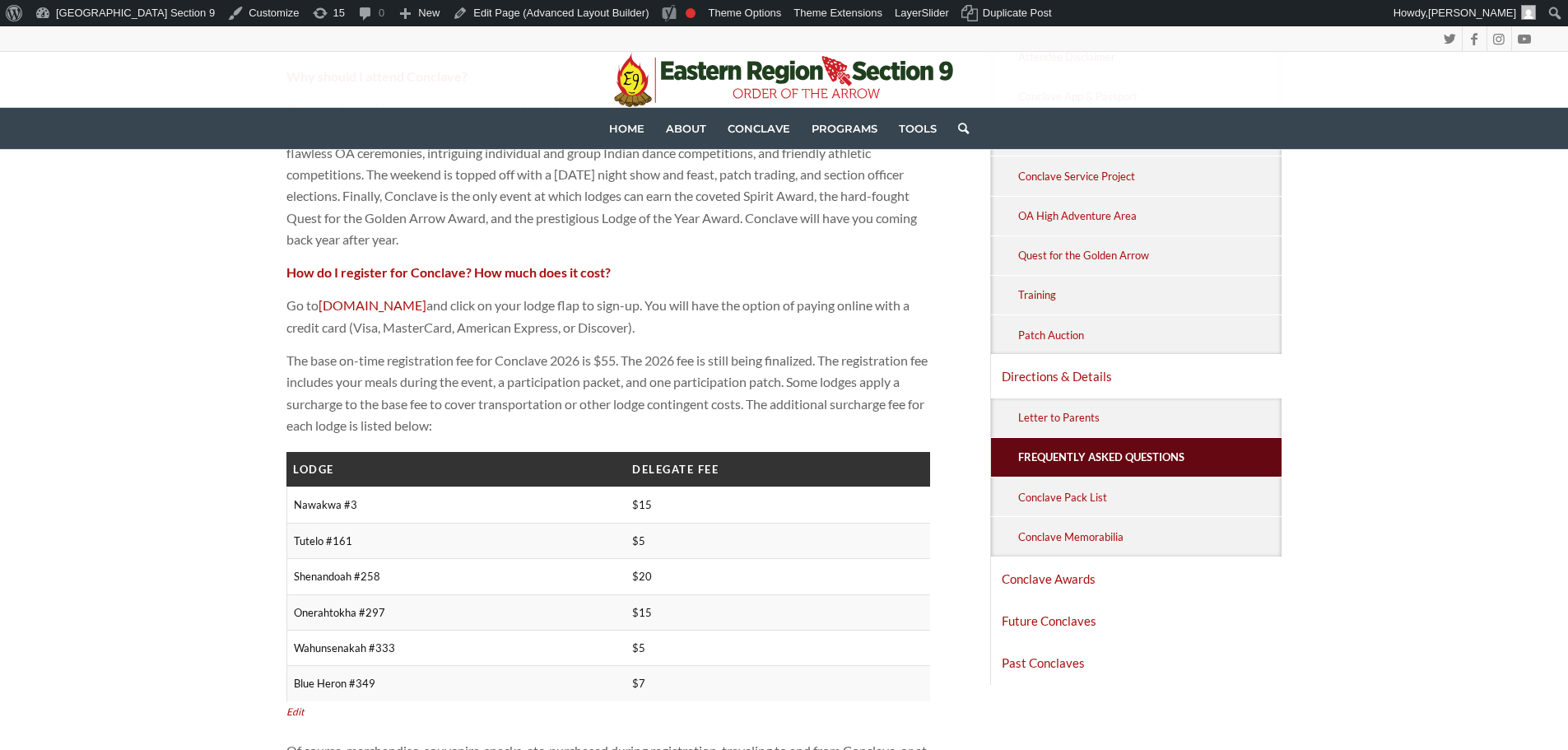
scroll to position [988, 0]
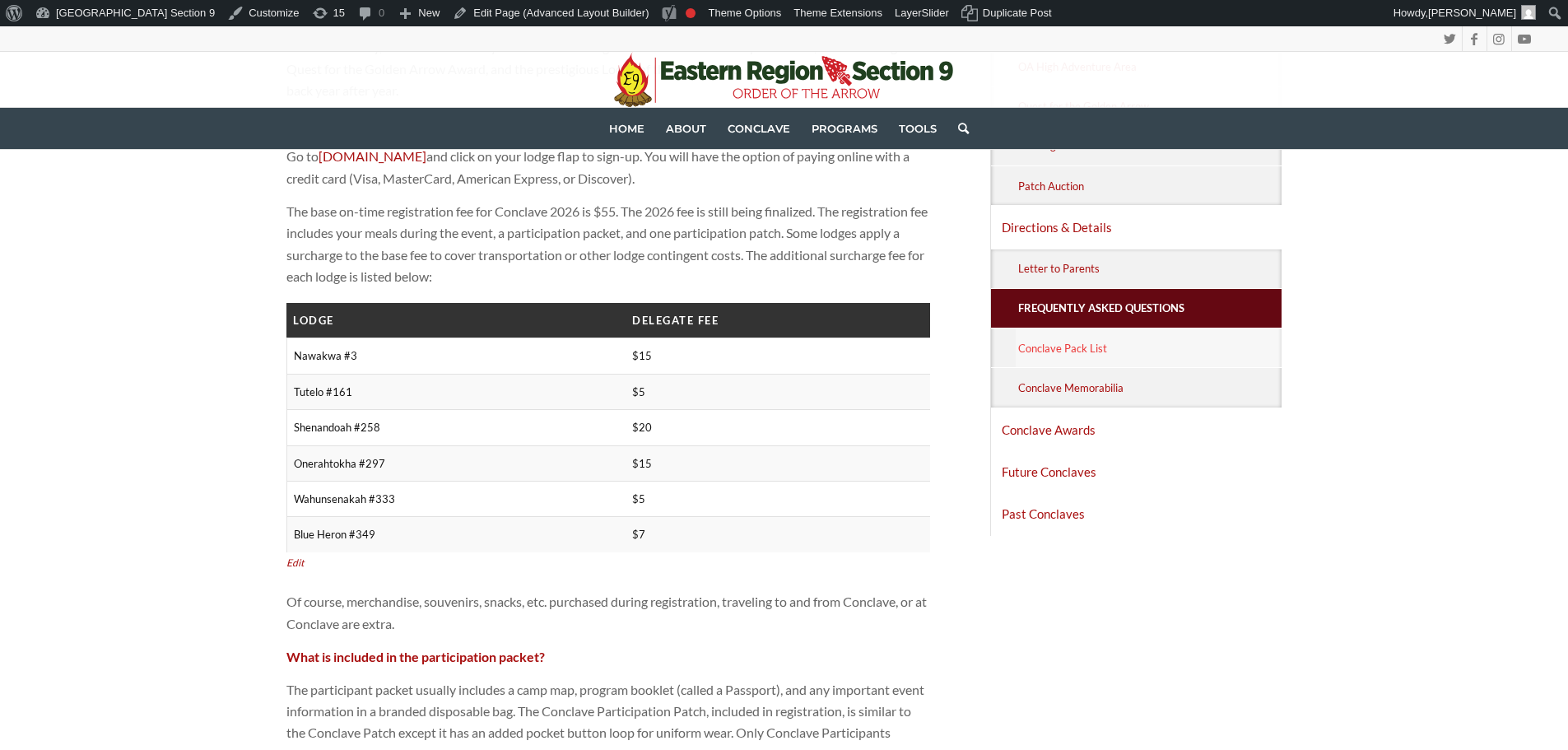
click at [1123, 347] on link "Conclave Pack List" at bounding box center [1149, 347] width 267 height 38
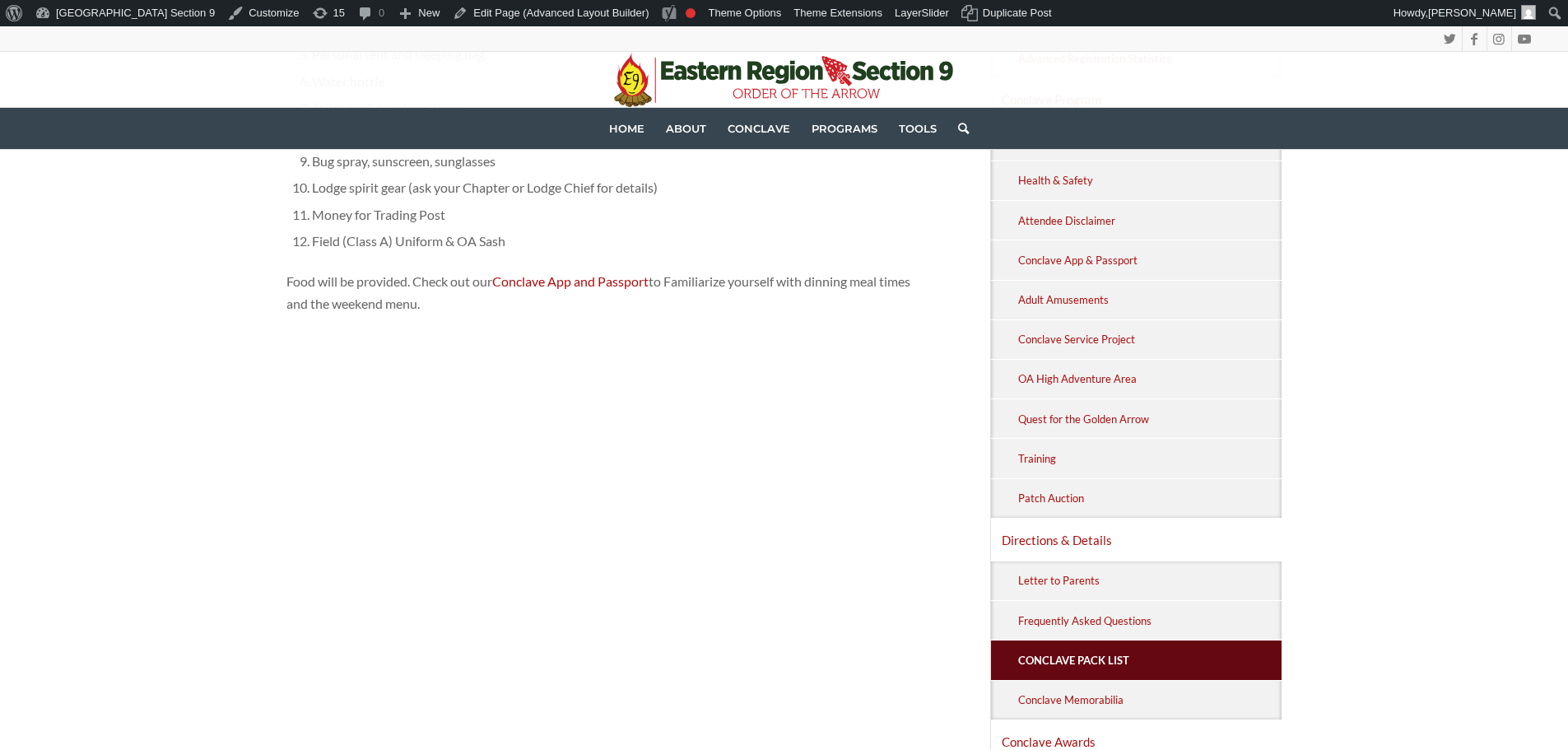
scroll to position [659, 0]
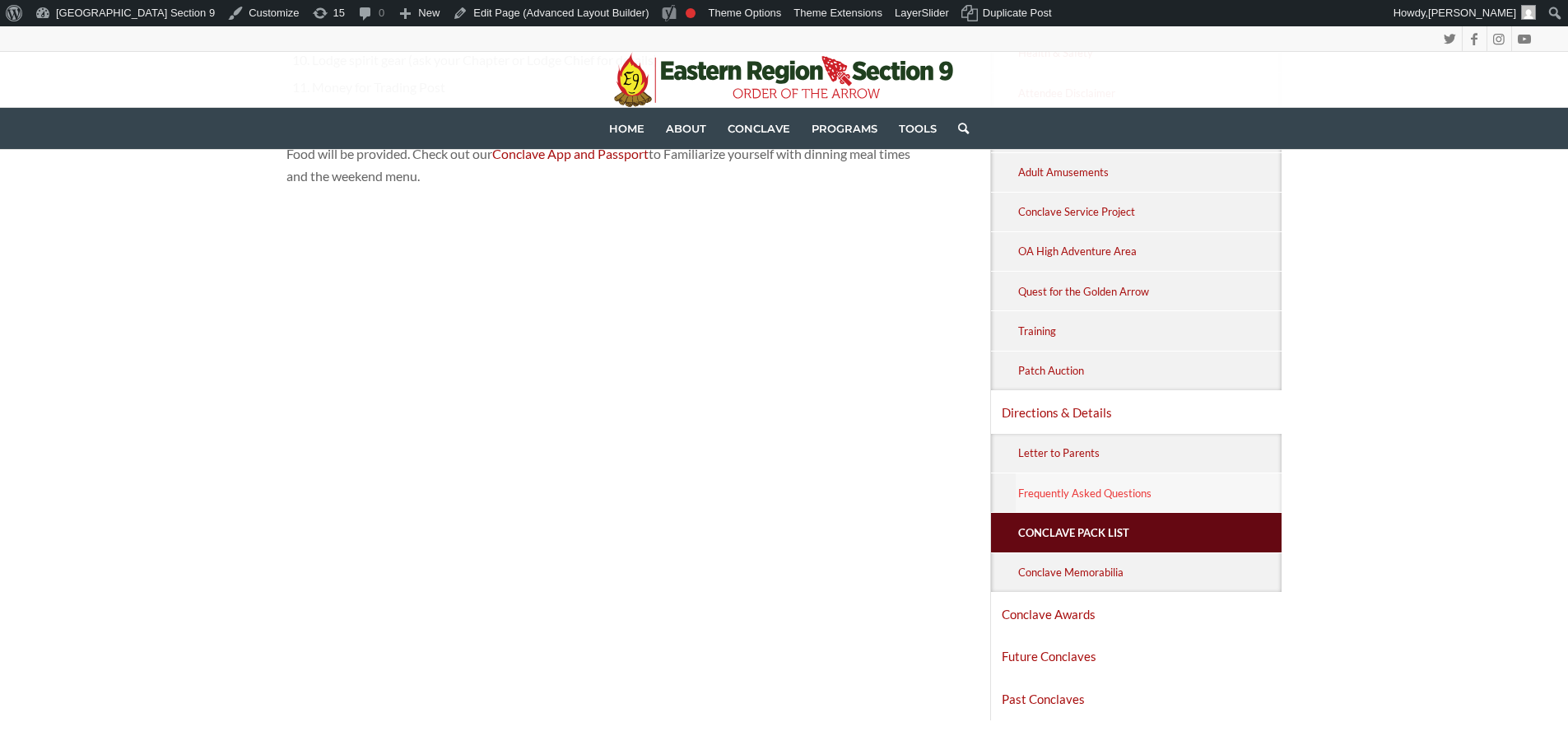
click at [1112, 494] on link "Frequently Asked Questions" at bounding box center [1149, 492] width 267 height 38
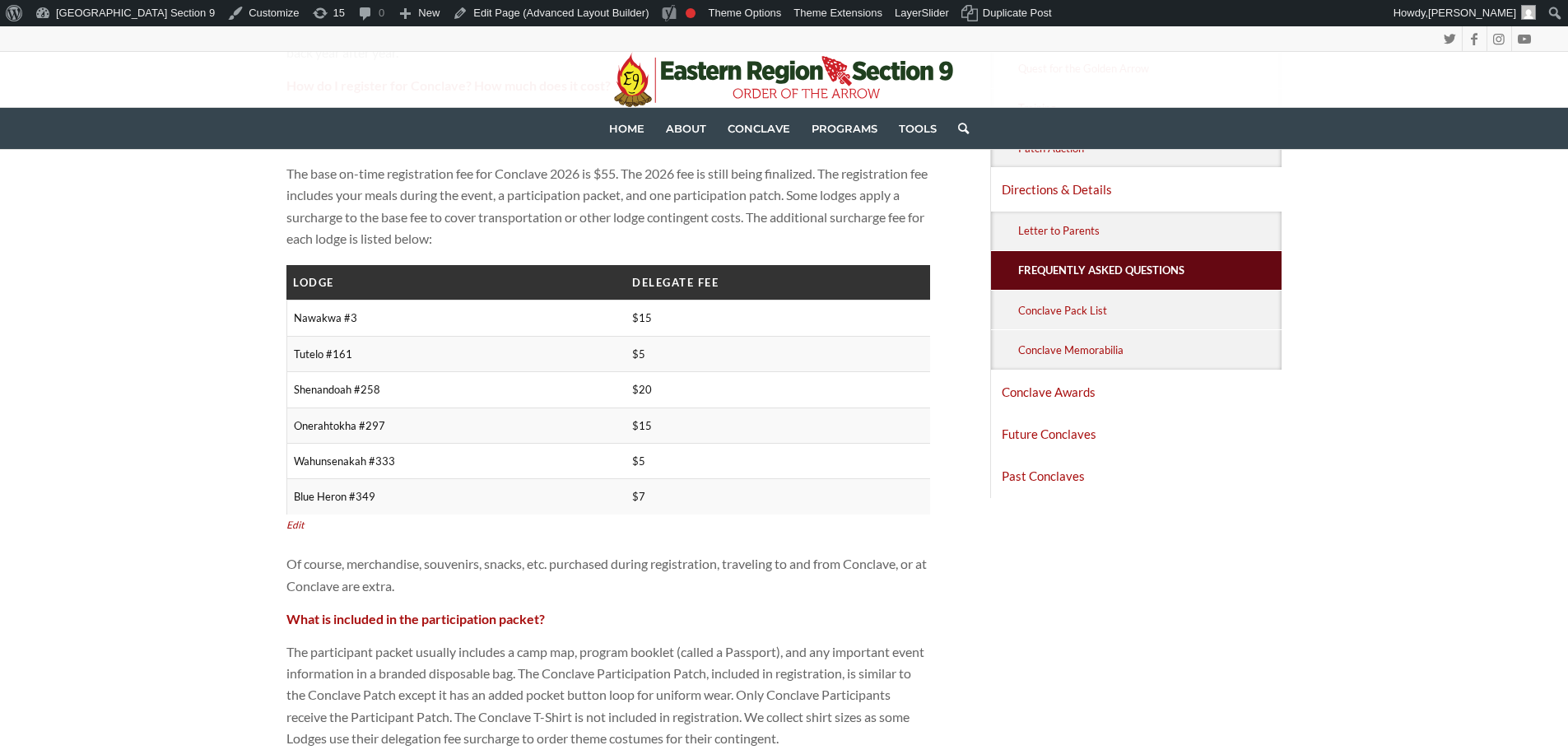
scroll to position [988, 0]
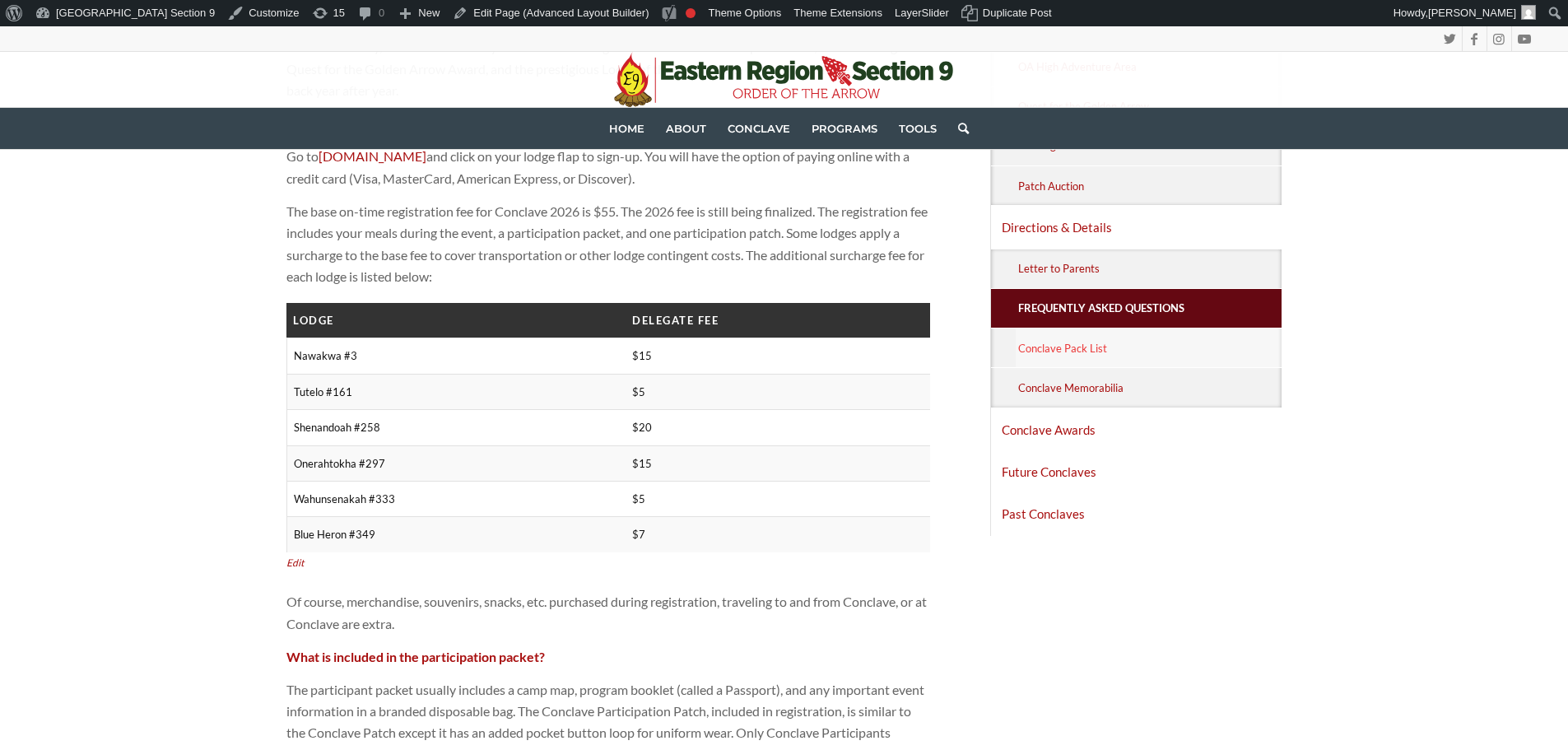
click at [1077, 336] on link "Conclave Pack List" at bounding box center [1149, 347] width 267 height 38
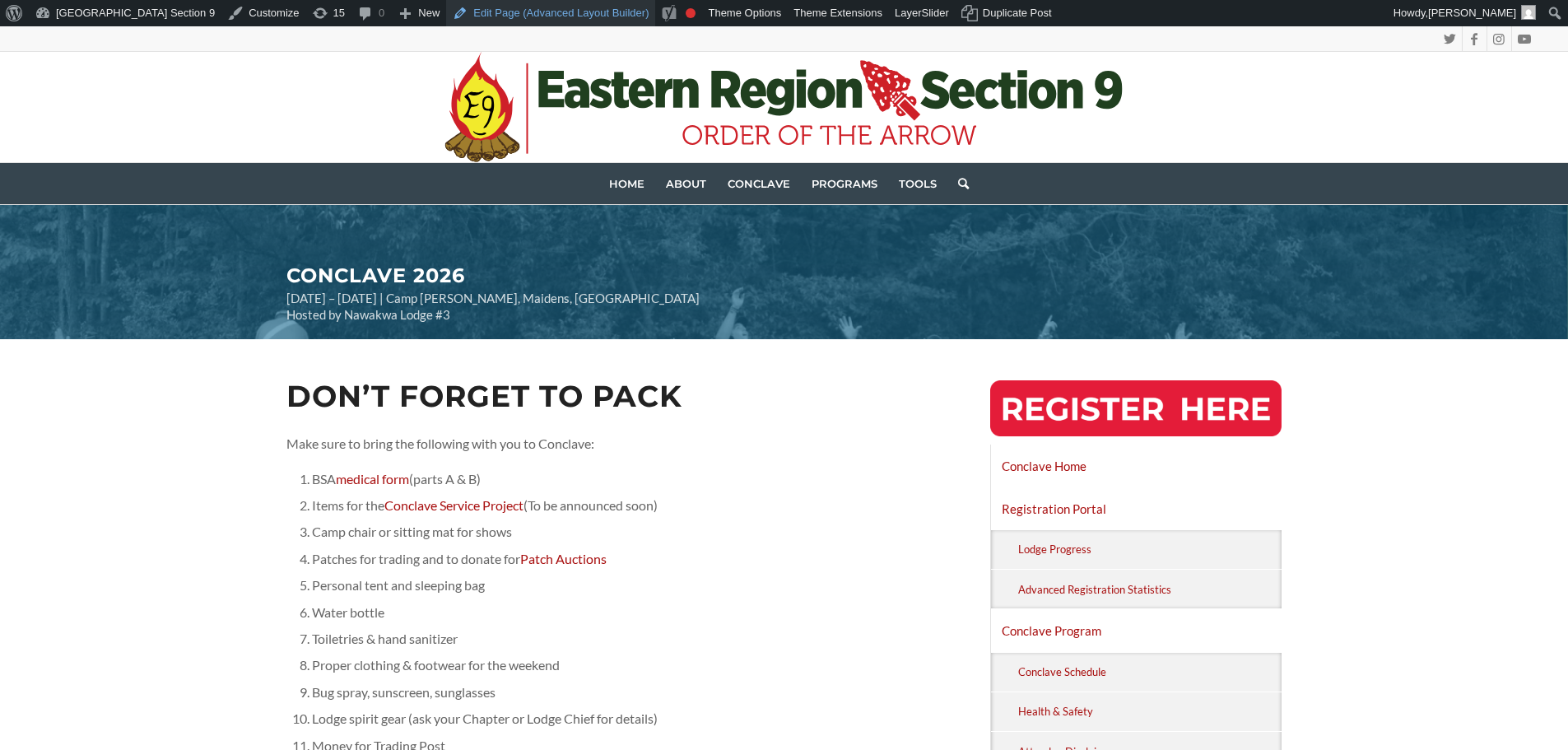
click at [465, 12] on link "Edit Page (Advanced Layout Builder)" at bounding box center [550, 13] width 209 height 26
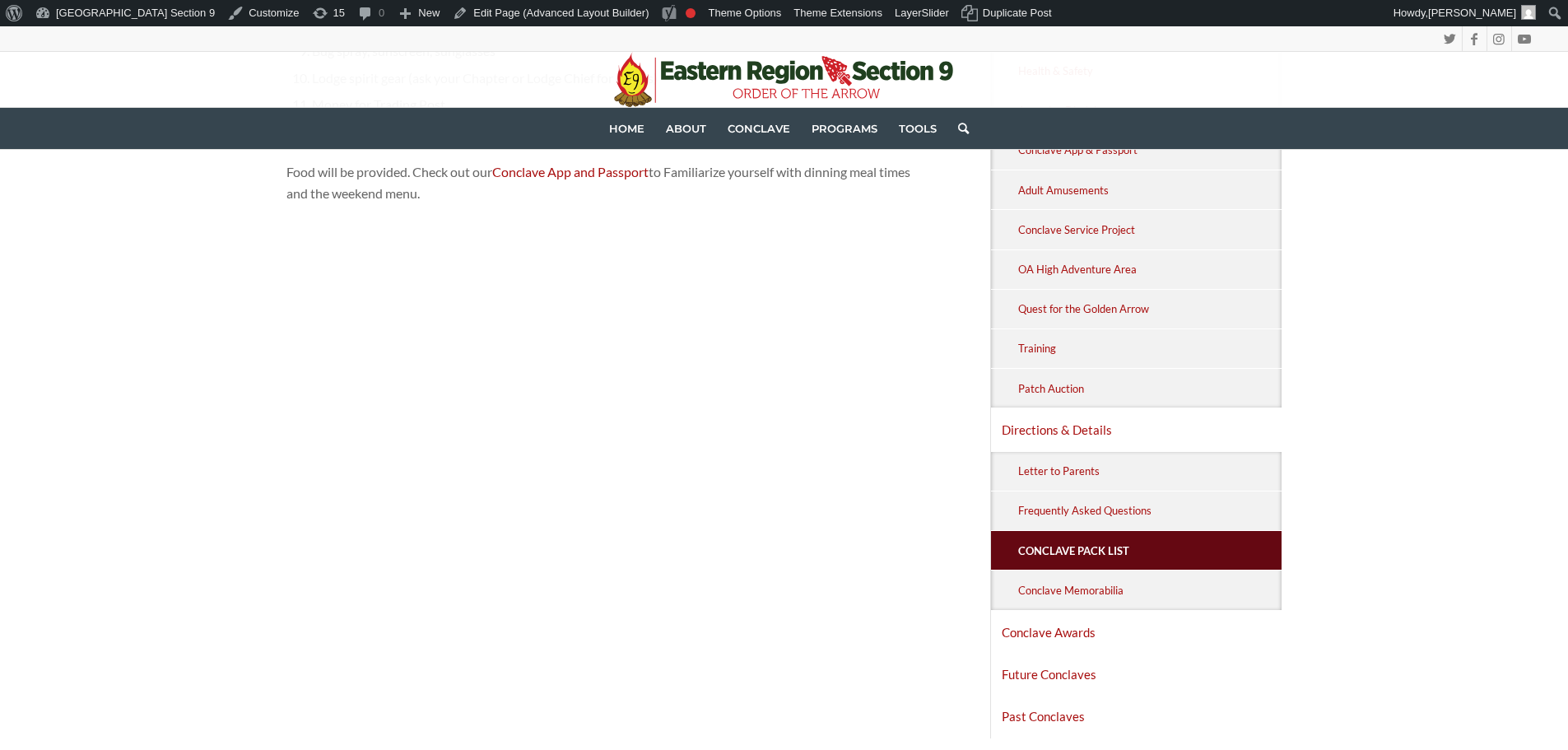
scroll to position [824, 0]
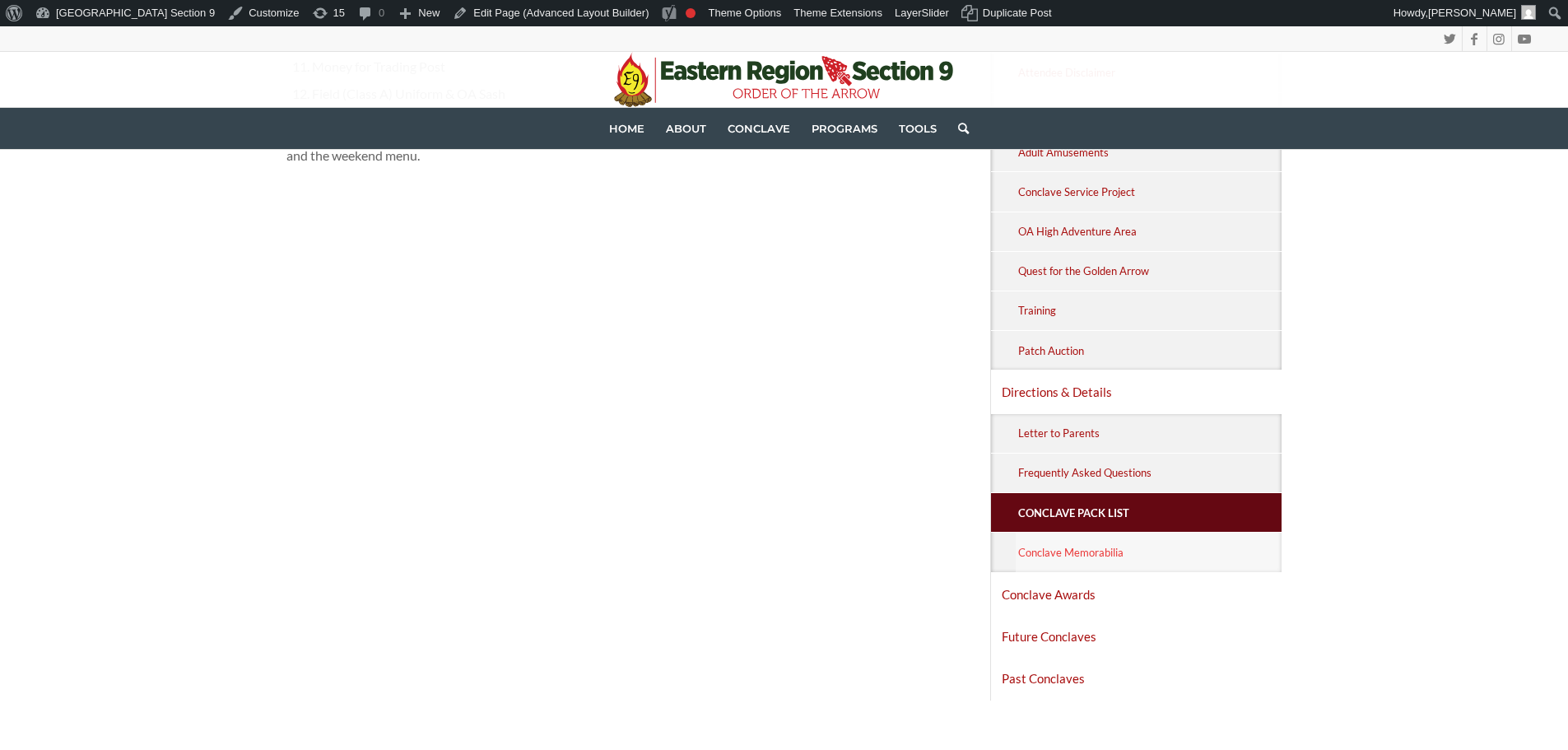
click at [1076, 563] on link "Conclave Memorabilia" at bounding box center [1149, 551] width 267 height 38
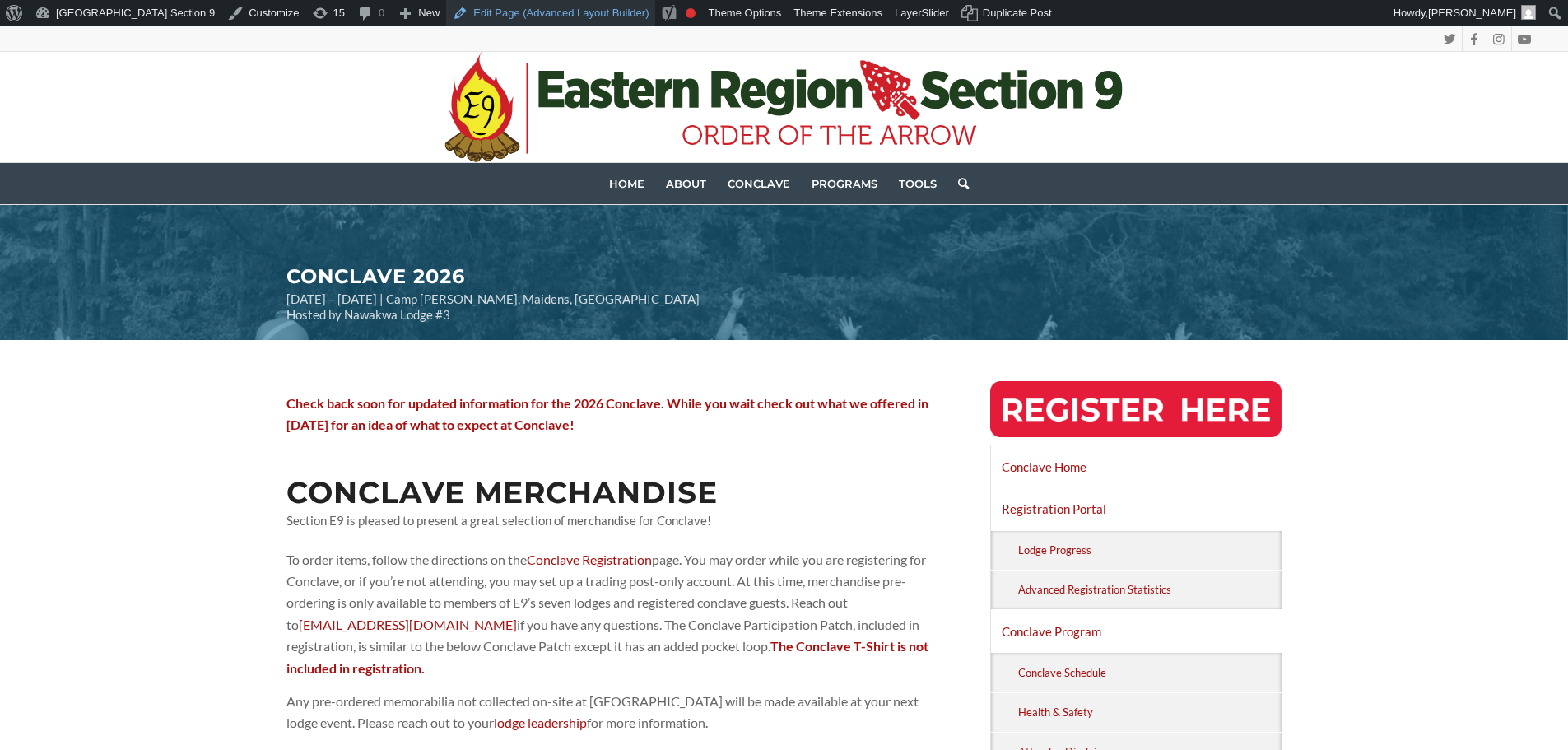
click at [446, 15] on link "Edit Page (Advanced Layout Builder)" at bounding box center [550, 13] width 209 height 26
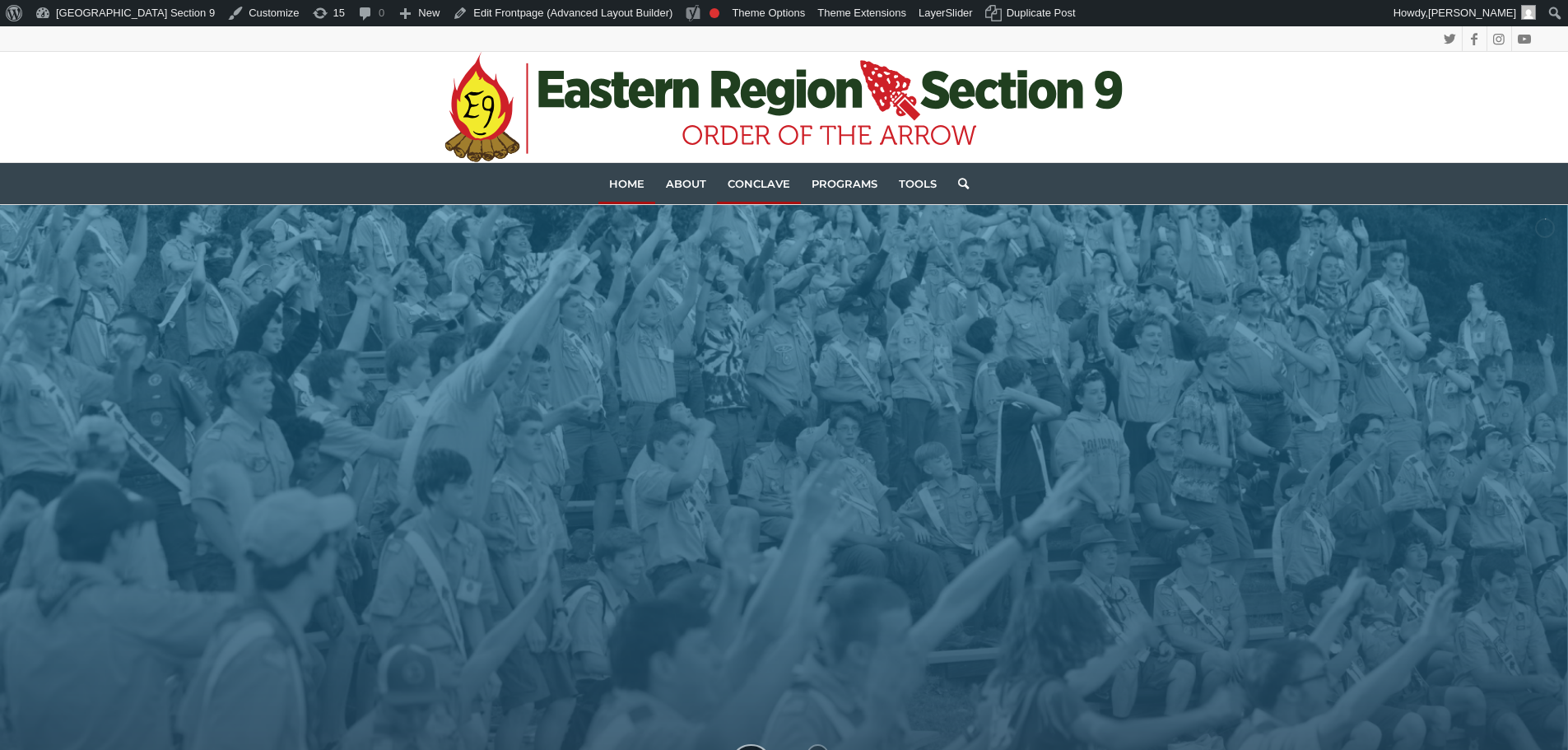
click at [782, 180] on span "Conclave" at bounding box center [759, 183] width 63 height 13
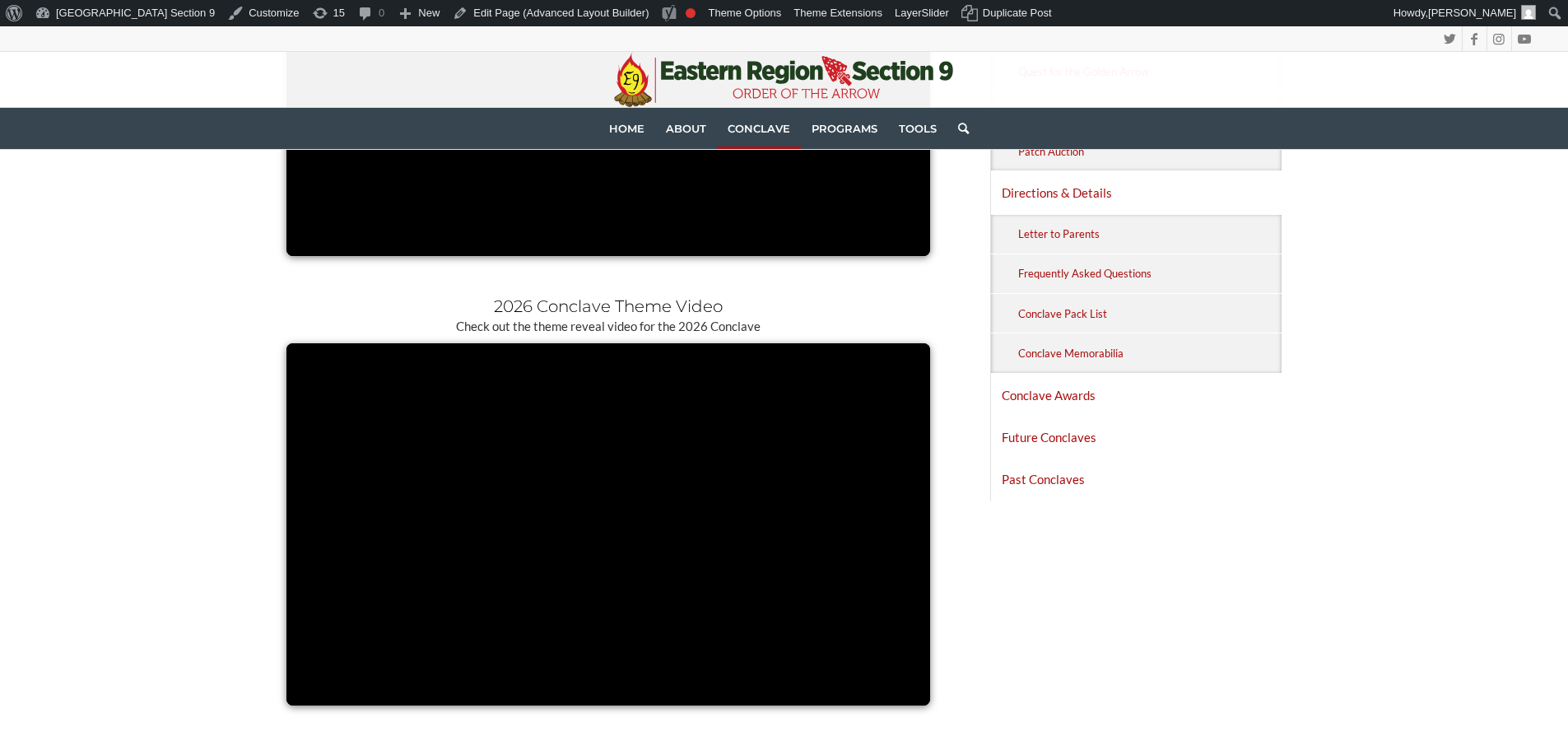
scroll to position [906, 0]
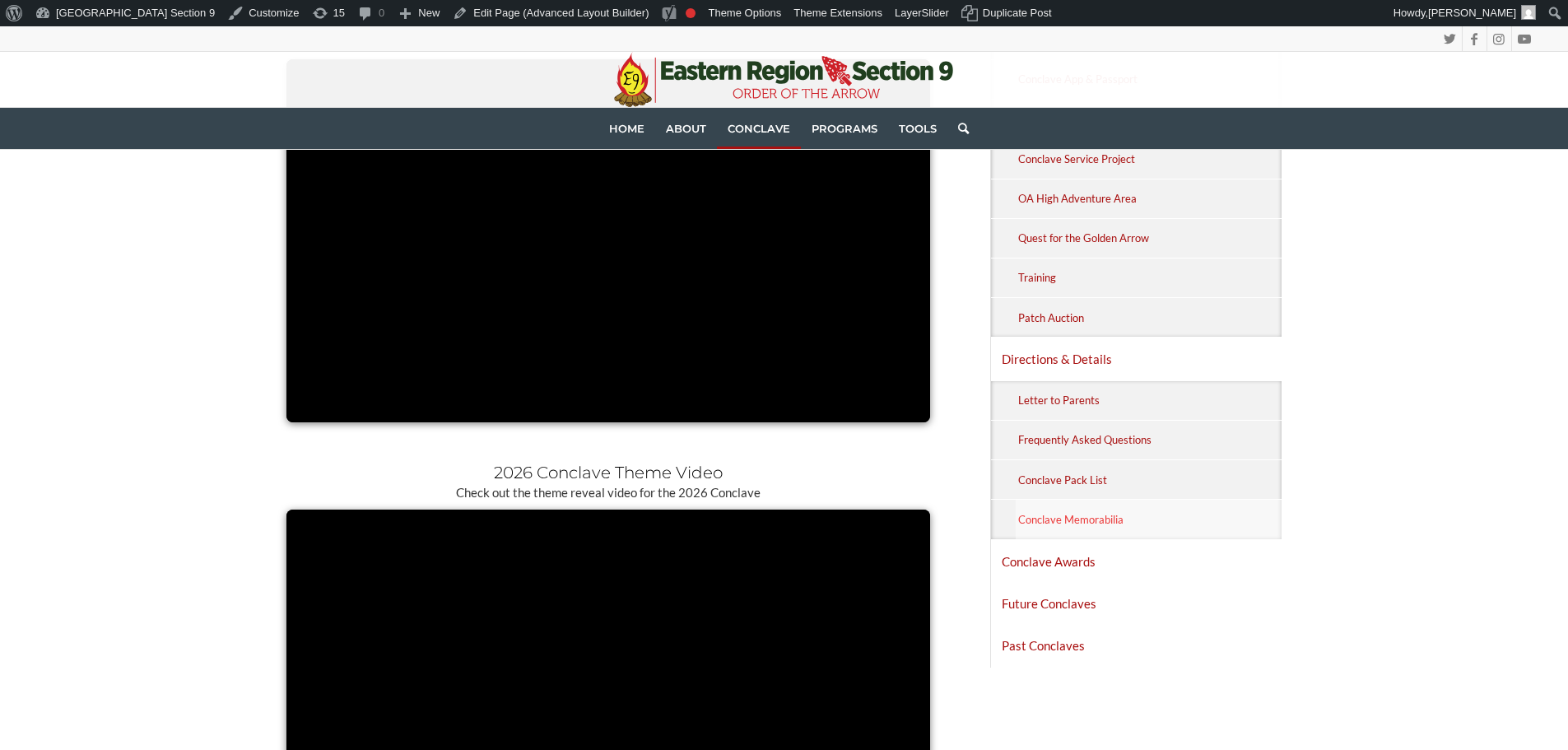
click at [1106, 520] on link "Conclave Memorabilia" at bounding box center [1149, 519] width 267 height 38
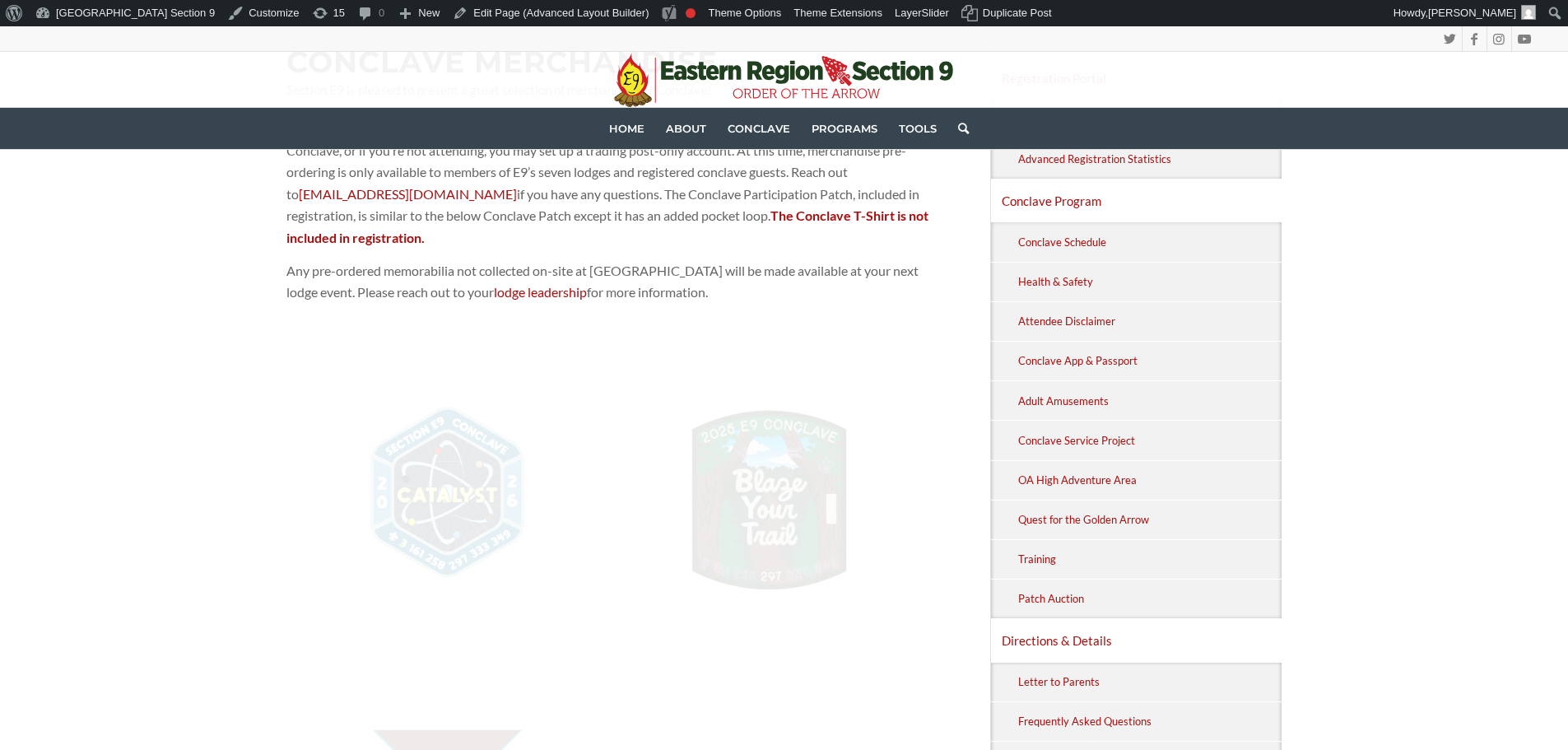
scroll to position [494, 0]
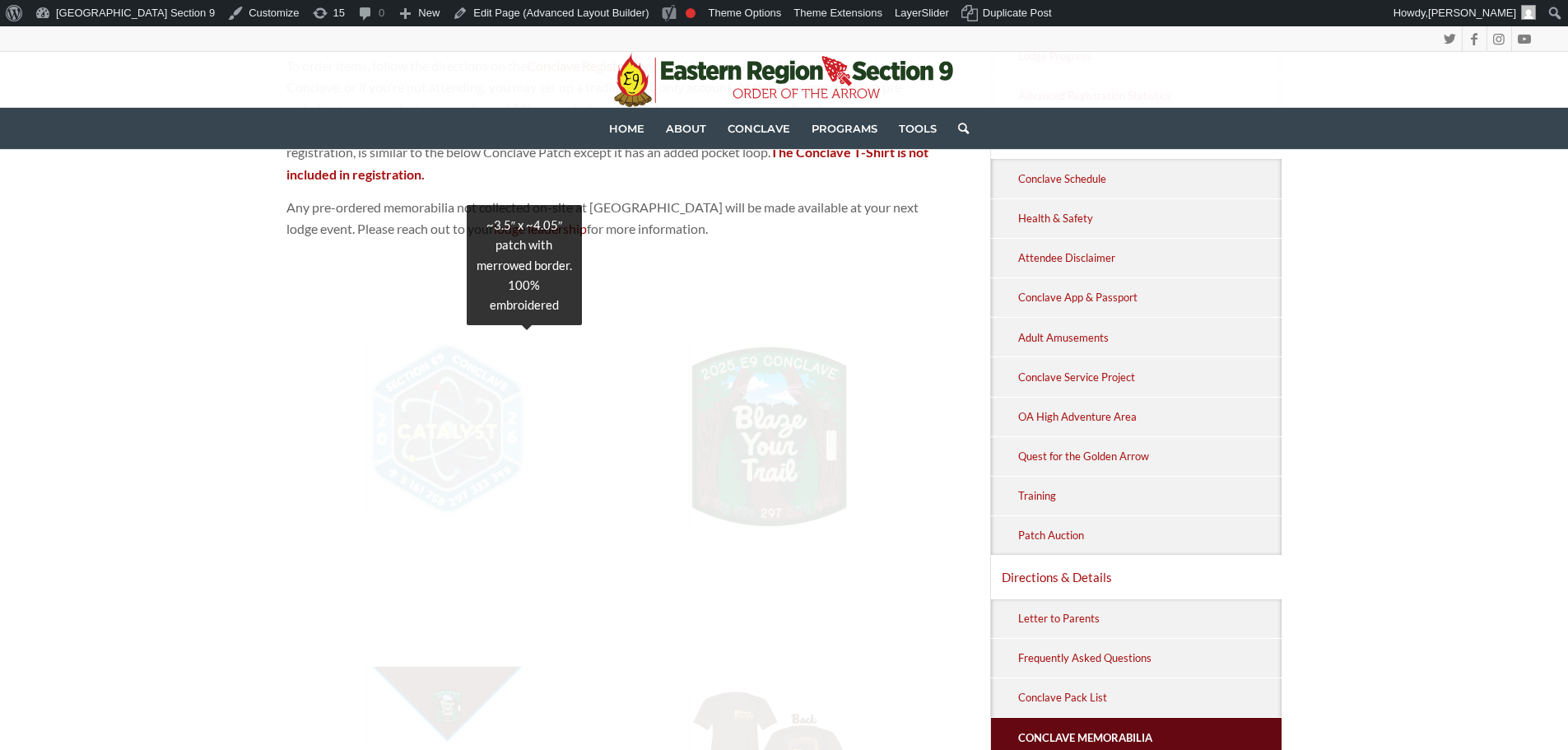
click at [496, 434] on img at bounding box center [447, 428] width 162 height 177
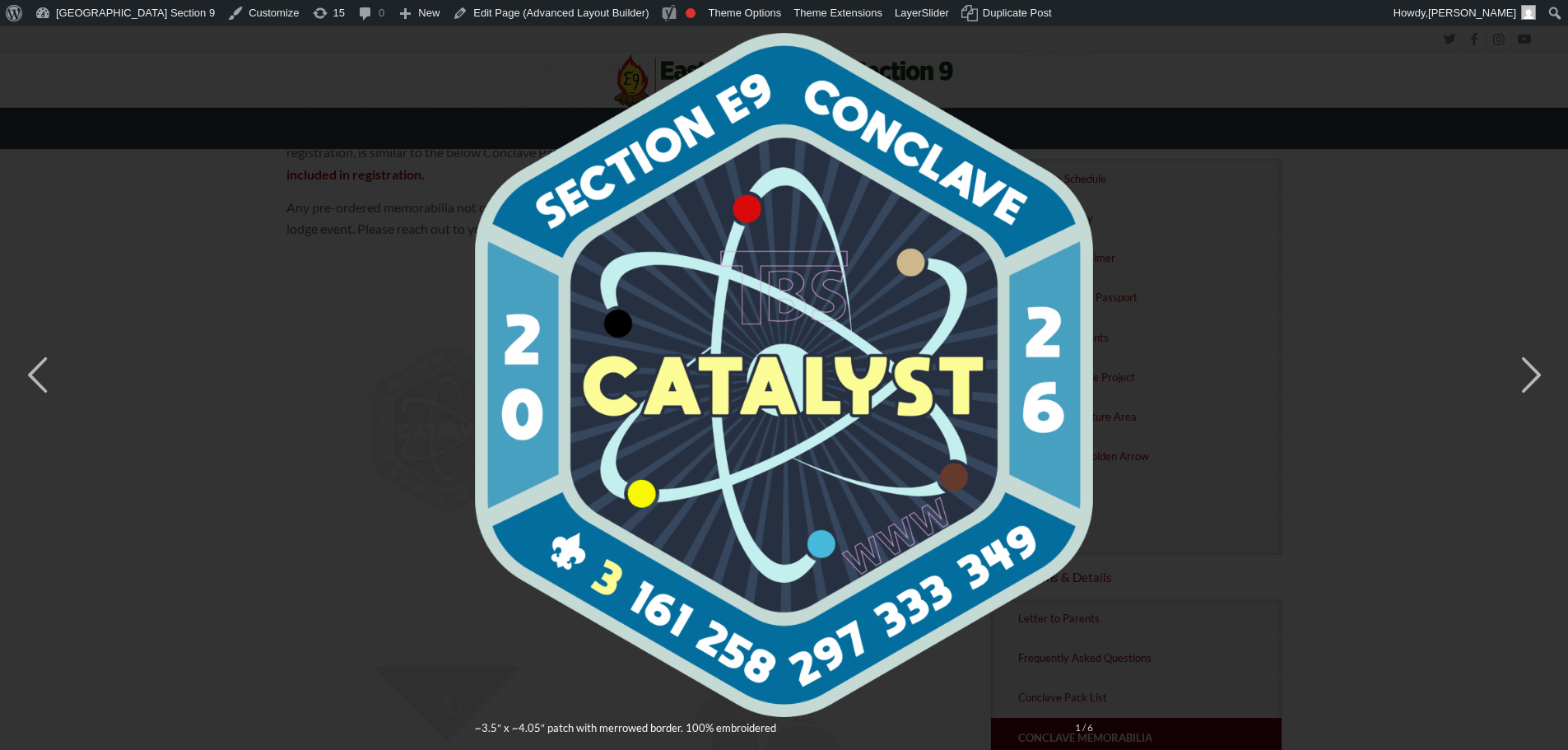
click at [305, 398] on div "× ~3.5″ x ~4.05″ patch with merrowed border. 100% embroidered 1 / 6" at bounding box center [784, 375] width 1568 height 750
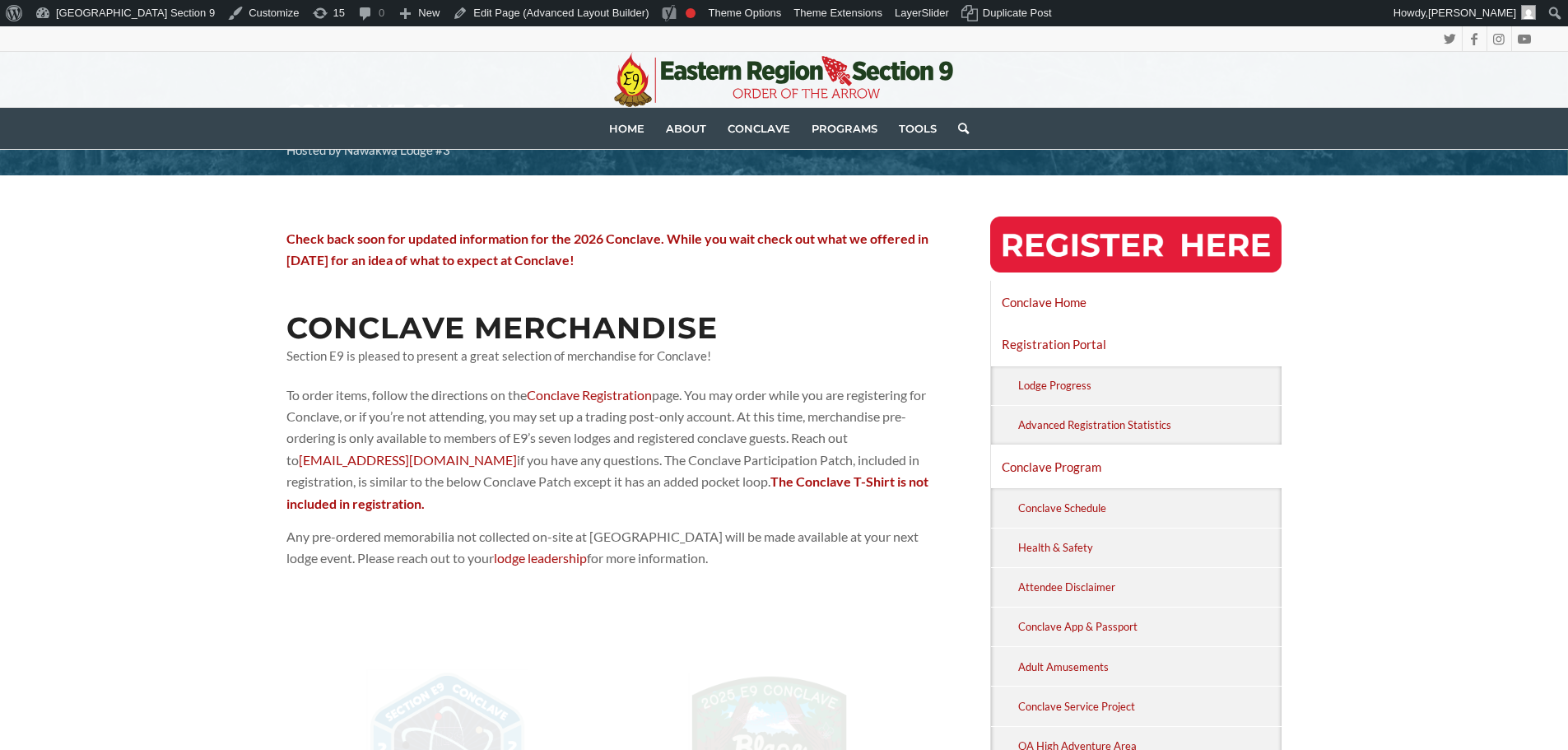
scroll to position [0, 0]
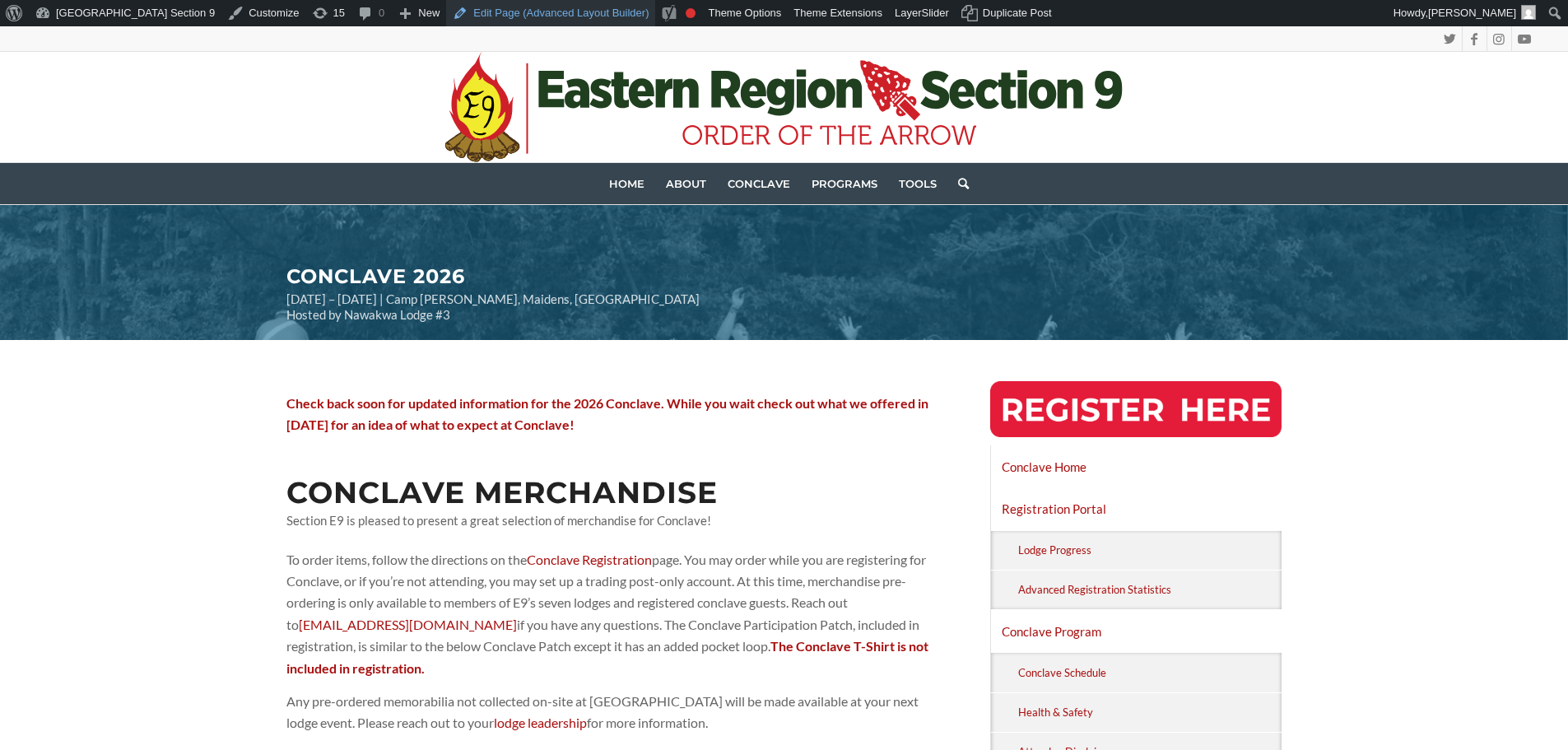
click at [497, 17] on link "Edit Page (Advanced Layout Builder)" at bounding box center [550, 13] width 209 height 26
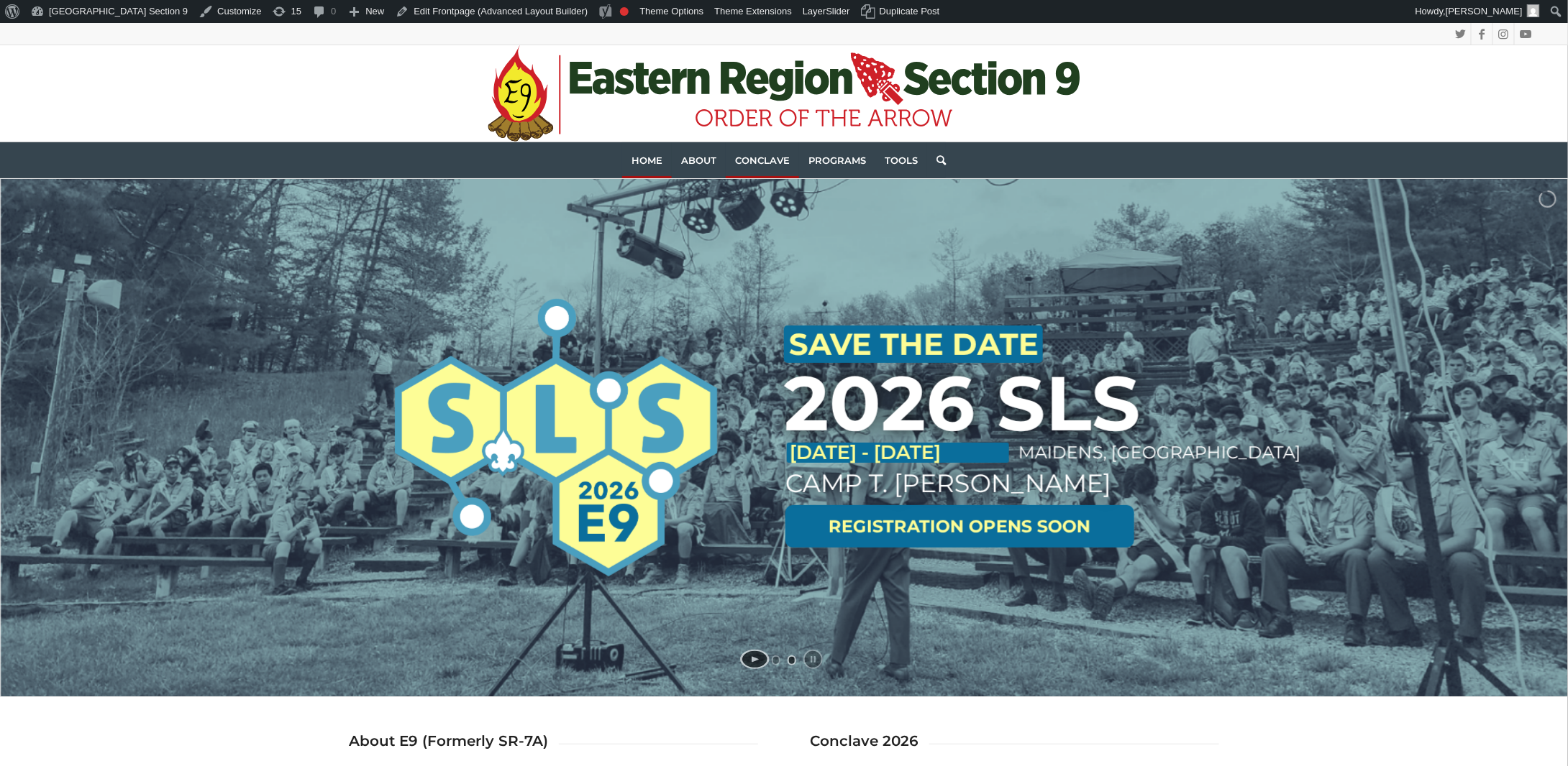
click at [749, 157] on span "Conclave" at bounding box center [762, 160] width 55 height 11
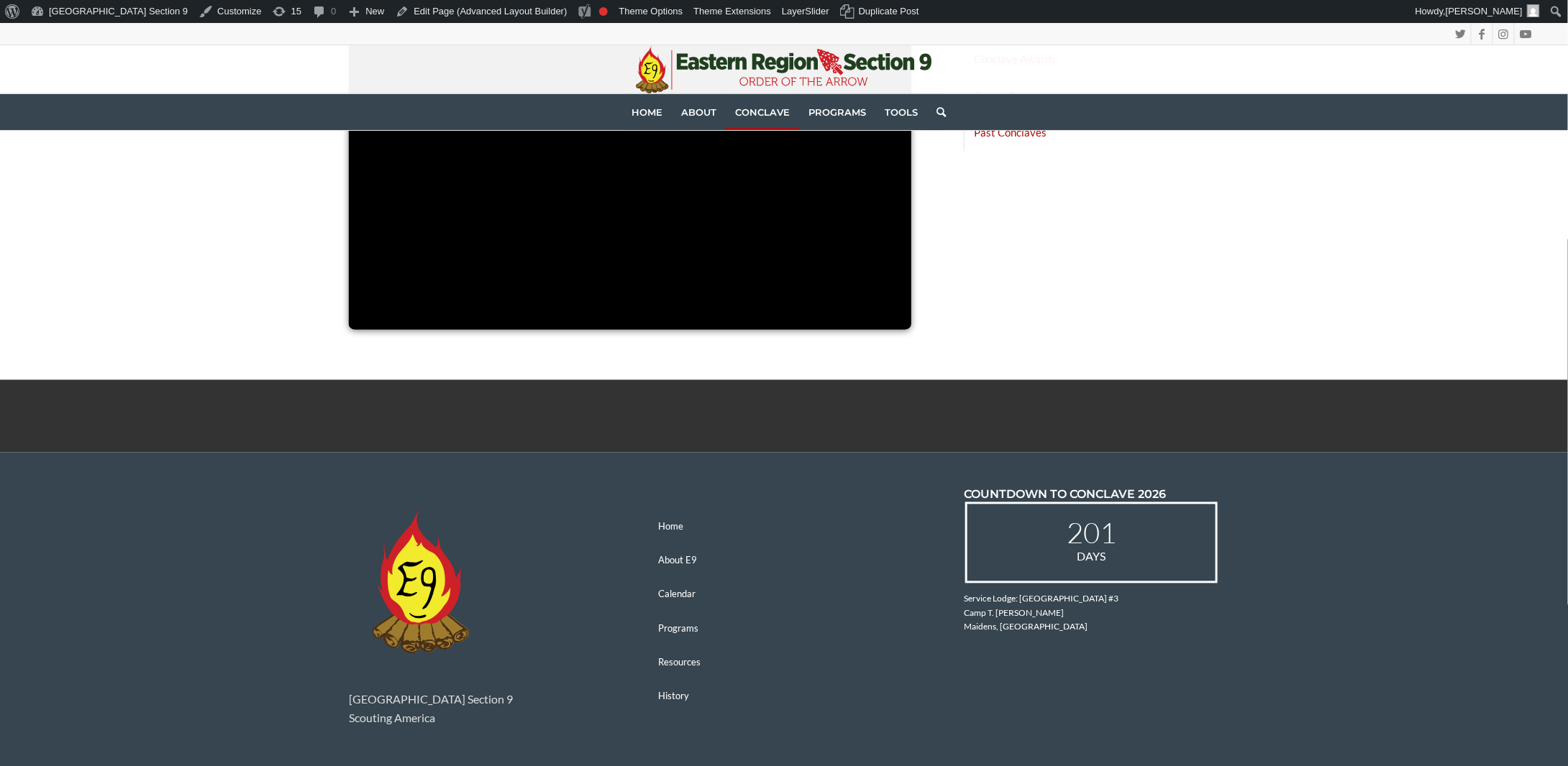
scroll to position [791, 0]
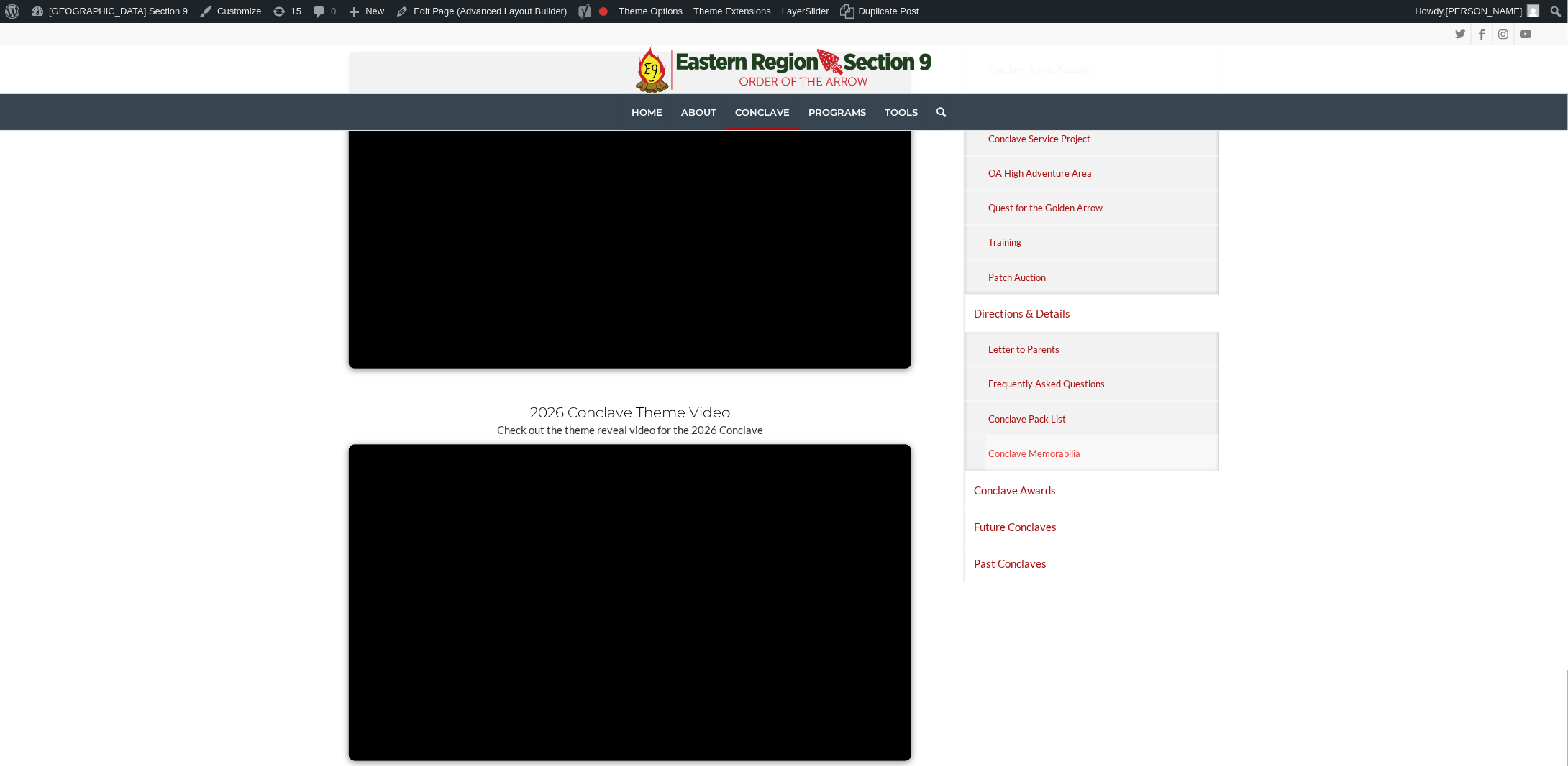
click at [1086, 452] on link "Conclave Memorabilia" at bounding box center [1102, 453] width 233 height 33
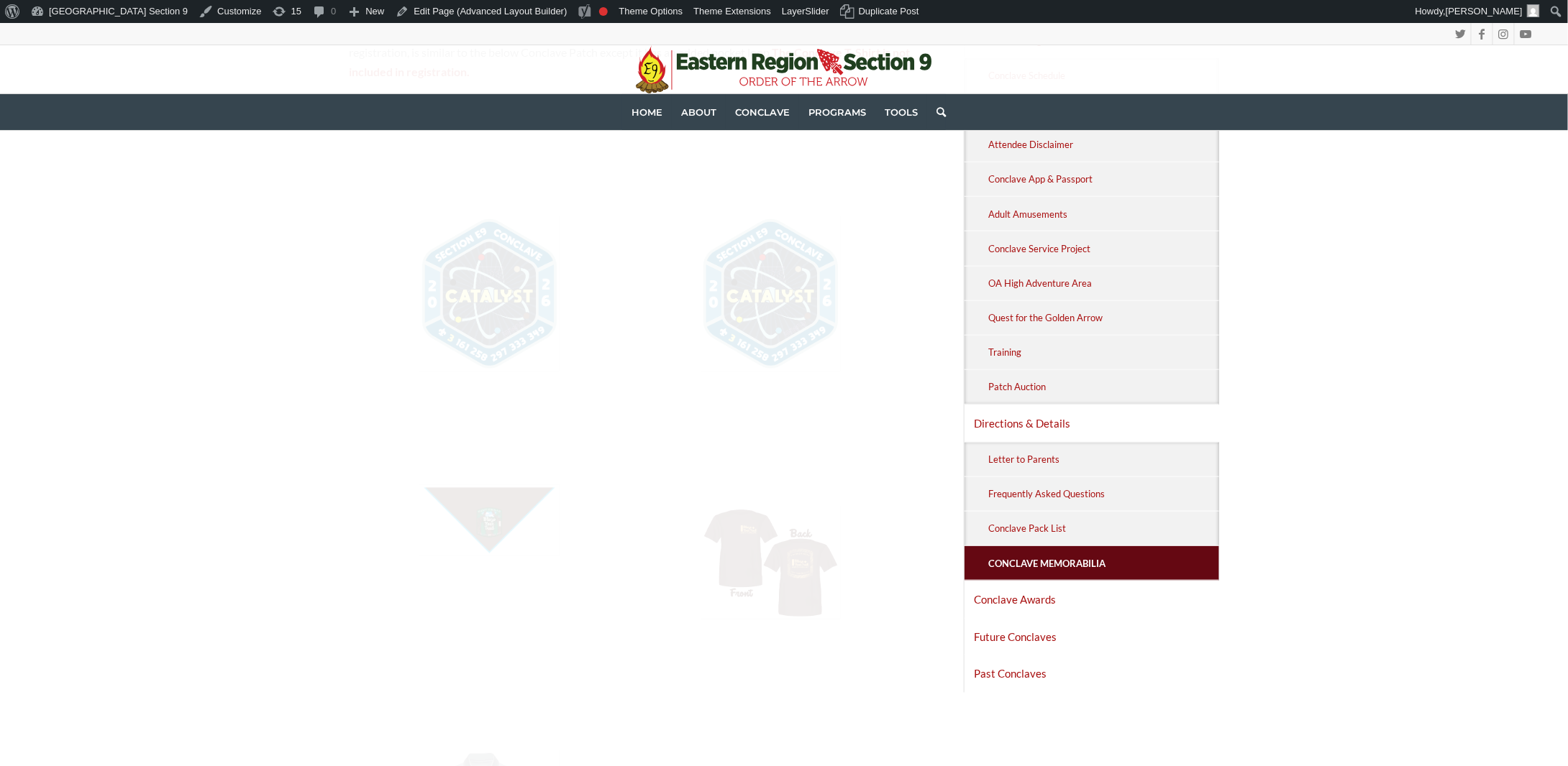
scroll to position [575, 0]
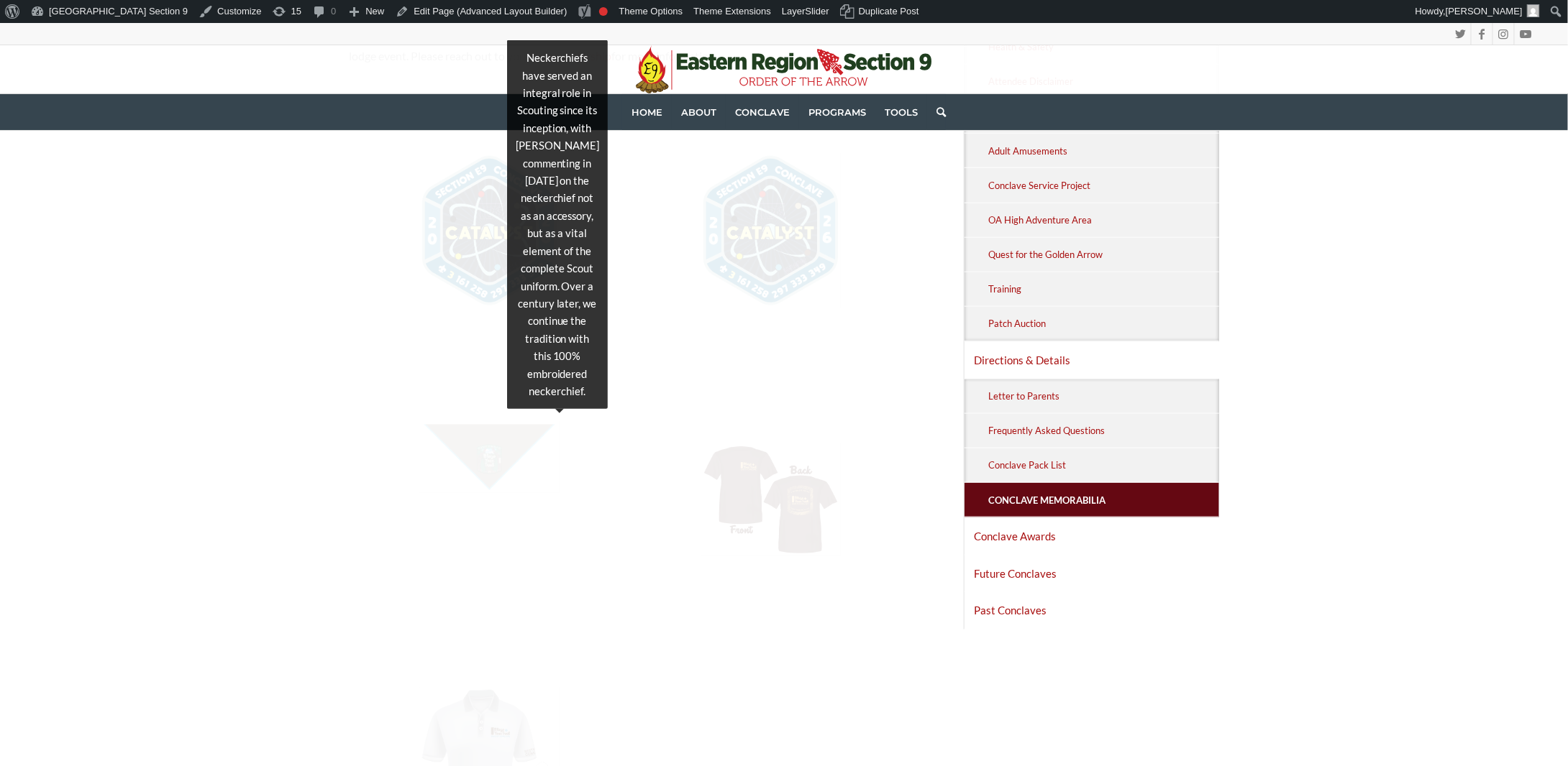
click at [492, 442] on img at bounding box center [490, 456] width 141 height 71
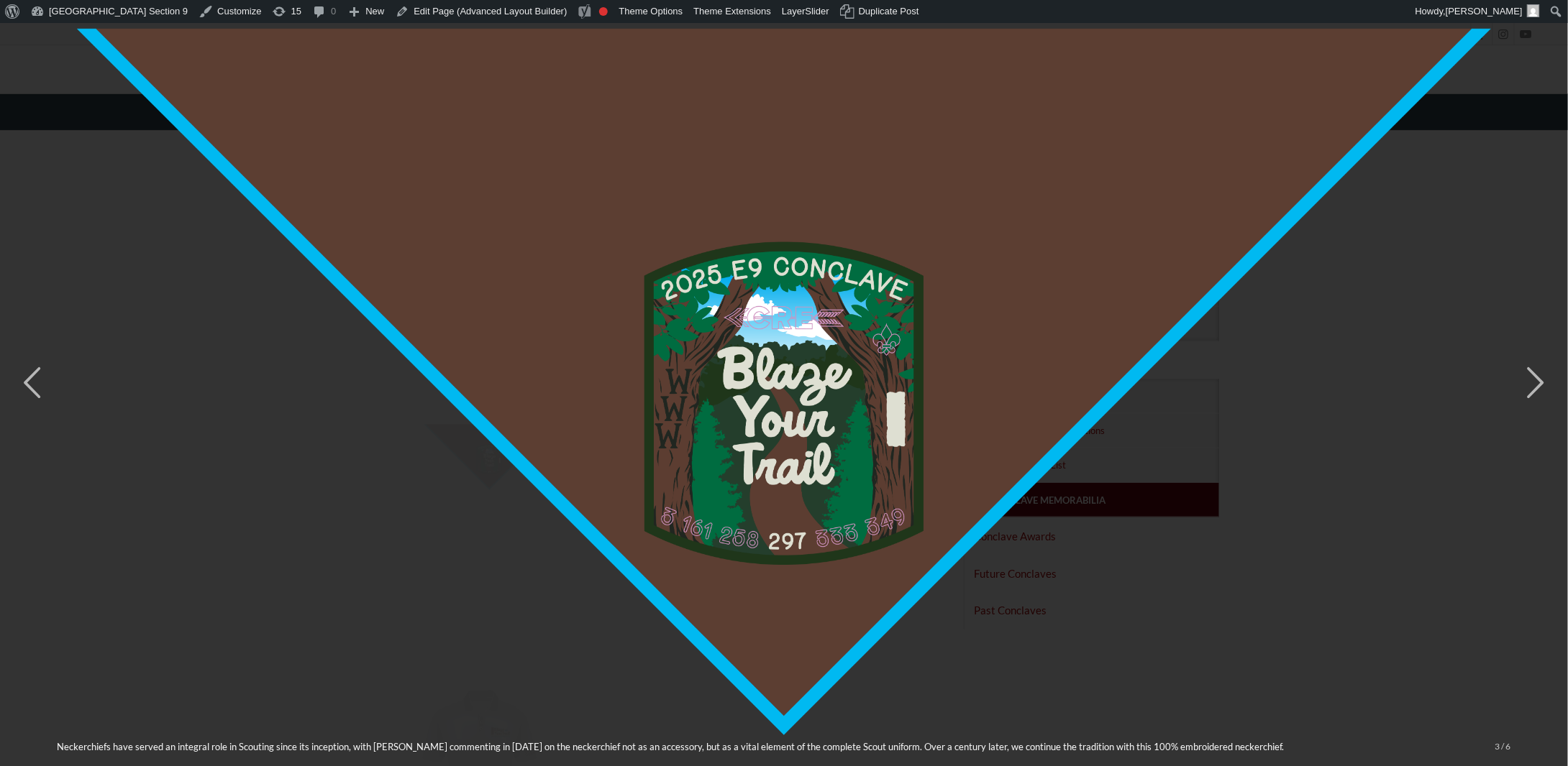
click at [1246, 550] on img at bounding box center [784, 383] width 1454 height 766
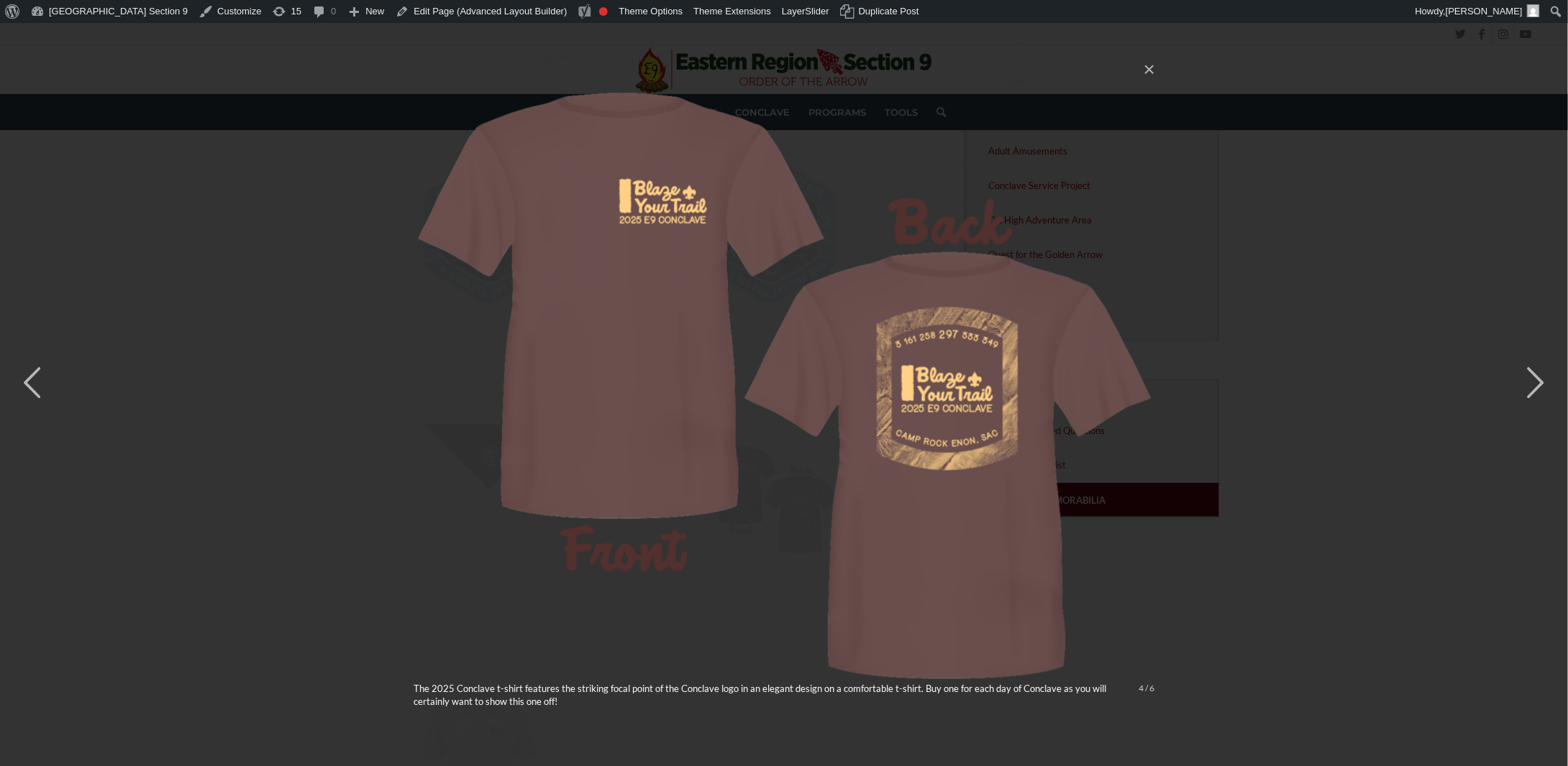
click at [1255, 398] on div "× The 2025 Conclave t-shirt features the striking focal point of the Conclave l…" at bounding box center [784, 383] width 1568 height 766
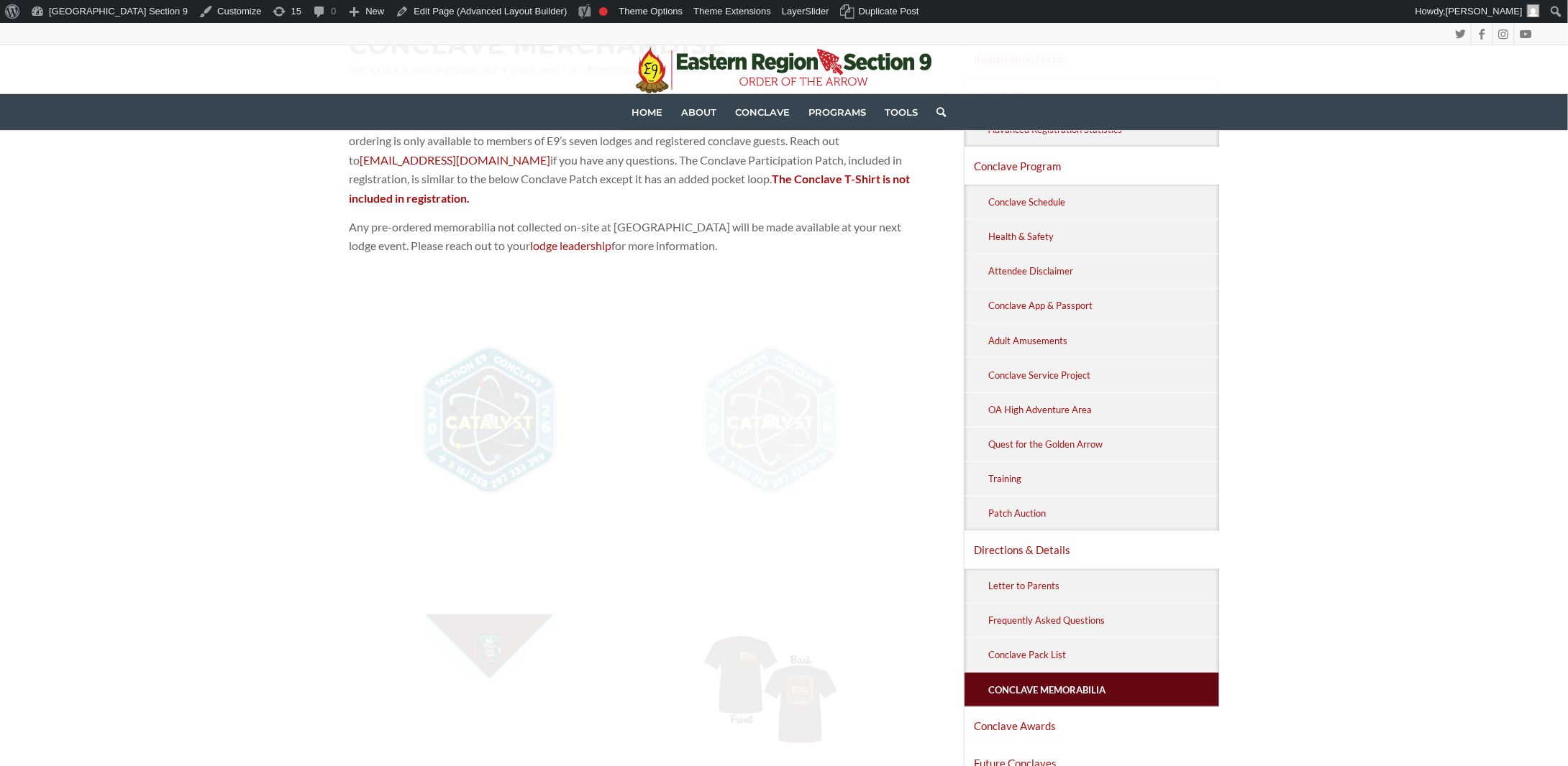
scroll to position [216, 0]
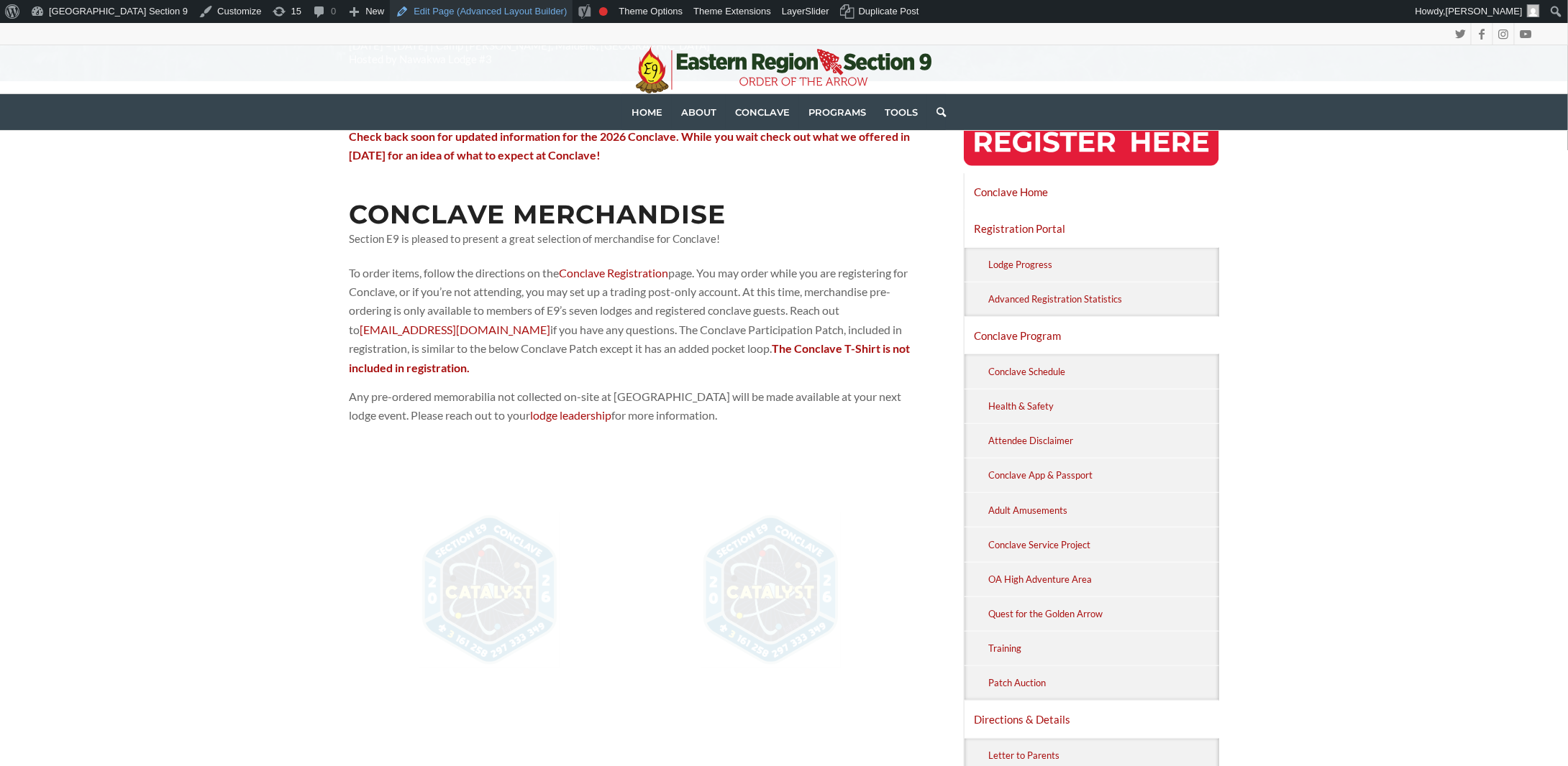
click at [442, 20] on link "Edit Page (Advanced Layout Builder)" at bounding box center [480, 11] width 182 height 23
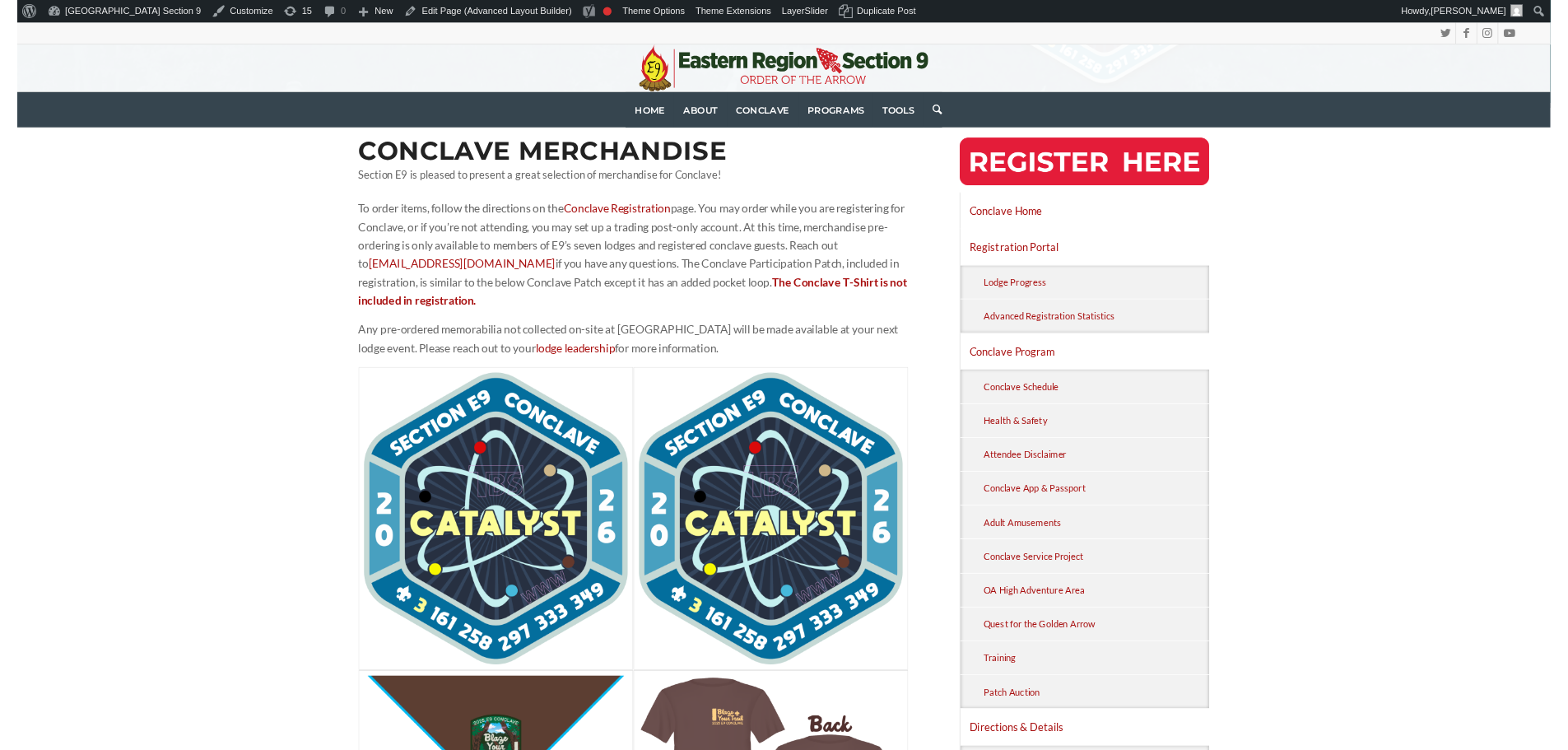
scroll to position [412, 0]
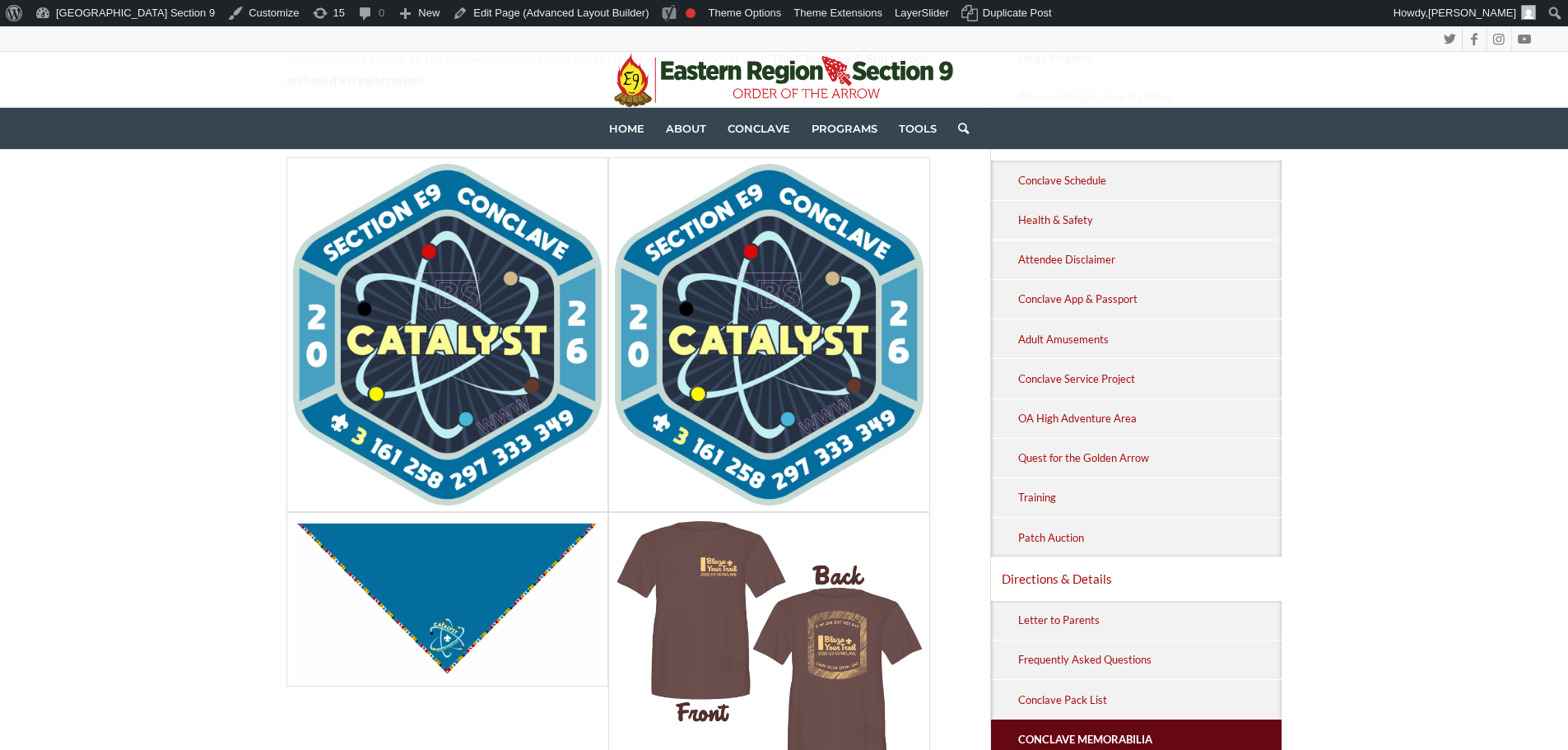
scroll to position [624, 0]
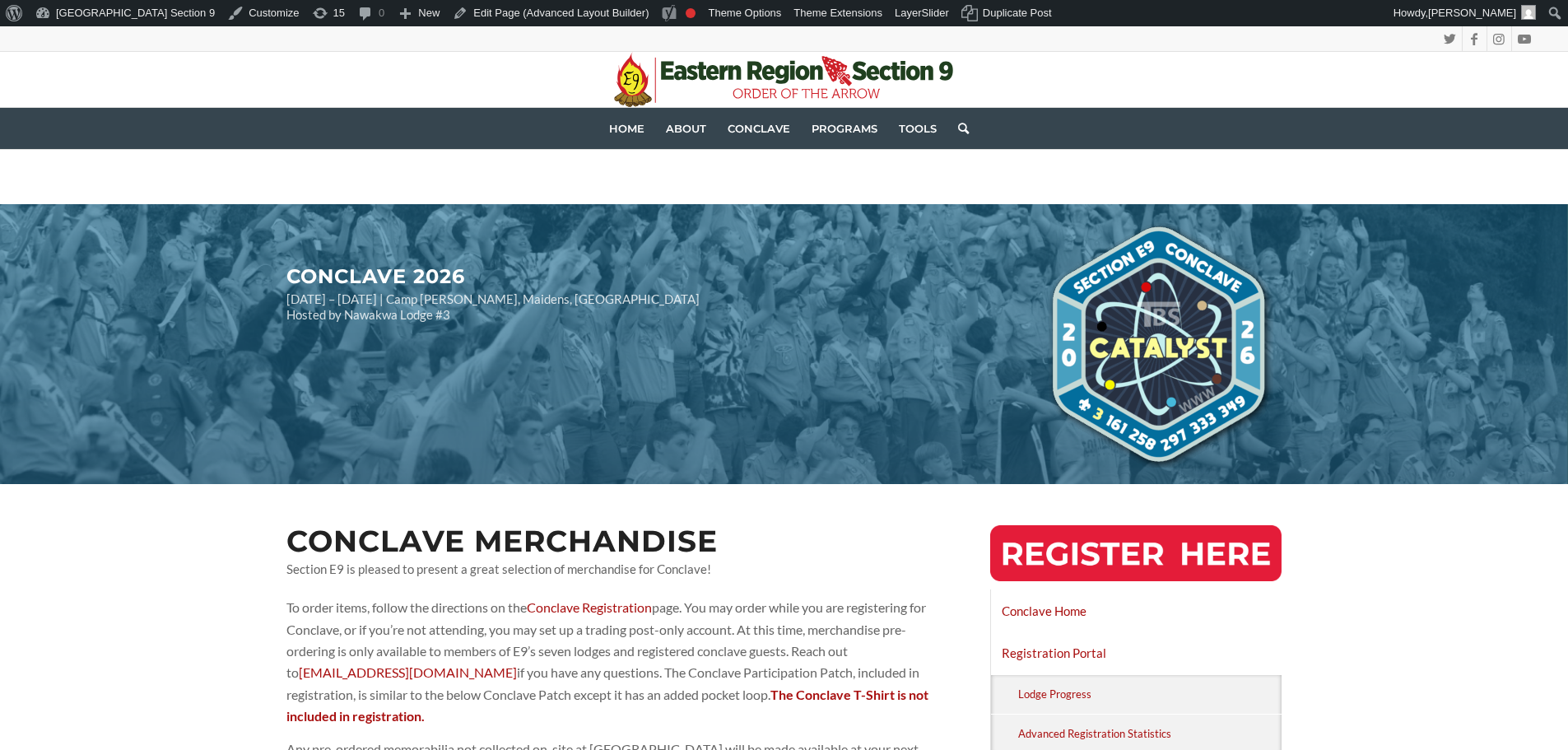
scroll to position [621, 0]
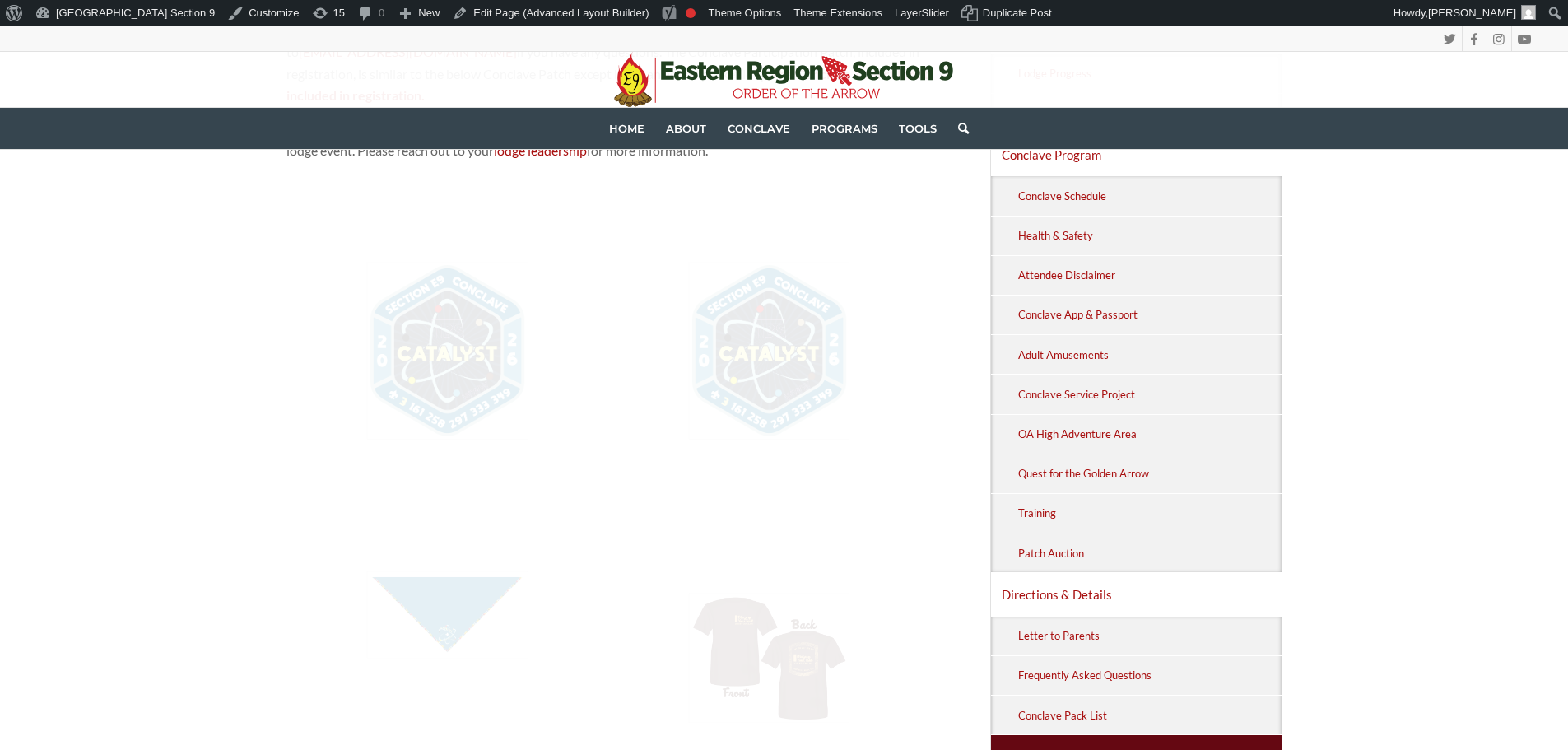
click at [112, 326] on div "Conclave Merchandise Section E9 is pleased to present a great selection of merc…" at bounding box center [784, 705] width 1568 height 1683
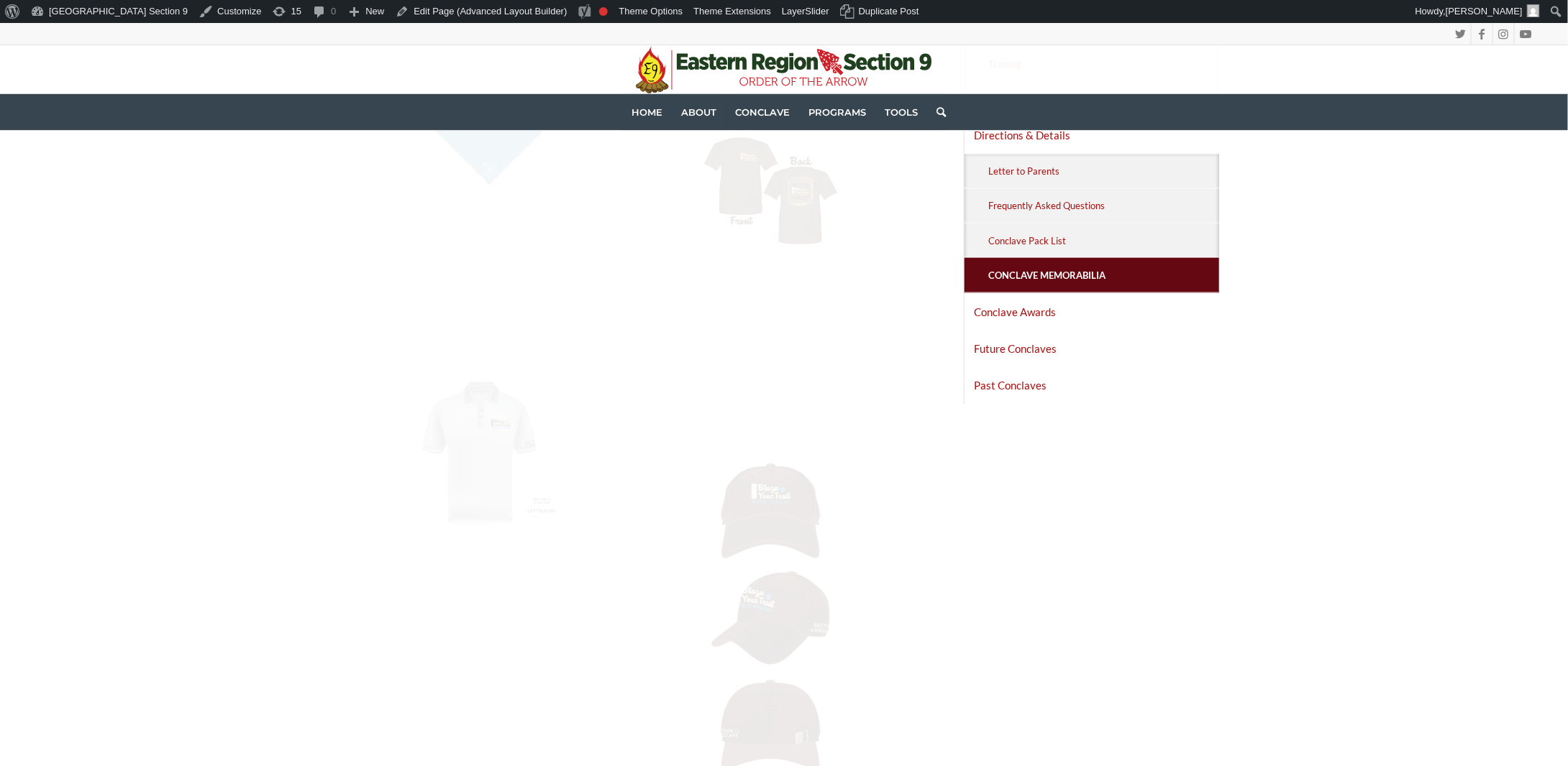
scroll to position [719, 0]
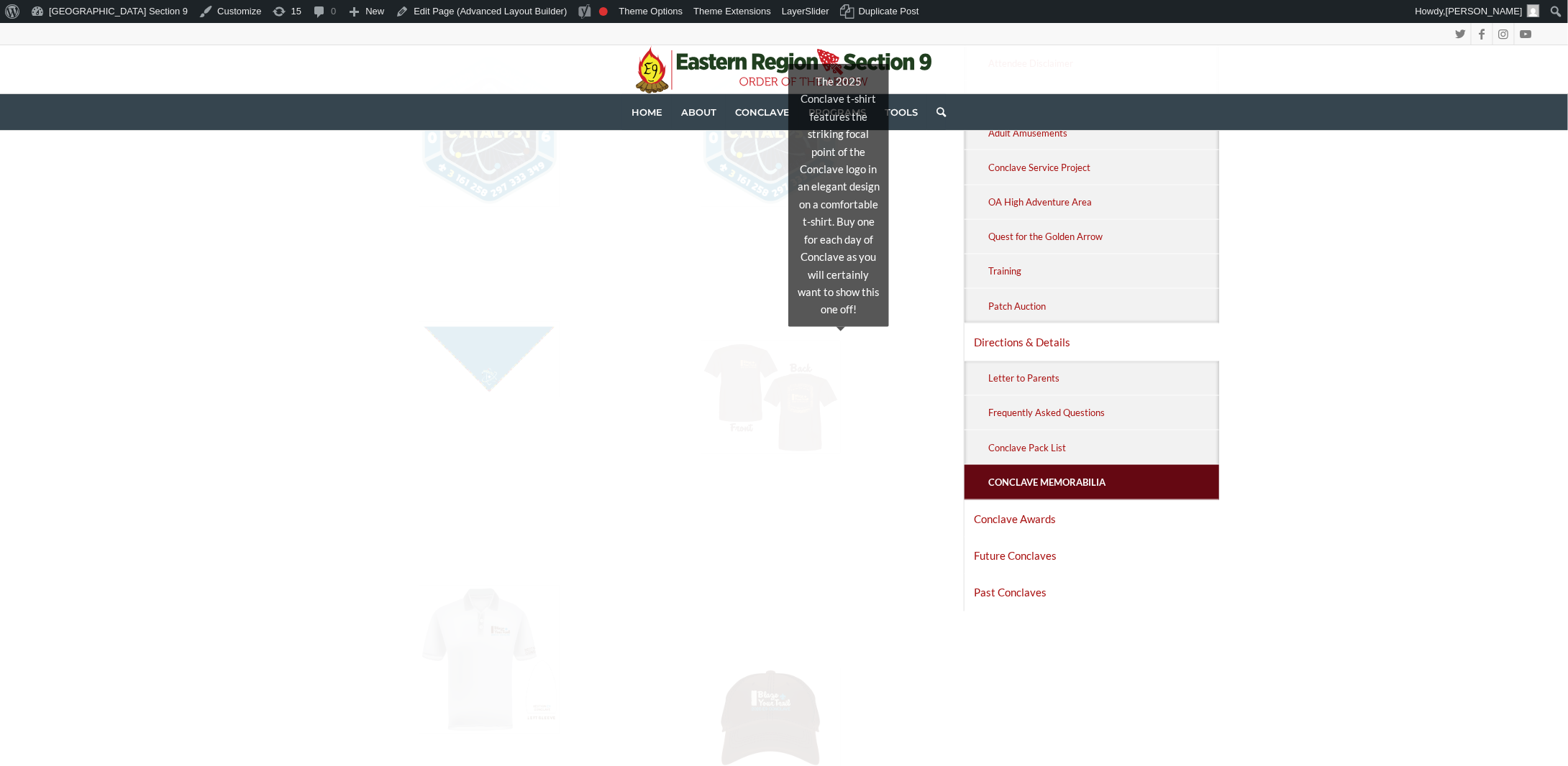
click at [736, 417] on img at bounding box center [771, 397] width 141 height 114
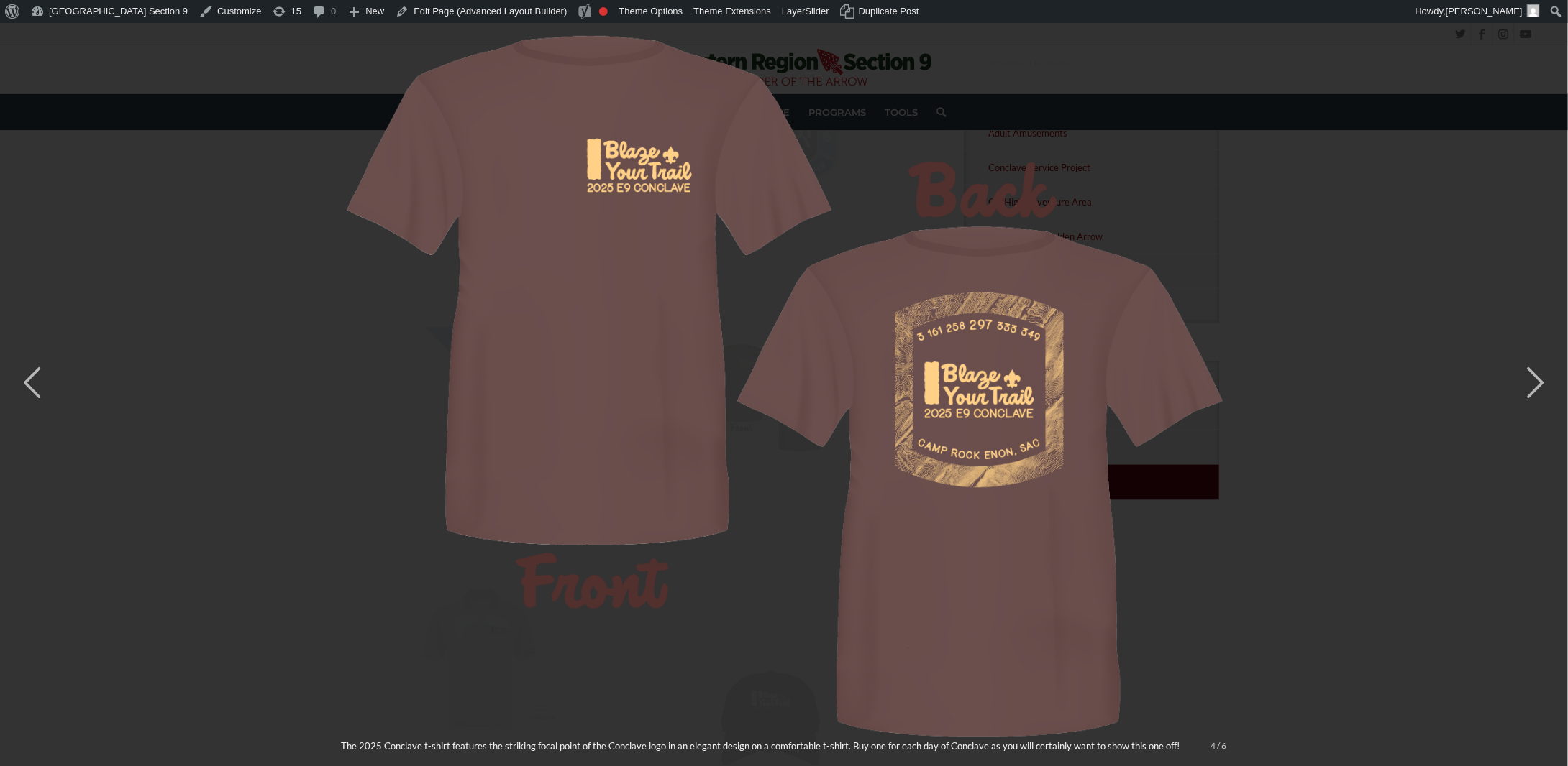
click at [1327, 266] on div "× The 2025 Conclave t-shirt features the striking focal point of the Conclave l…" at bounding box center [784, 383] width 1568 height 766
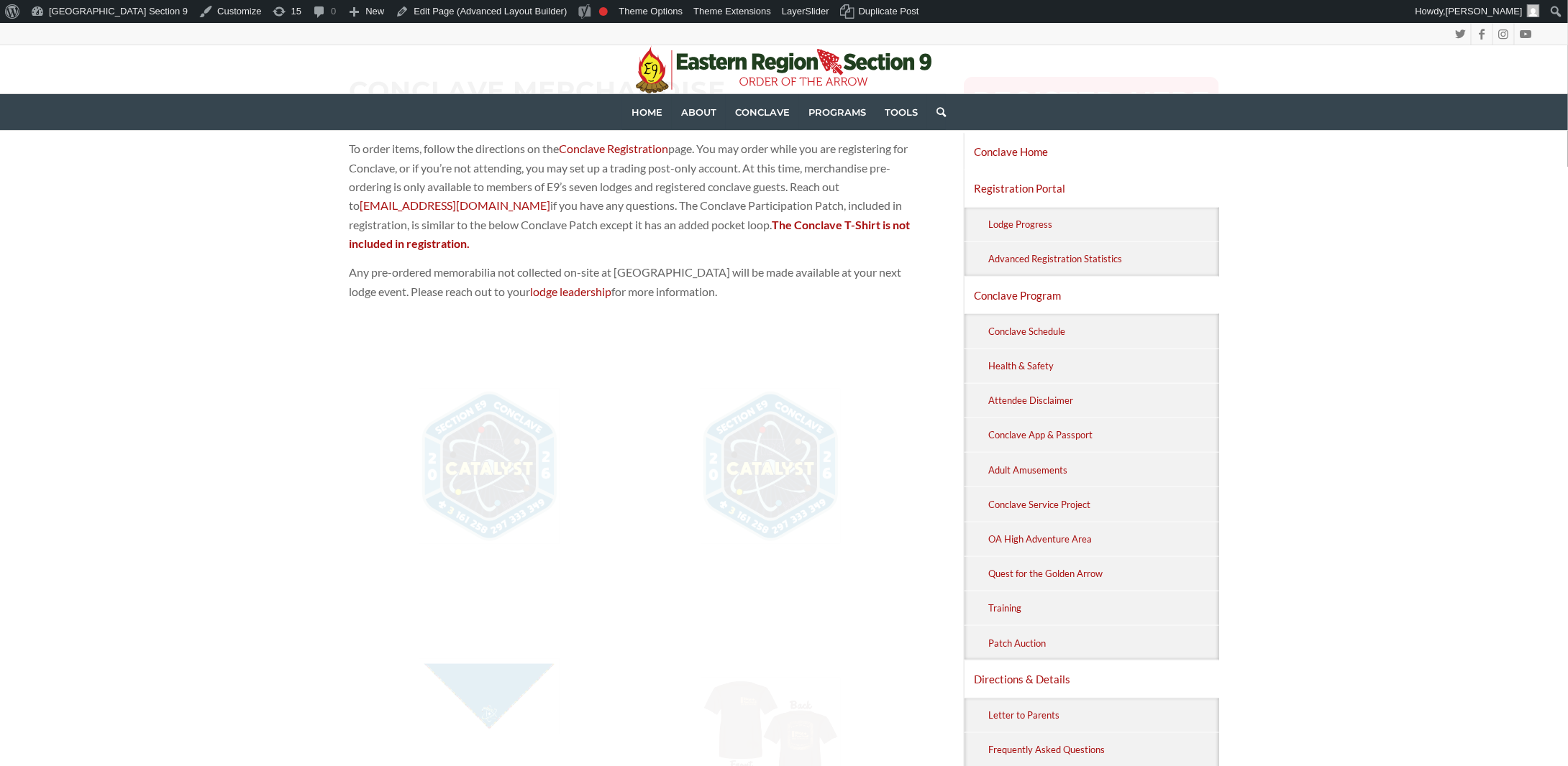
scroll to position [216, 0]
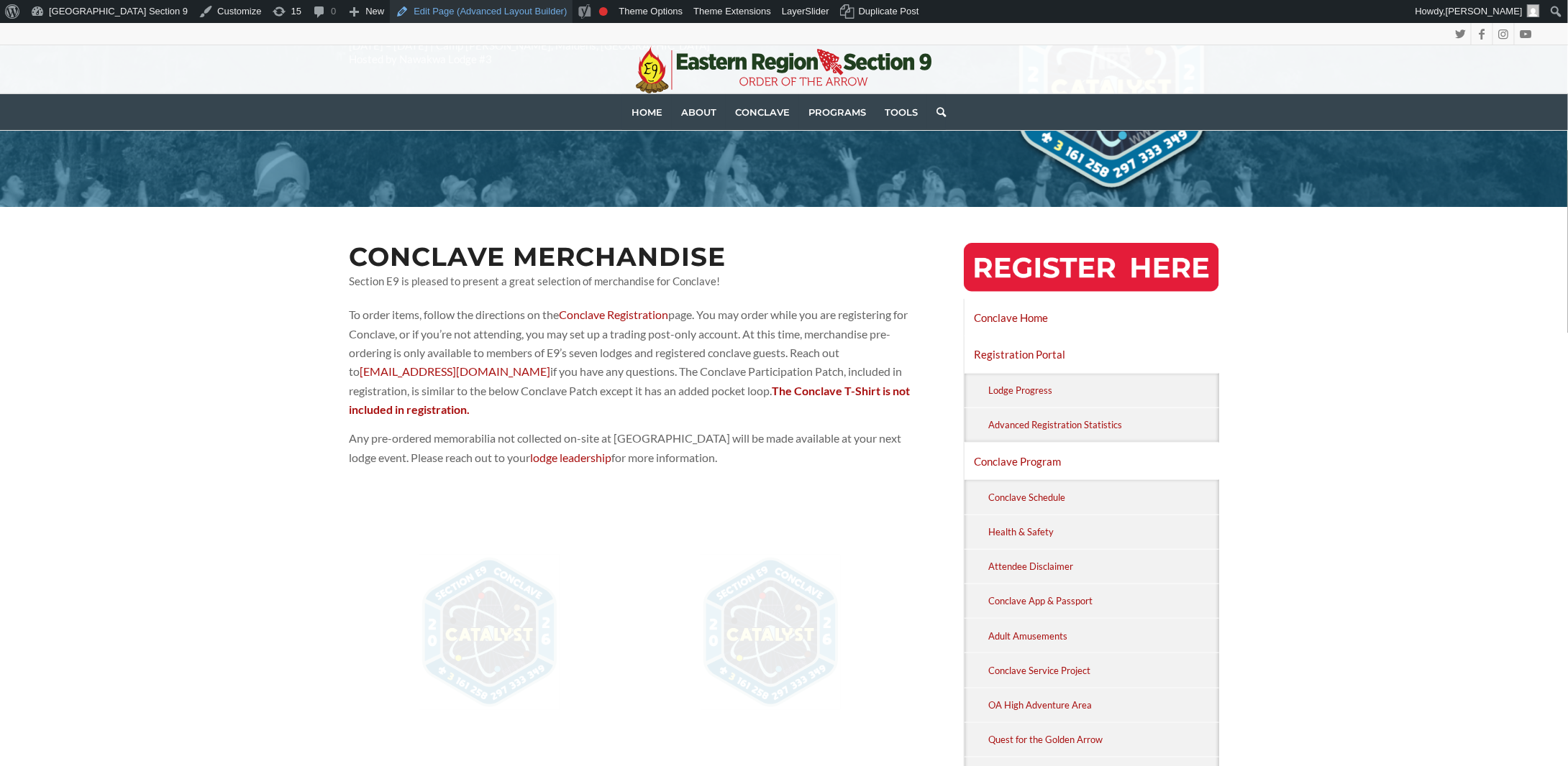
click at [458, 14] on link "Edit Page (Advanced Layout Builder)" at bounding box center [480, 11] width 182 height 23
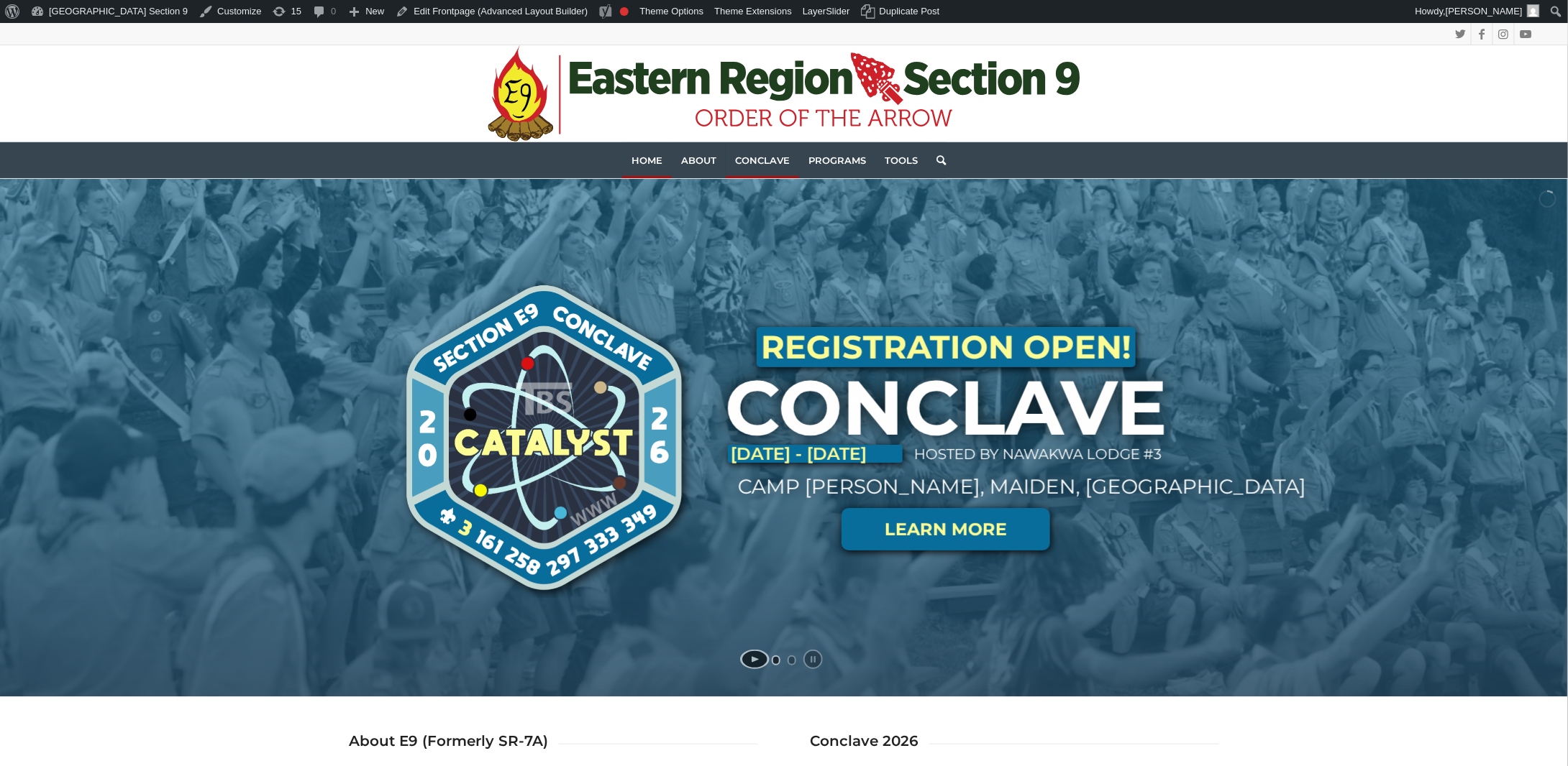
click at [782, 155] on span "Conclave" at bounding box center [762, 160] width 55 height 11
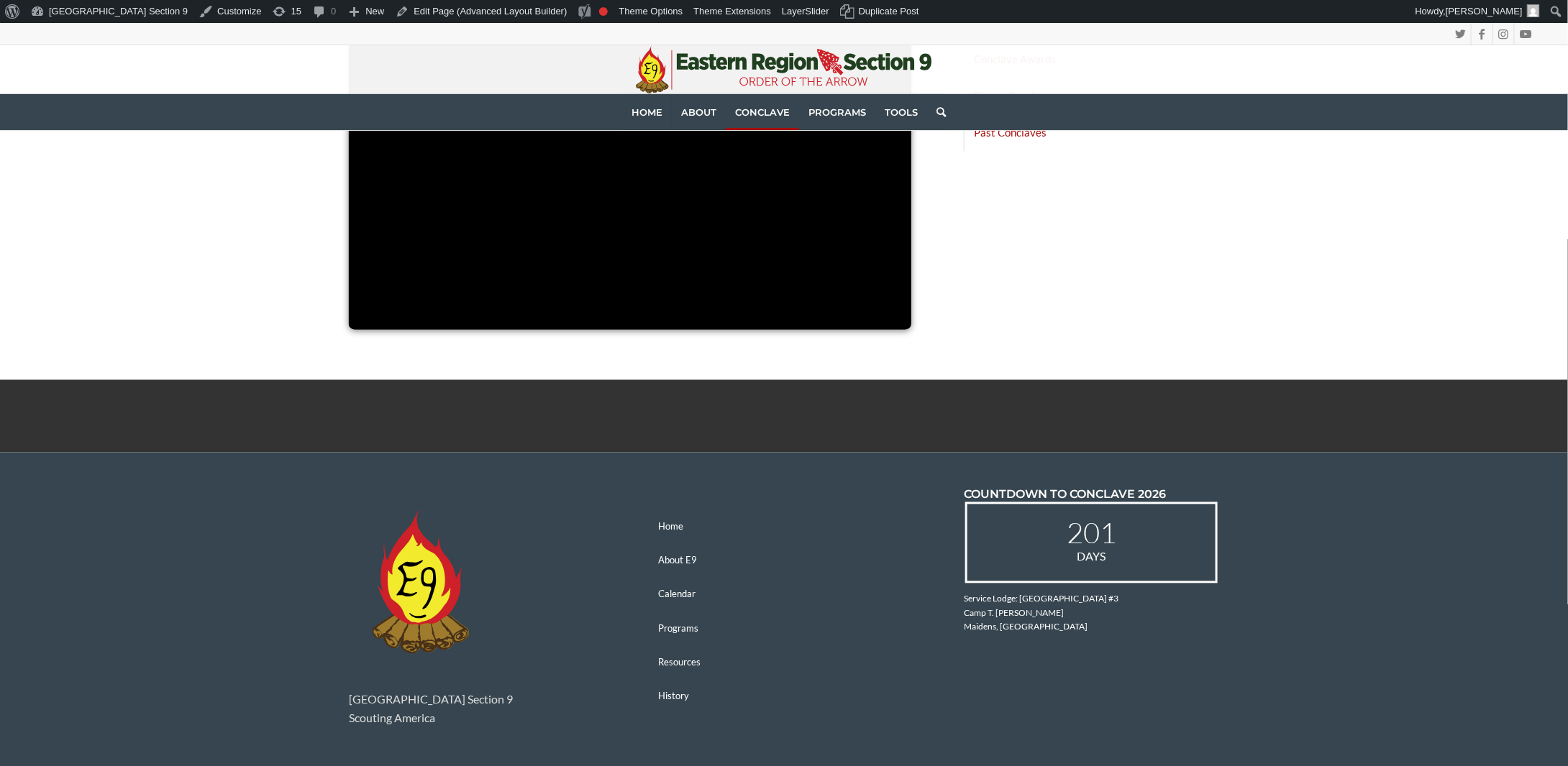
scroll to position [863, 0]
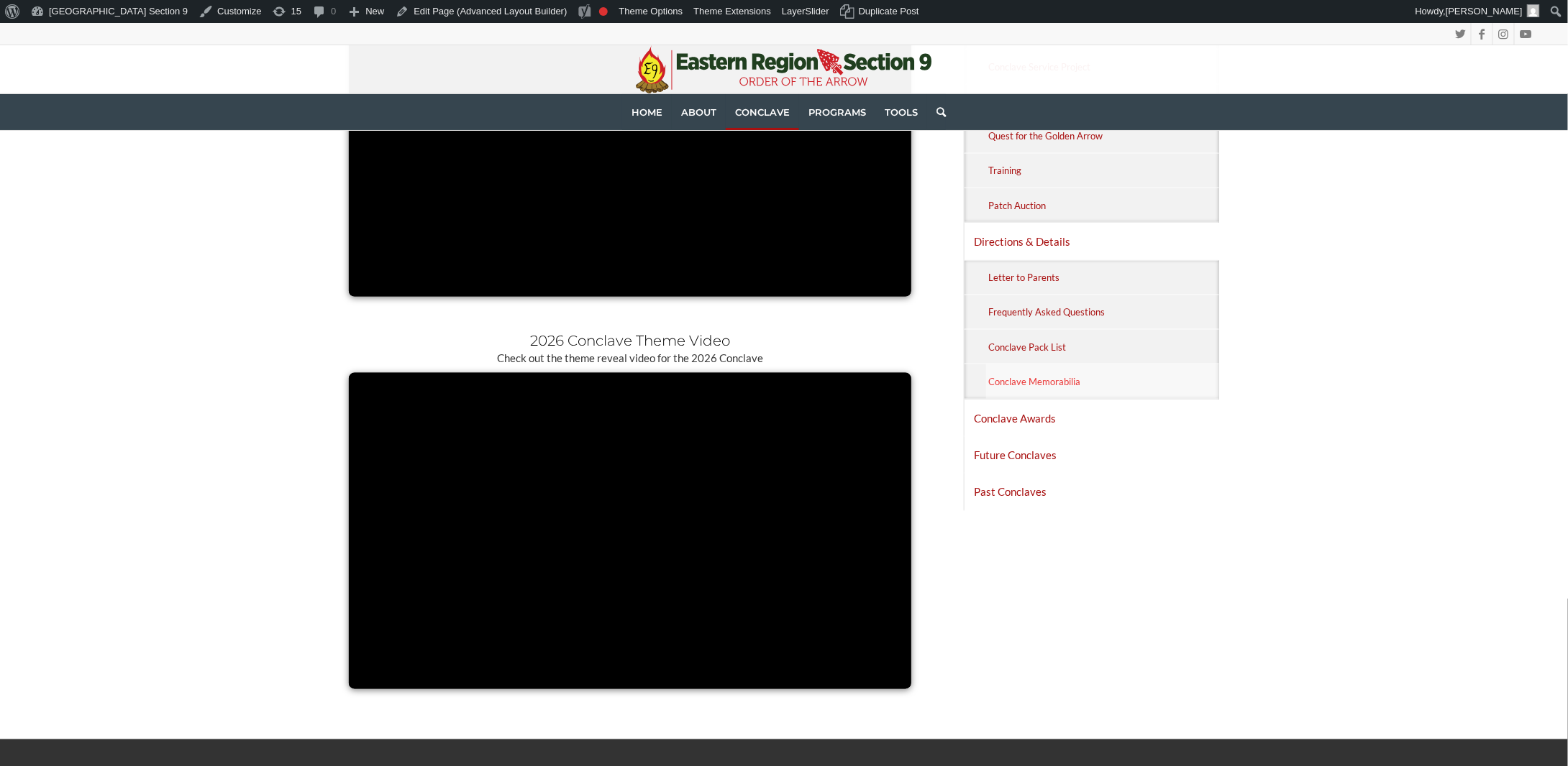
click at [1014, 380] on link "Conclave Memorabilia" at bounding box center [1102, 381] width 233 height 33
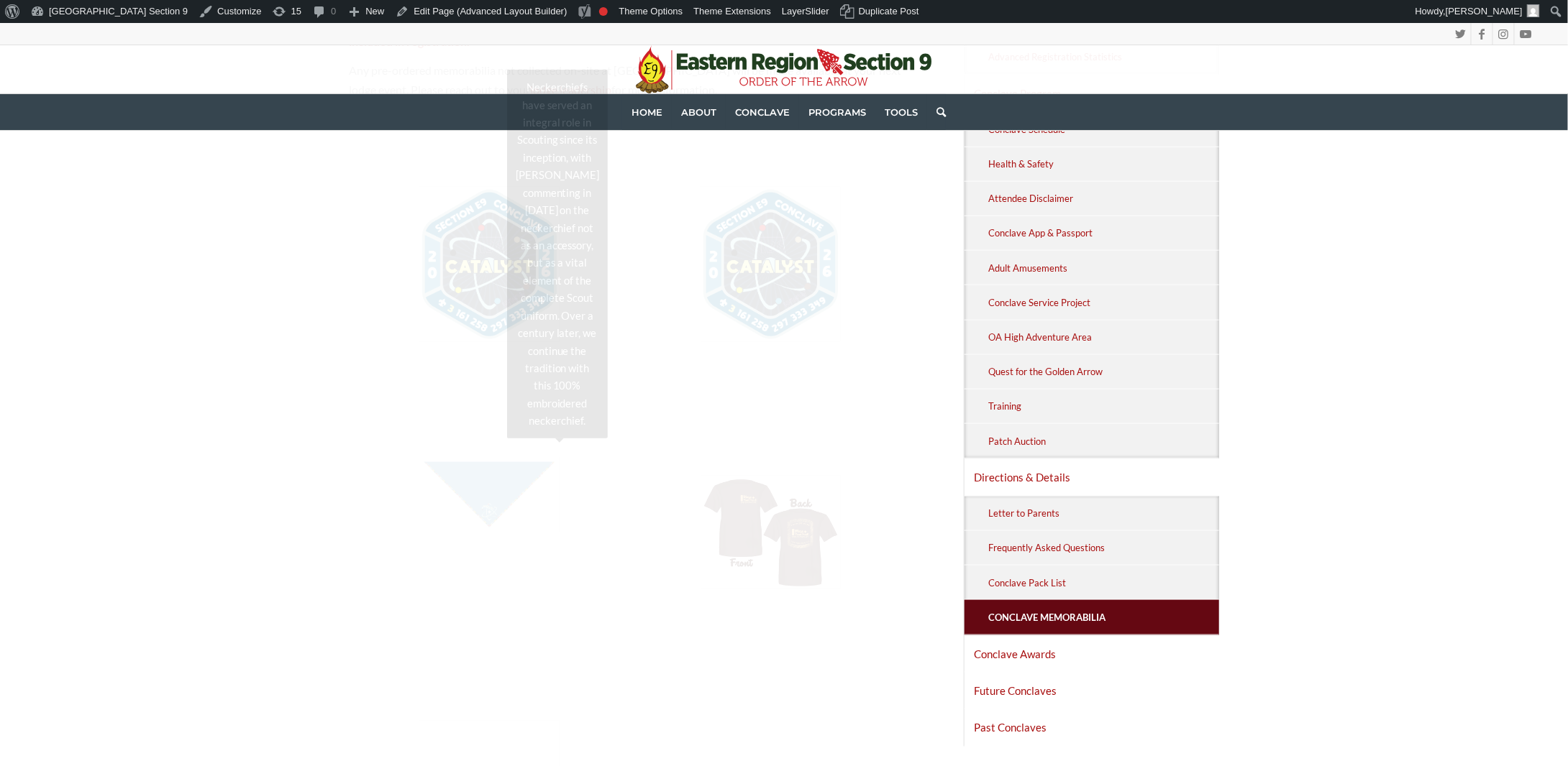
scroll to position [647, 0]
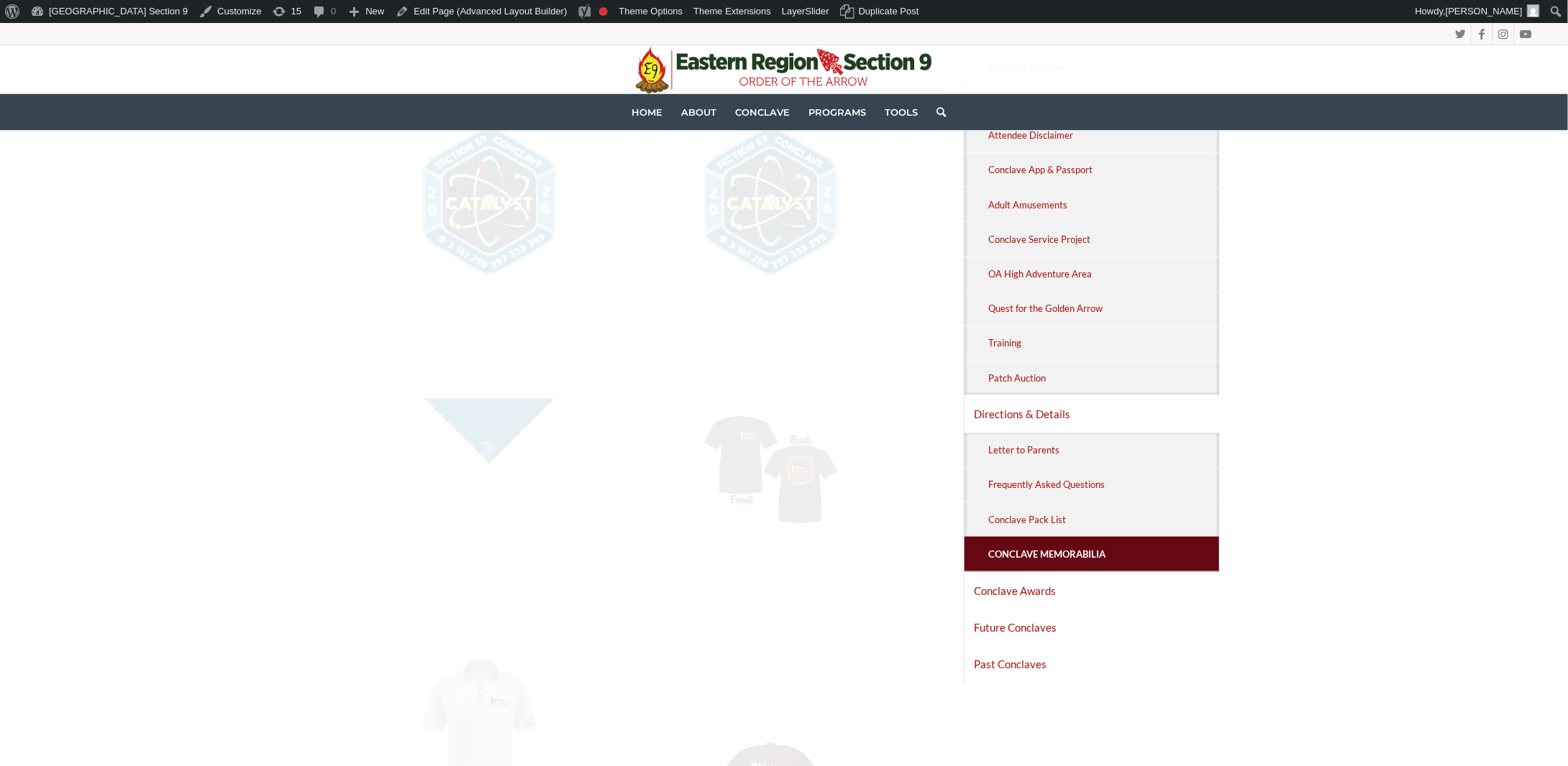
click at [311, 457] on div "Conclave Merchandise Section E9 is pleased to present a great selection of merc…" at bounding box center [784, 510] width 1568 height 1470
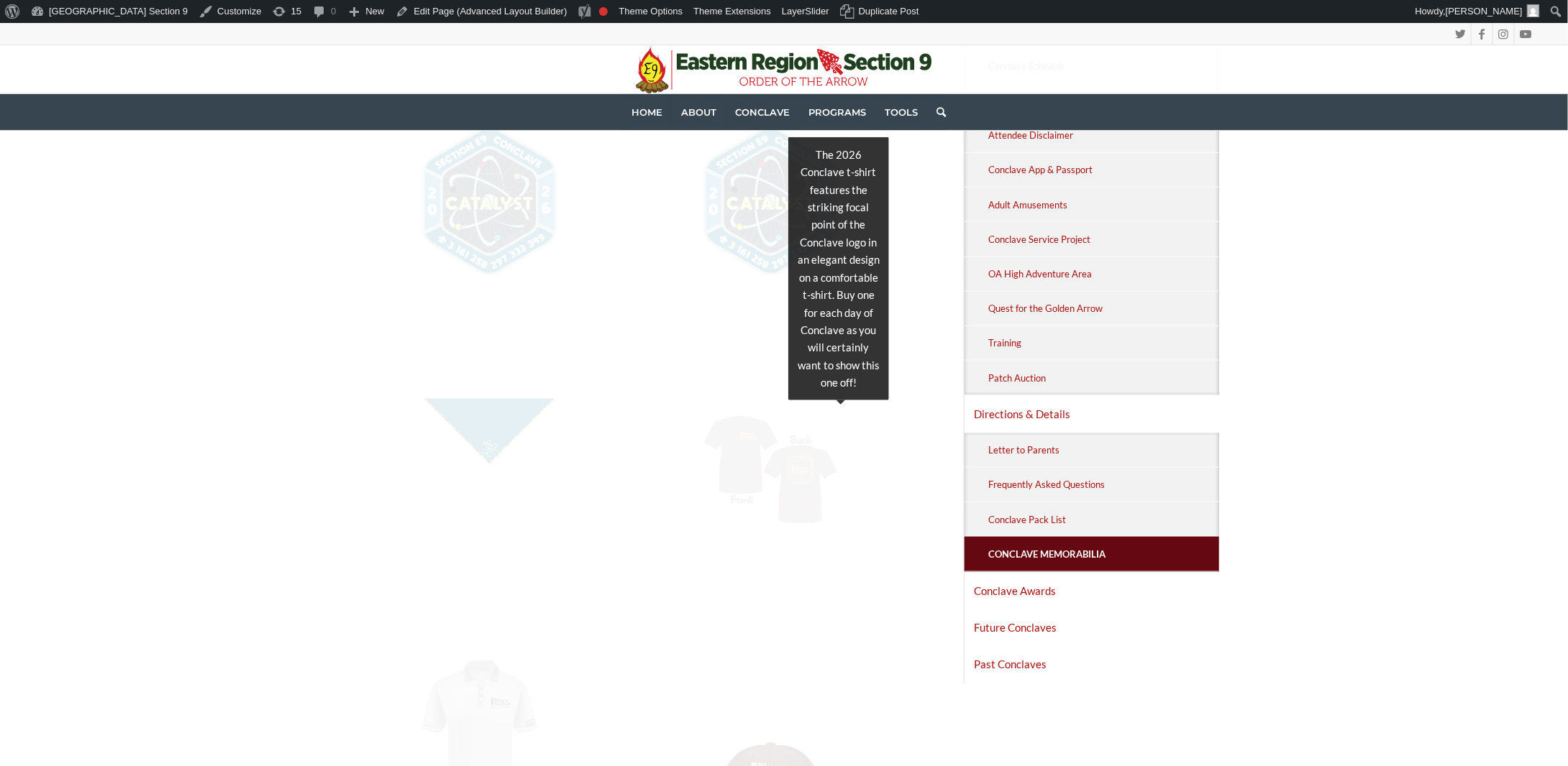
click at [760, 456] on img at bounding box center [771, 469] width 141 height 114
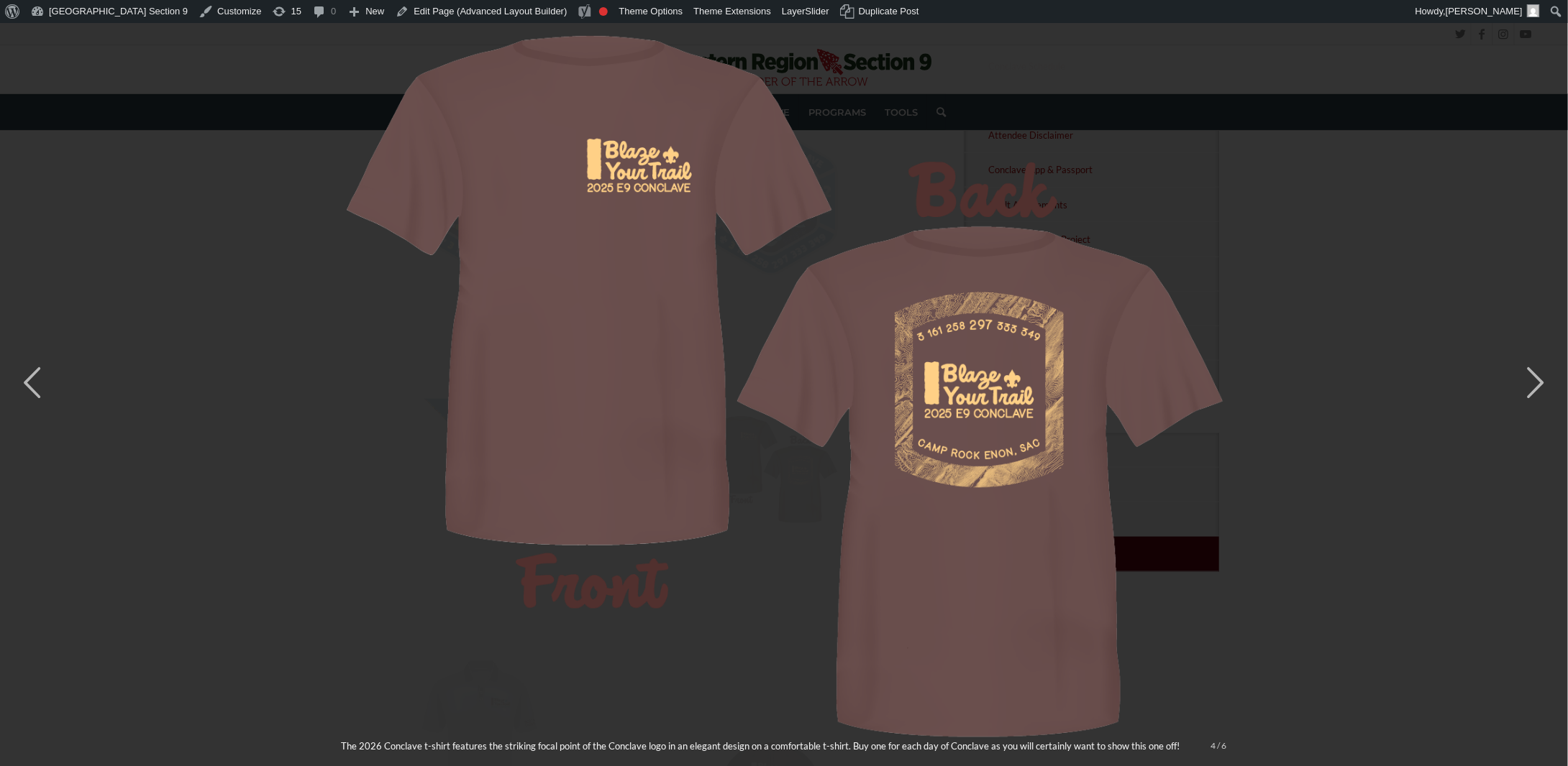
click at [1372, 397] on div "× The 2026 Conclave t-shirt features the striking focal point of the Conclave l…" at bounding box center [784, 383] width 1568 height 766
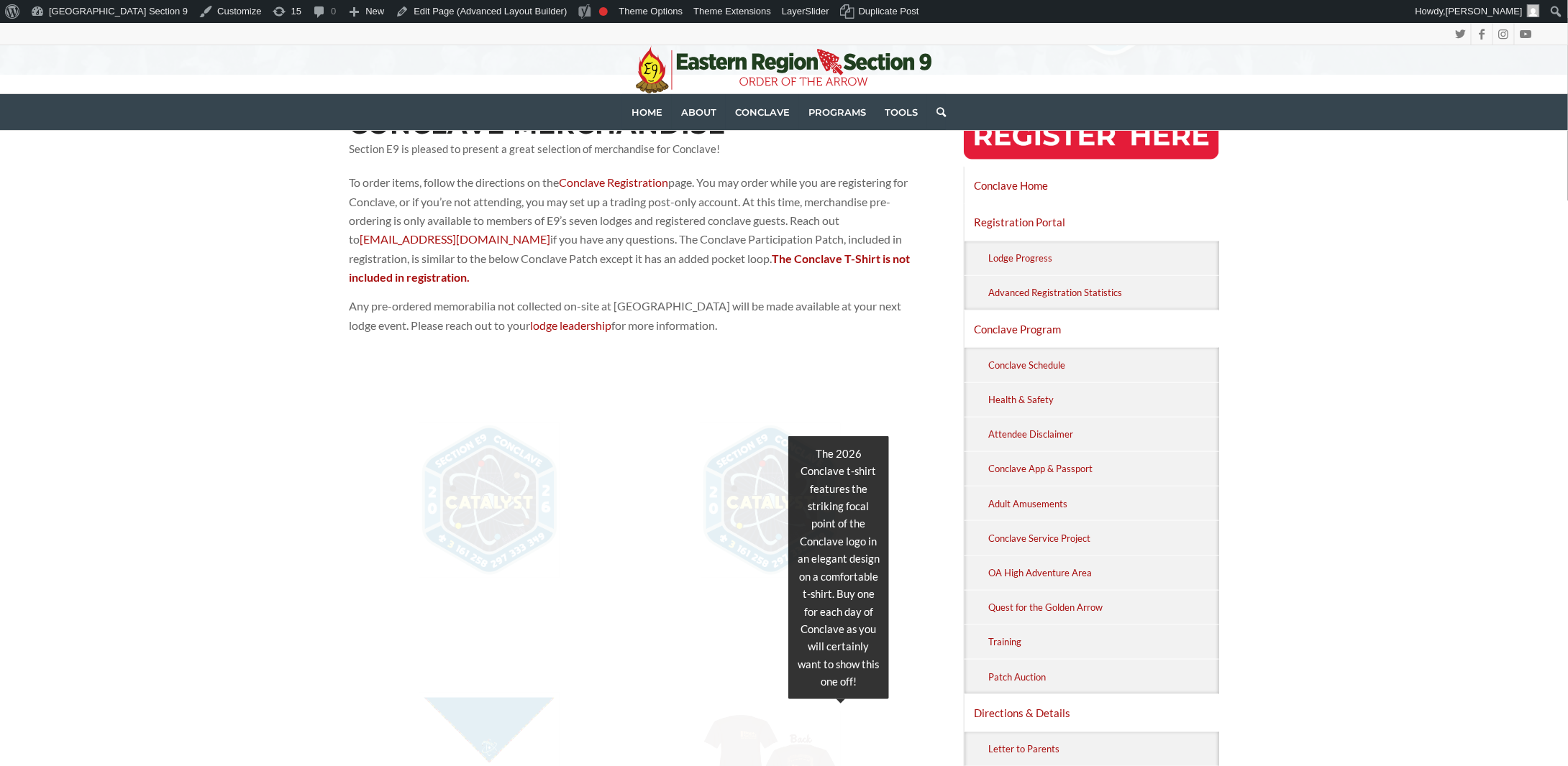
scroll to position [216, 0]
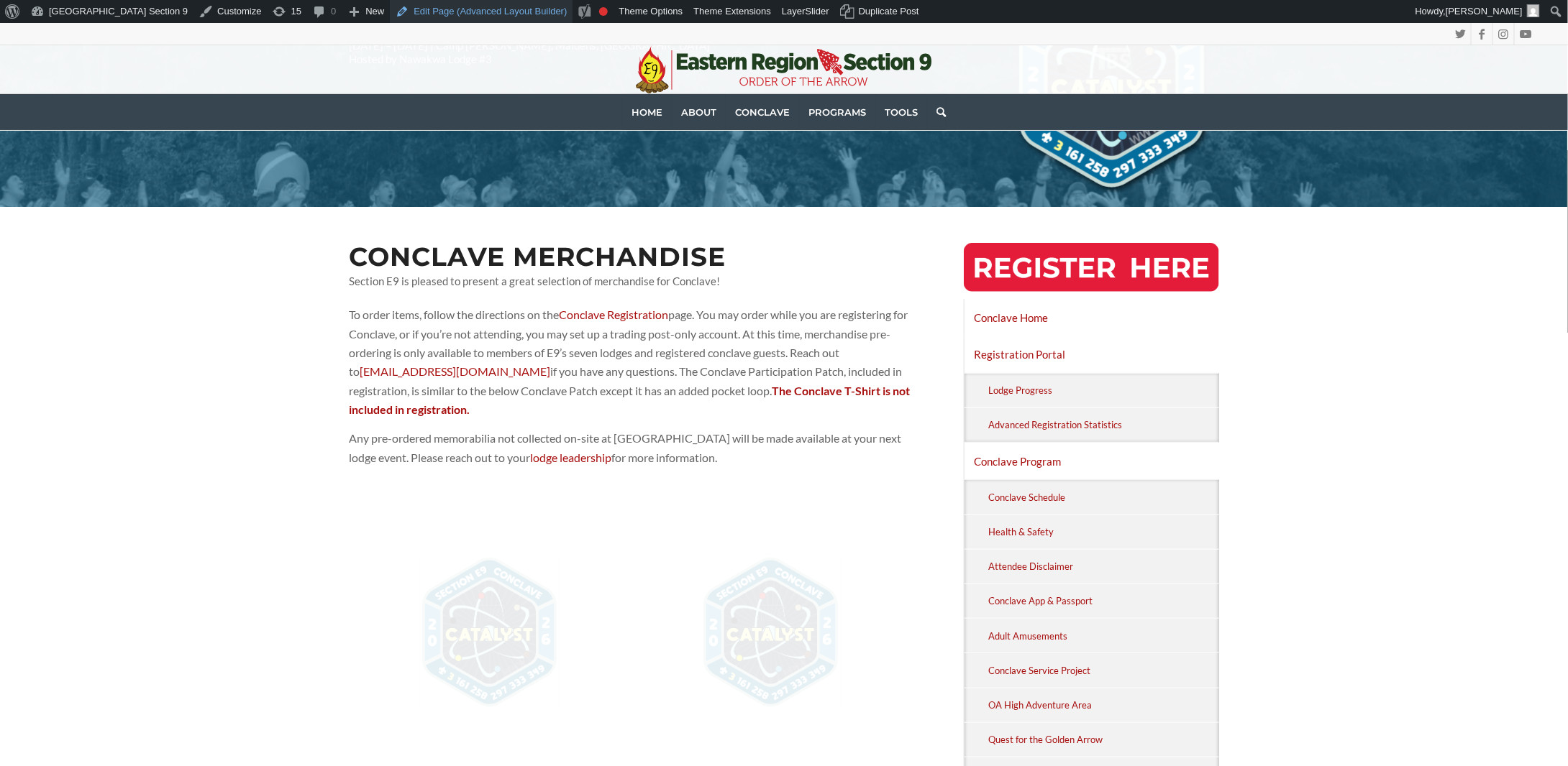
click at [460, 13] on link "Edit Page (Advanced Layout Builder)" at bounding box center [480, 11] width 182 height 23
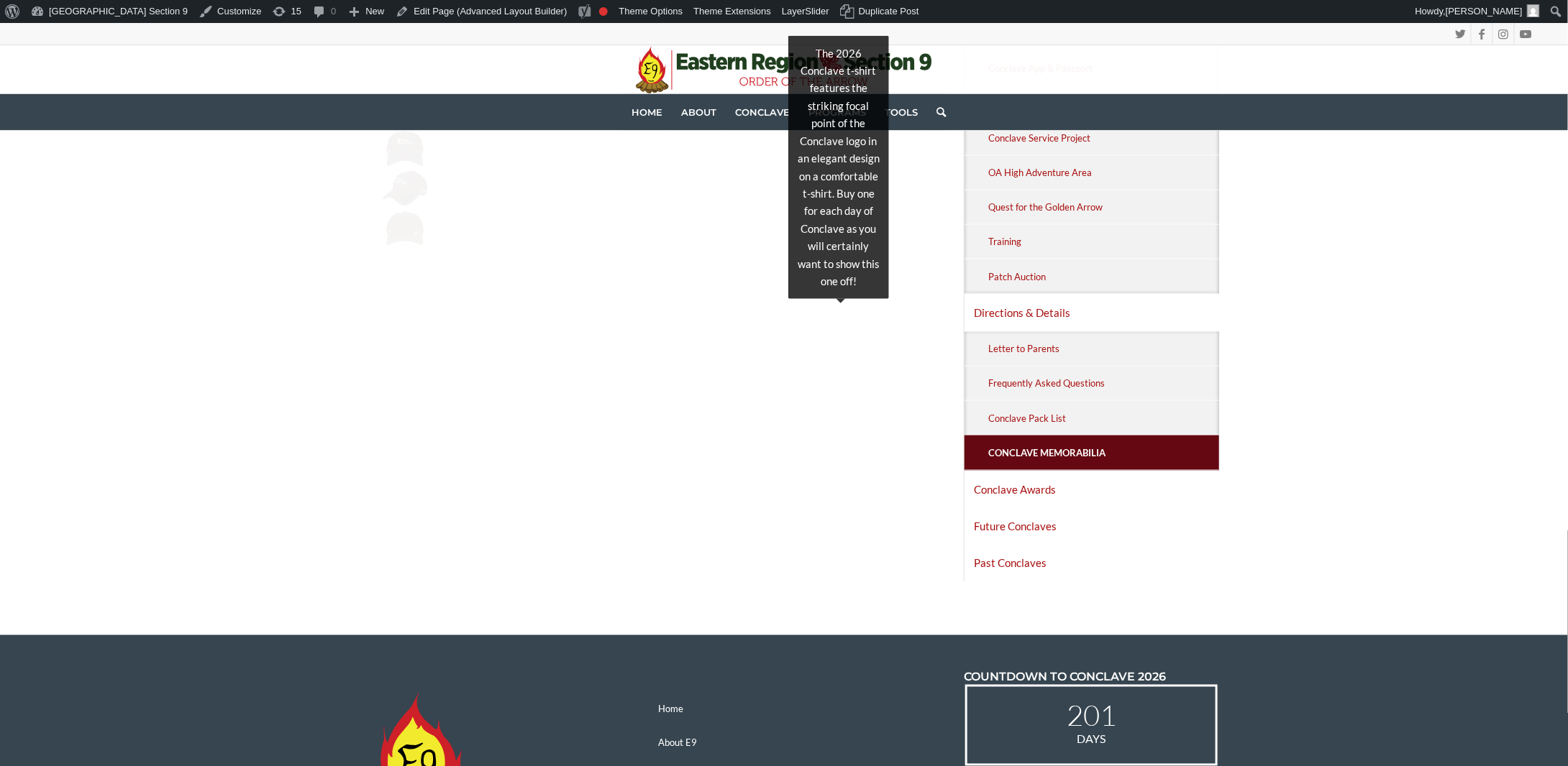
scroll to position [647, 0]
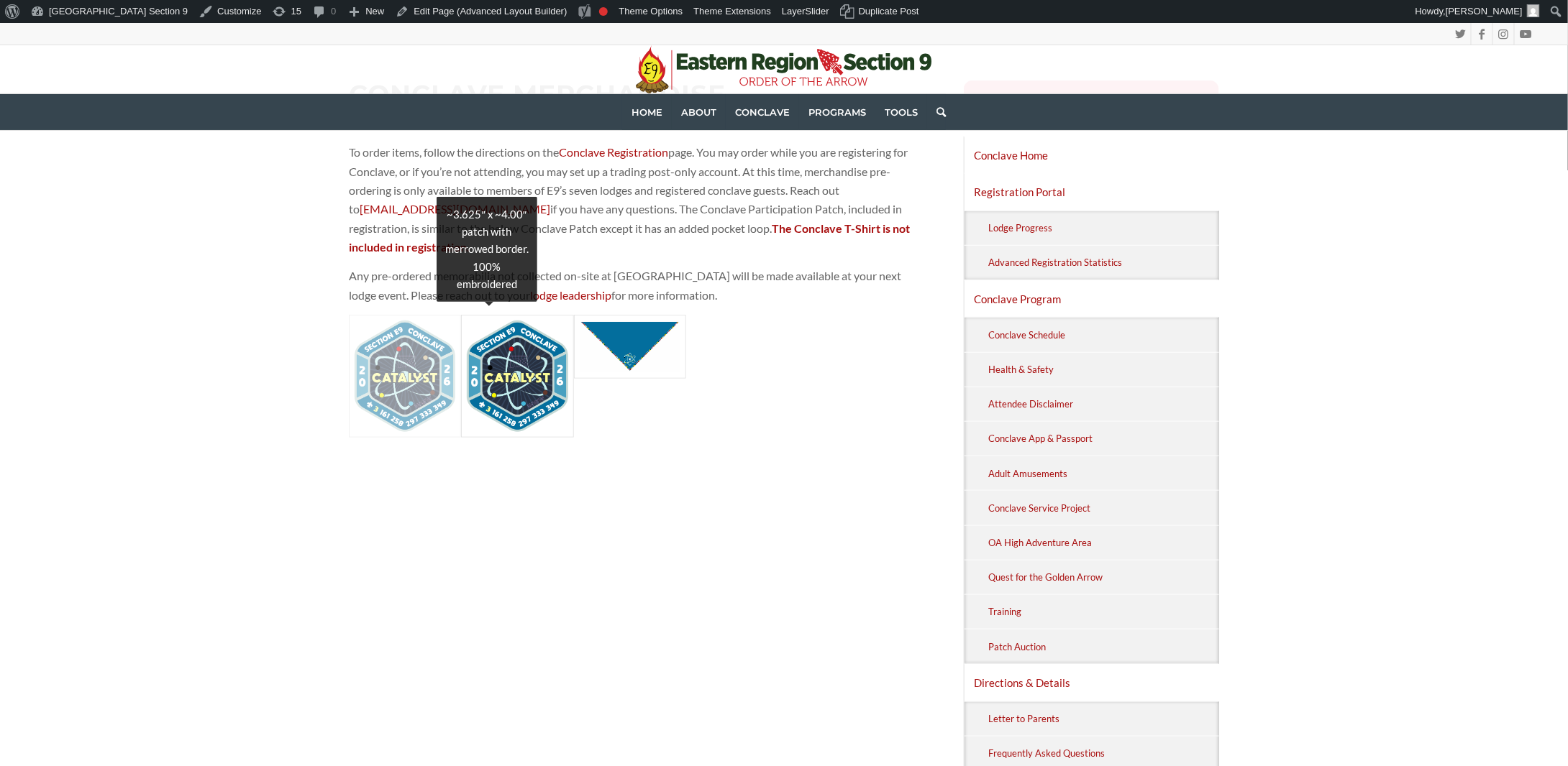
scroll to position [647, 0]
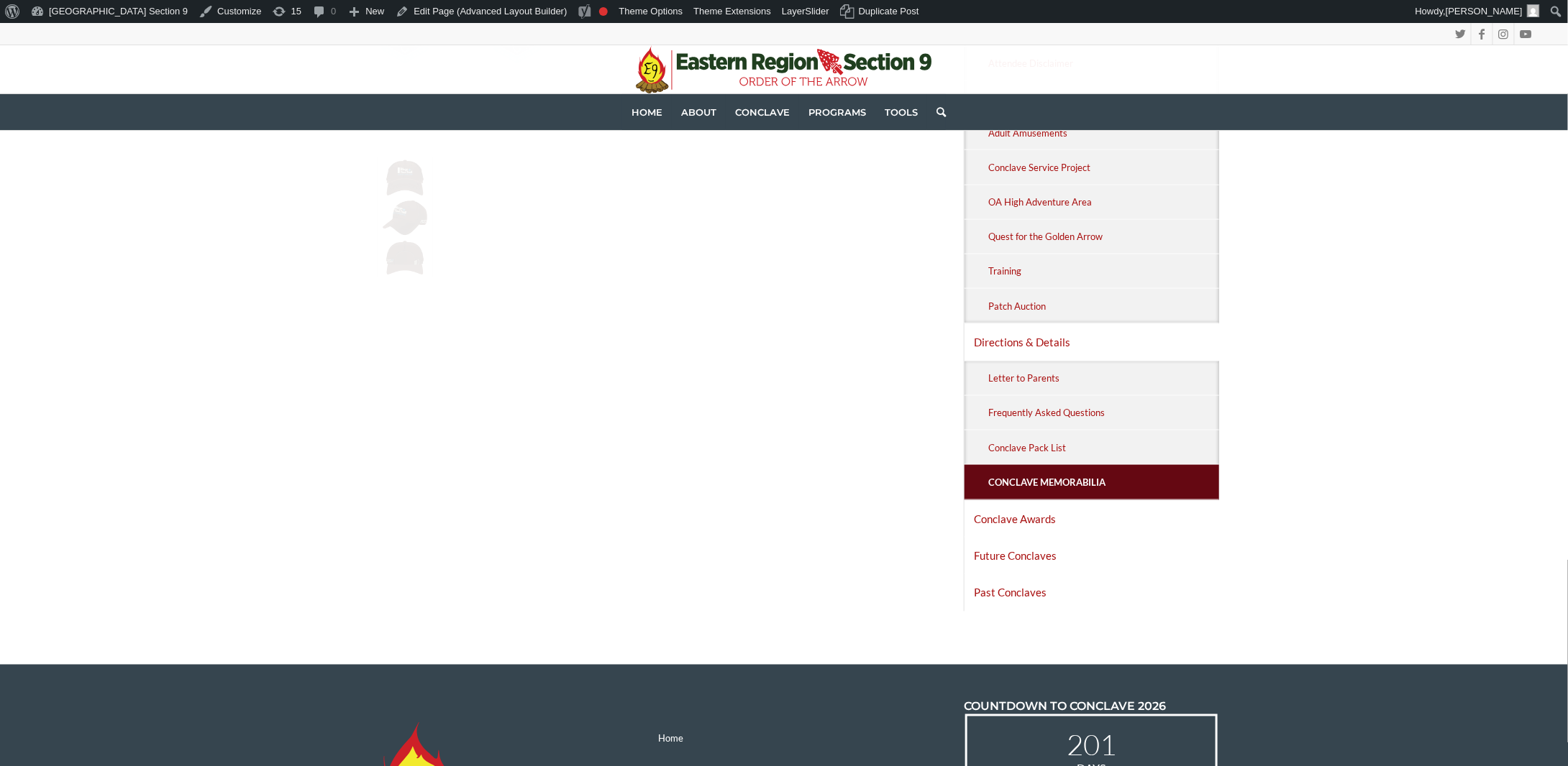
scroll to position [791, 0]
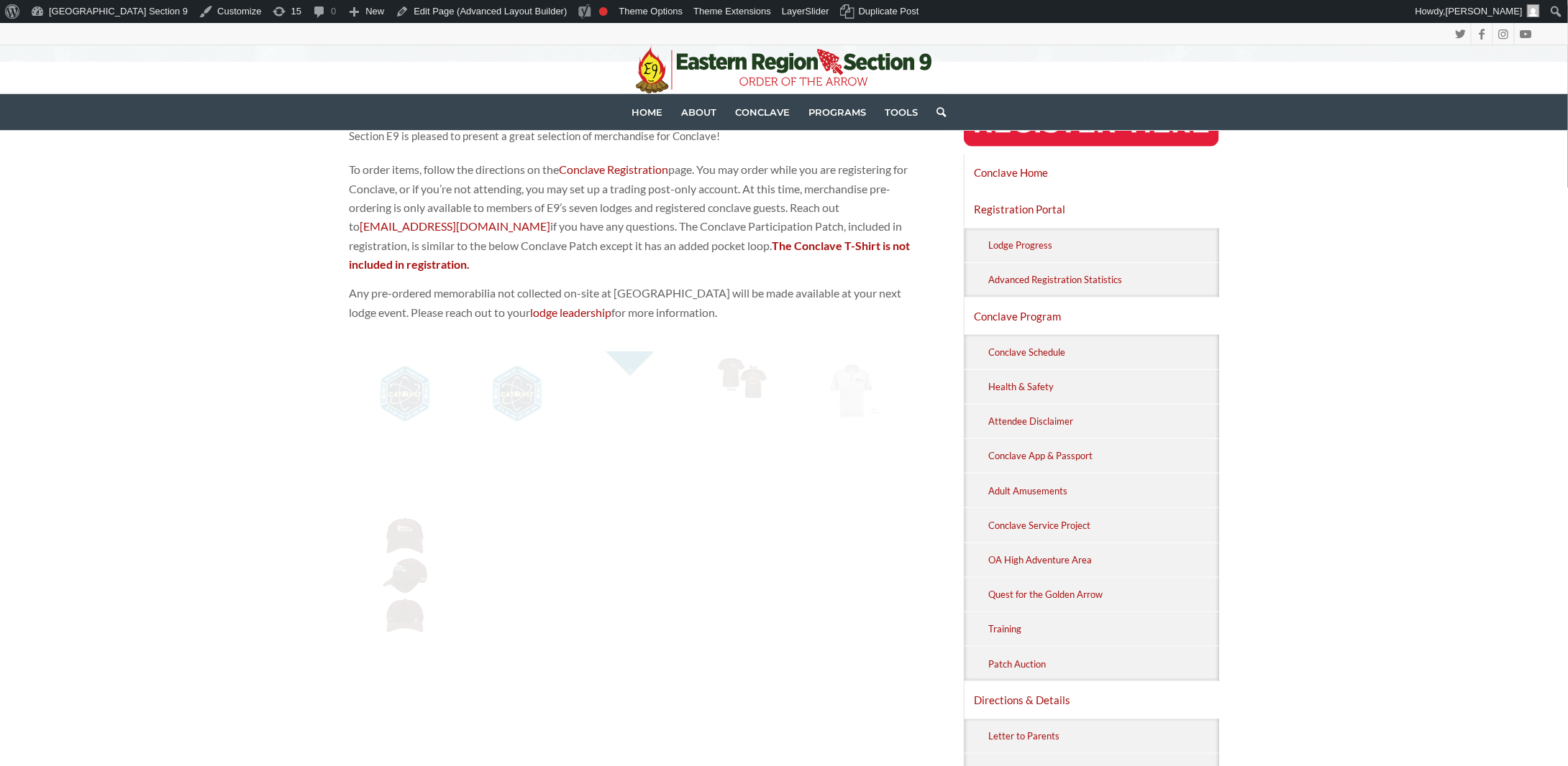
scroll to position [285, 0]
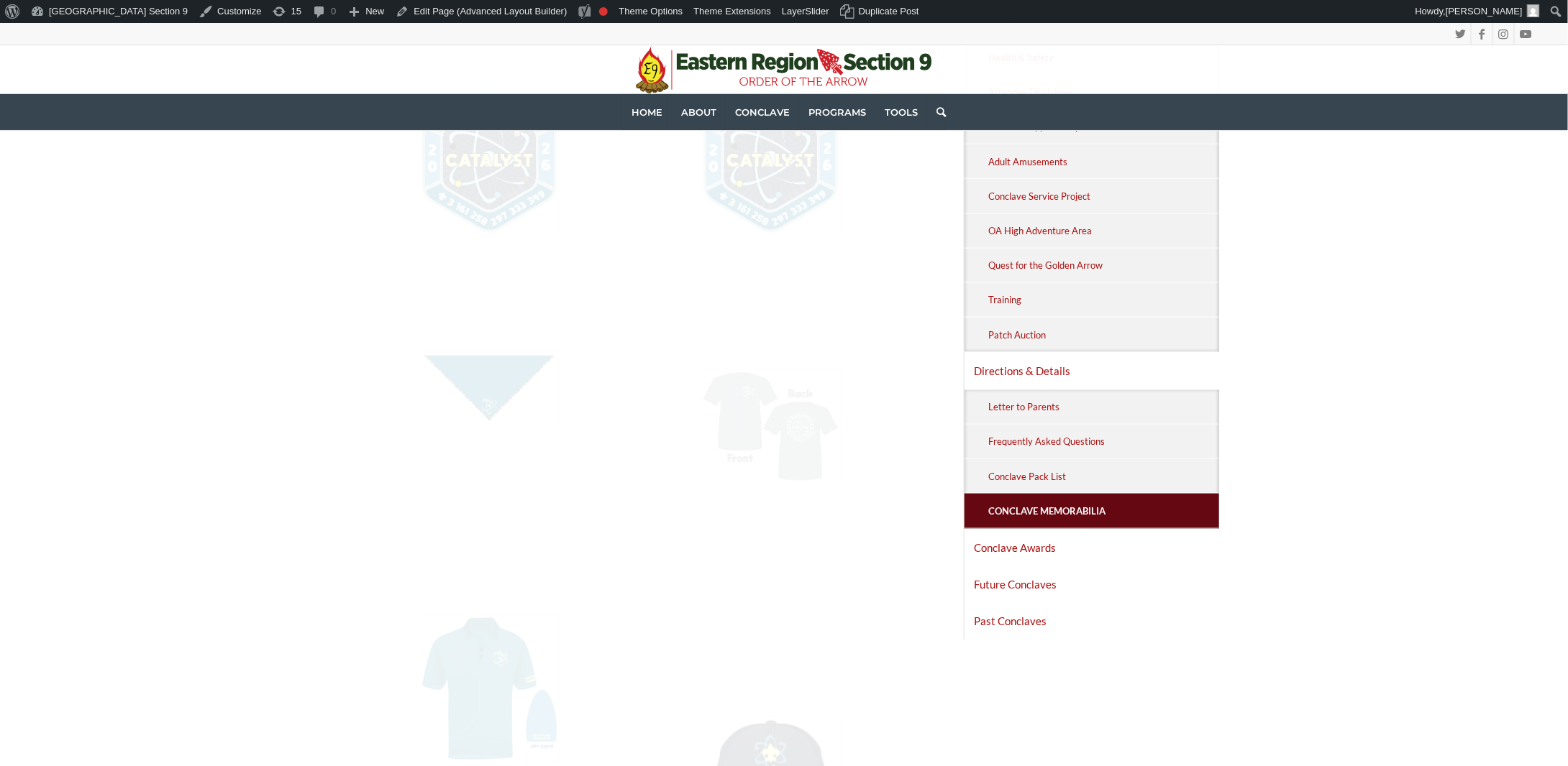
scroll to position [719, 0]
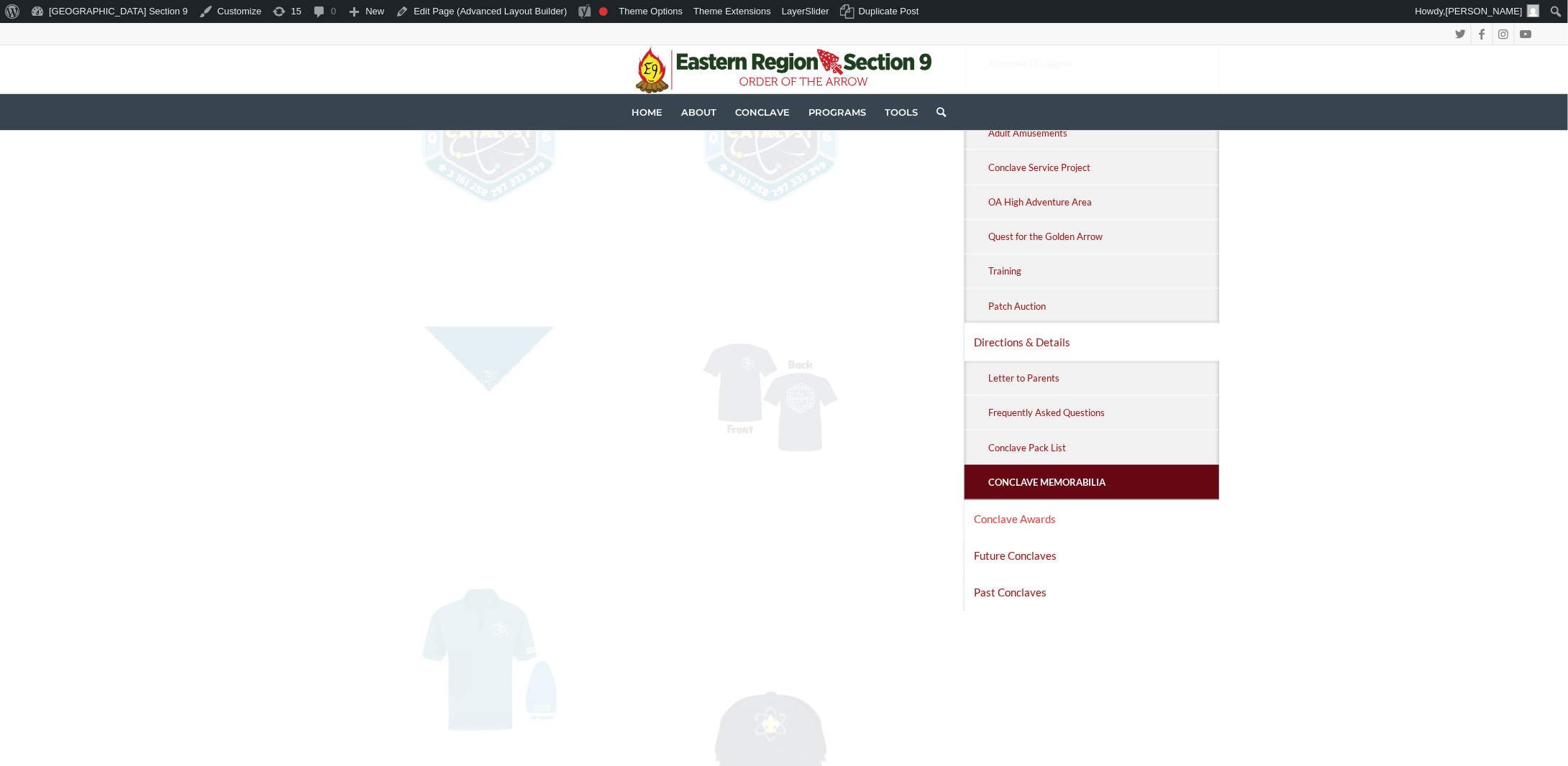
click at [1070, 506] on link "Conclave Awards" at bounding box center [1091, 519] width 254 height 36
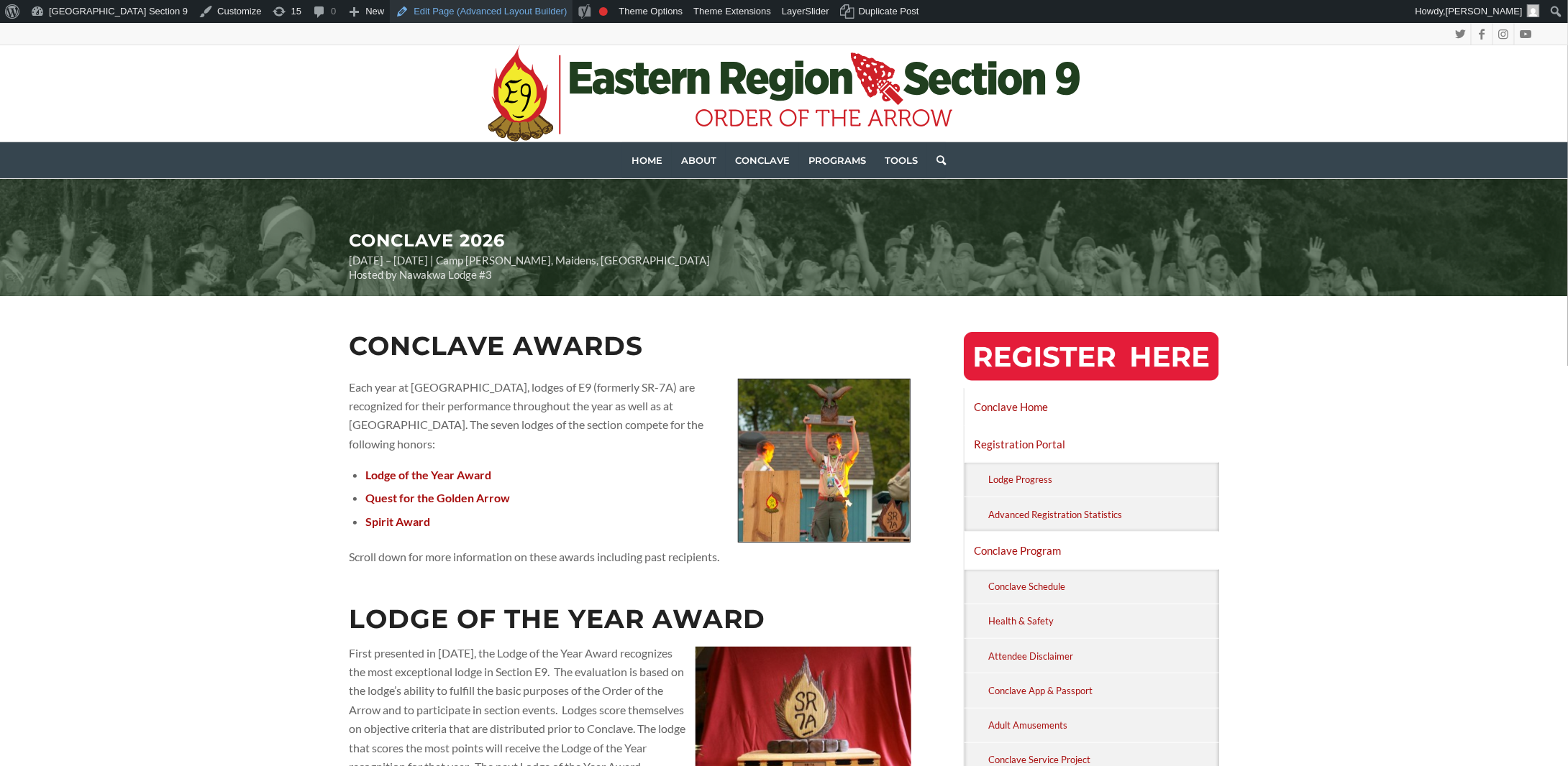
click at [391, 12] on link "Edit Page (Advanced Layout Builder)" at bounding box center [480, 11] width 182 height 23
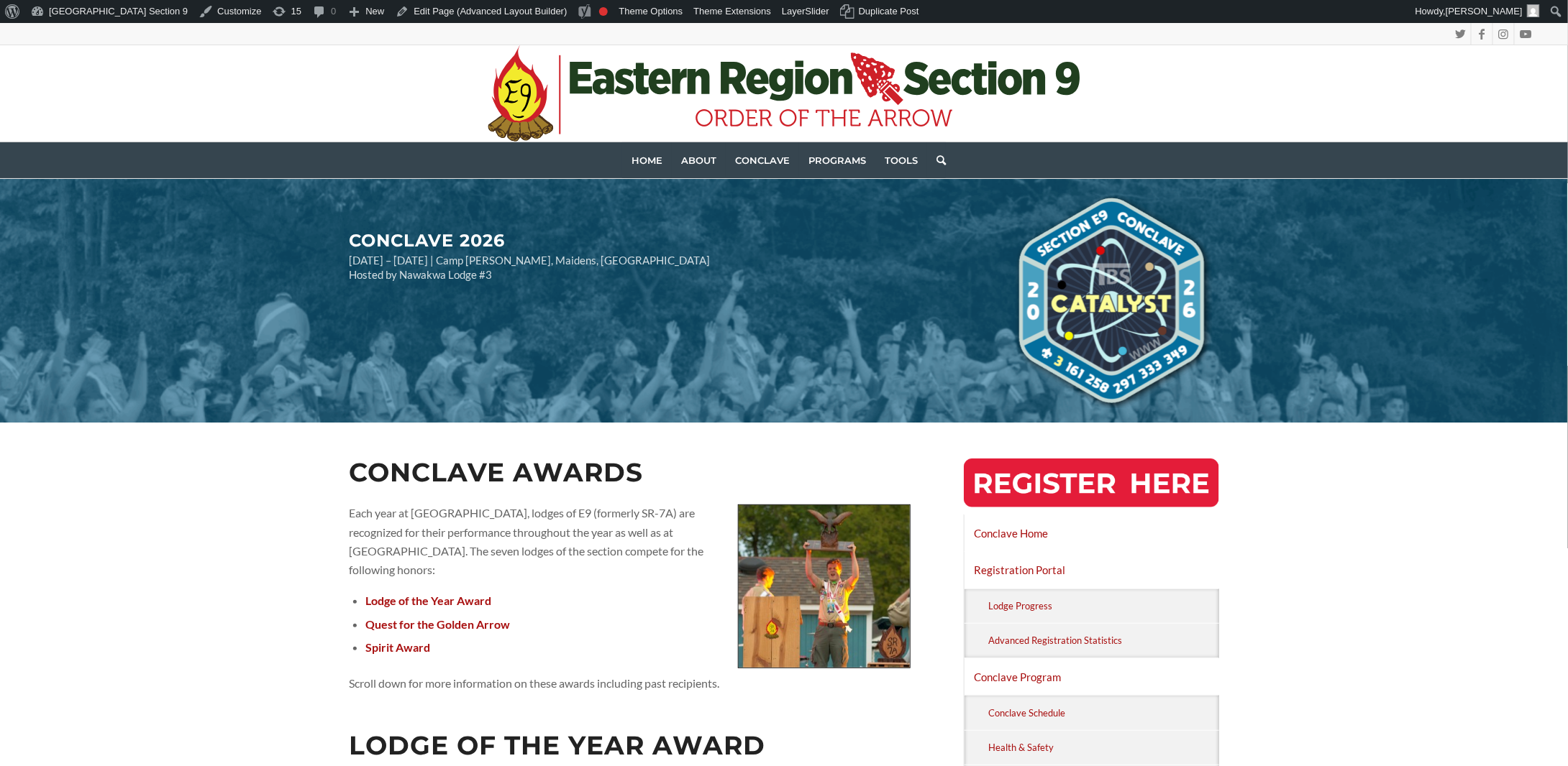
click at [1097, 488] on img at bounding box center [1091, 483] width 255 height 49
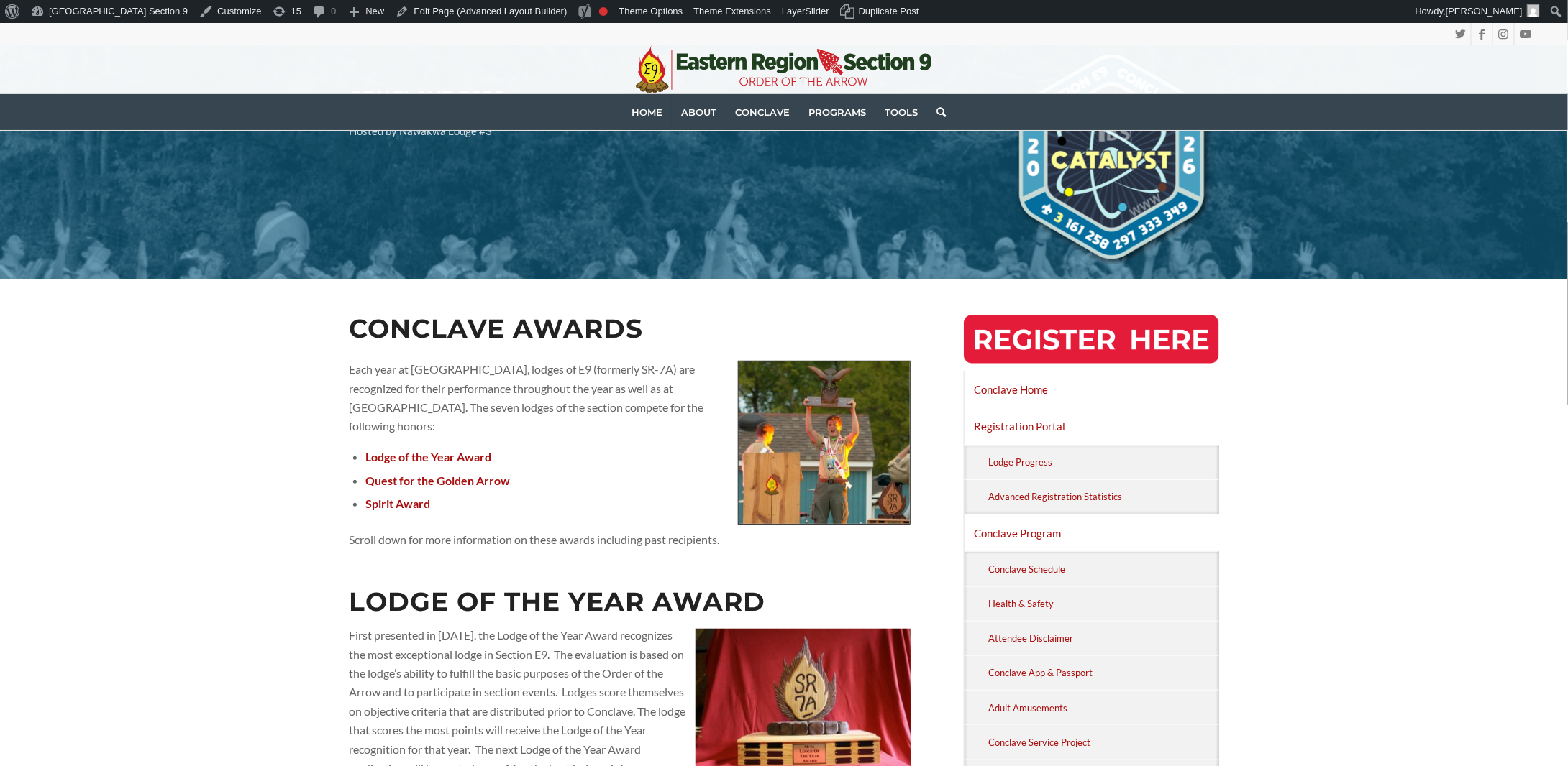
scroll to position [216, 0]
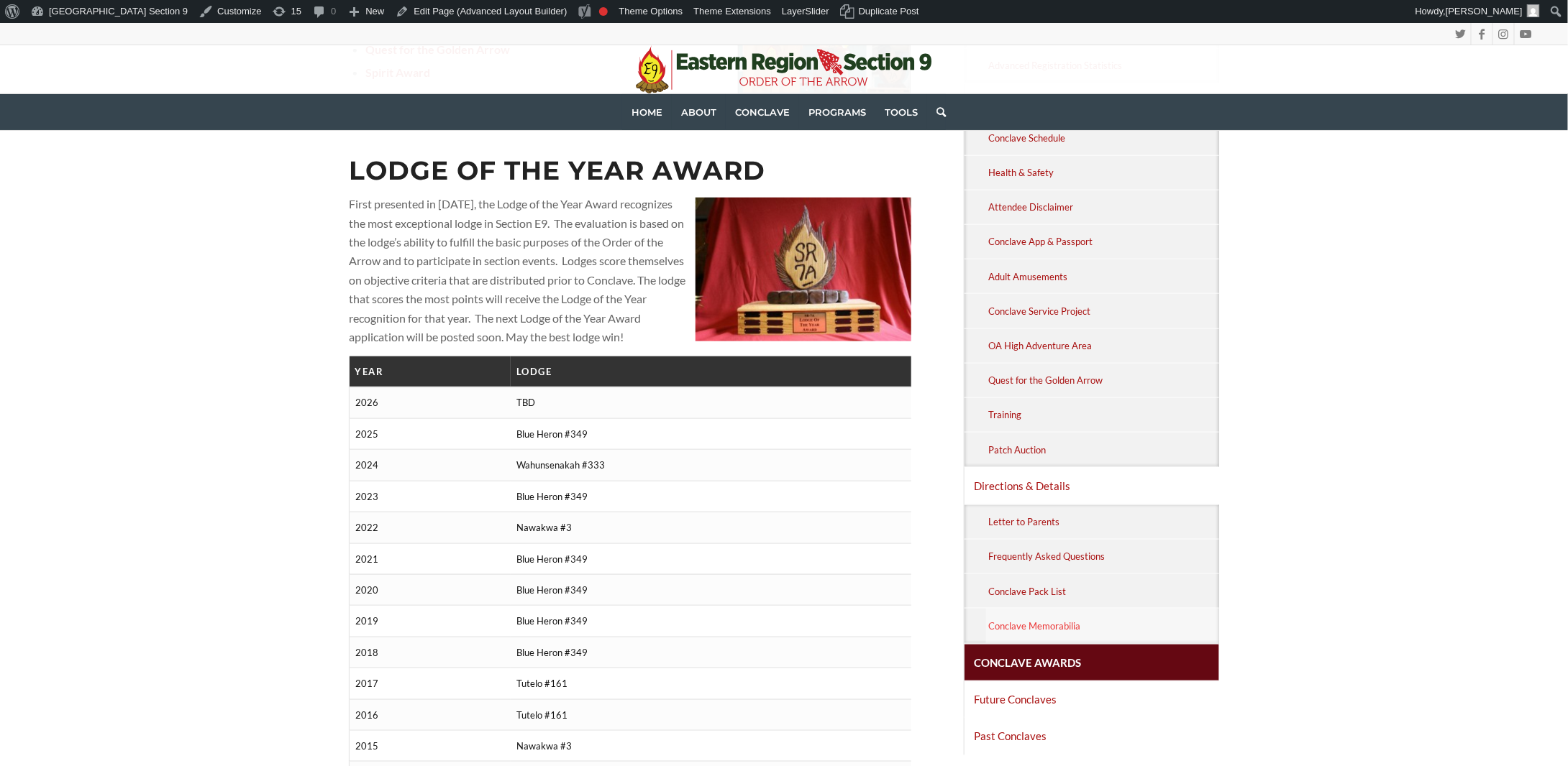
scroll to position [791, 0]
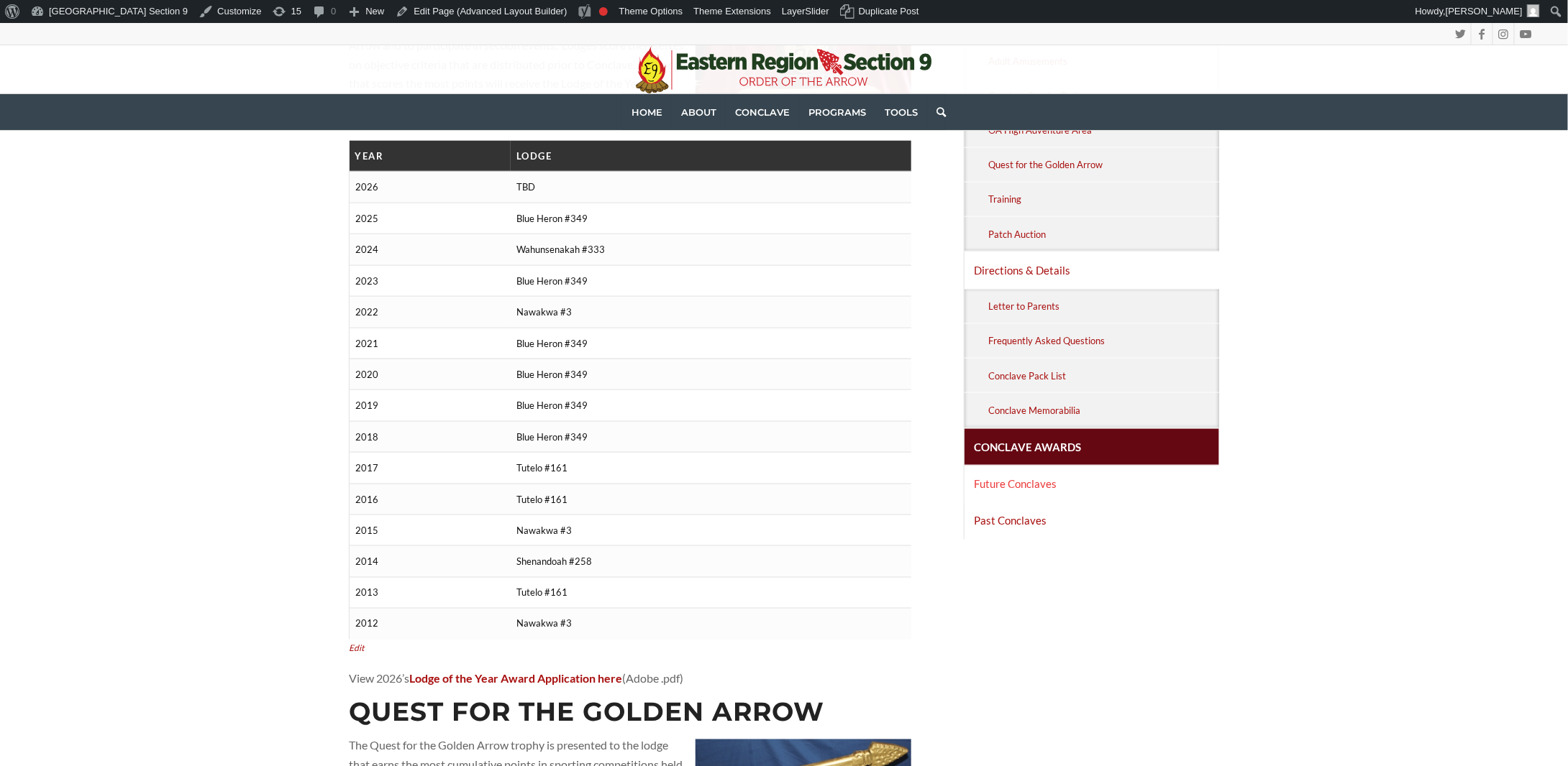
click at [1017, 472] on link "Future Conclaves" at bounding box center [1091, 484] width 254 height 36
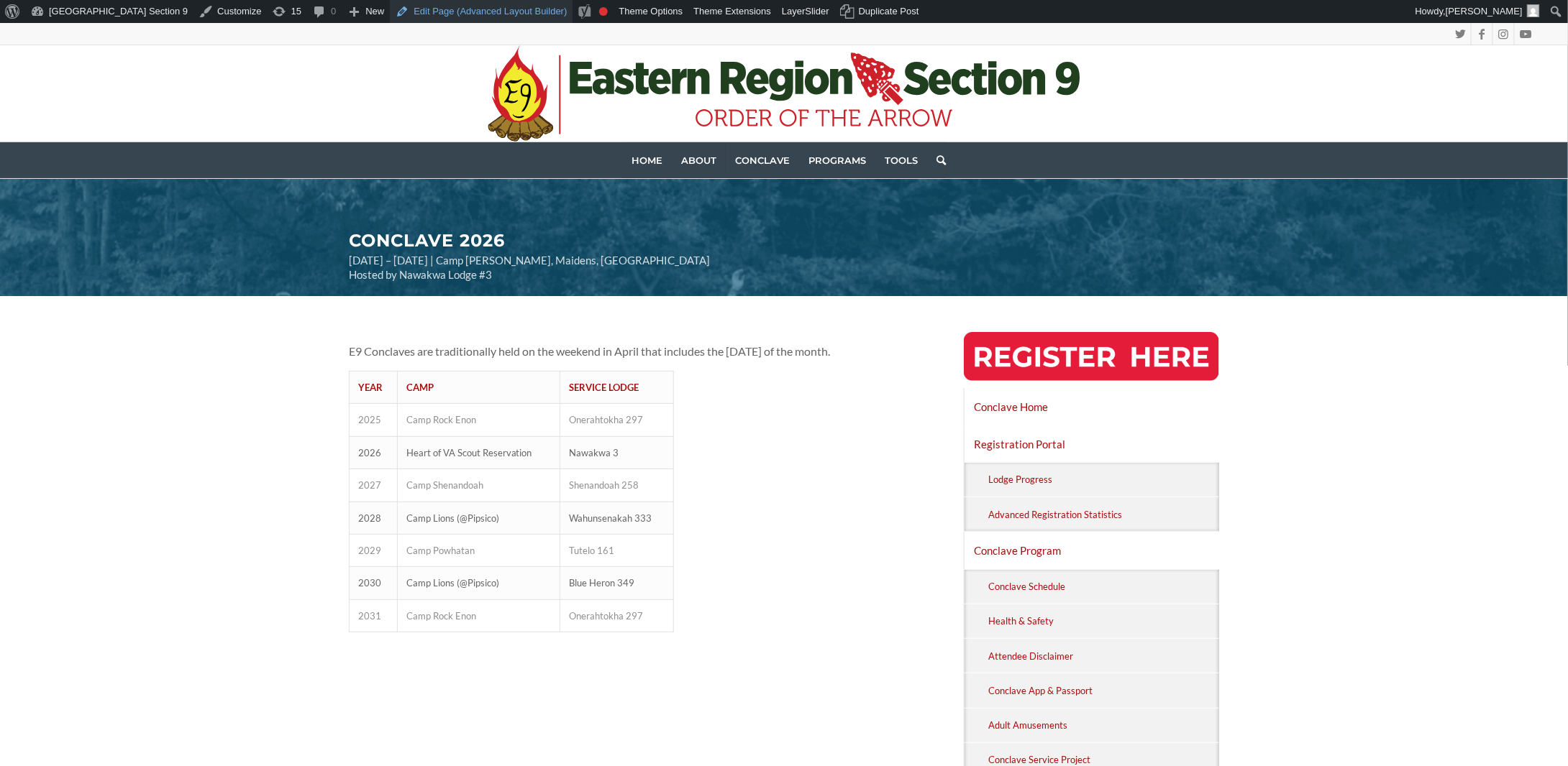
click at [469, 14] on link "Edit Page (Advanced Layout Builder)" at bounding box center [480, 11] width 182 height 23
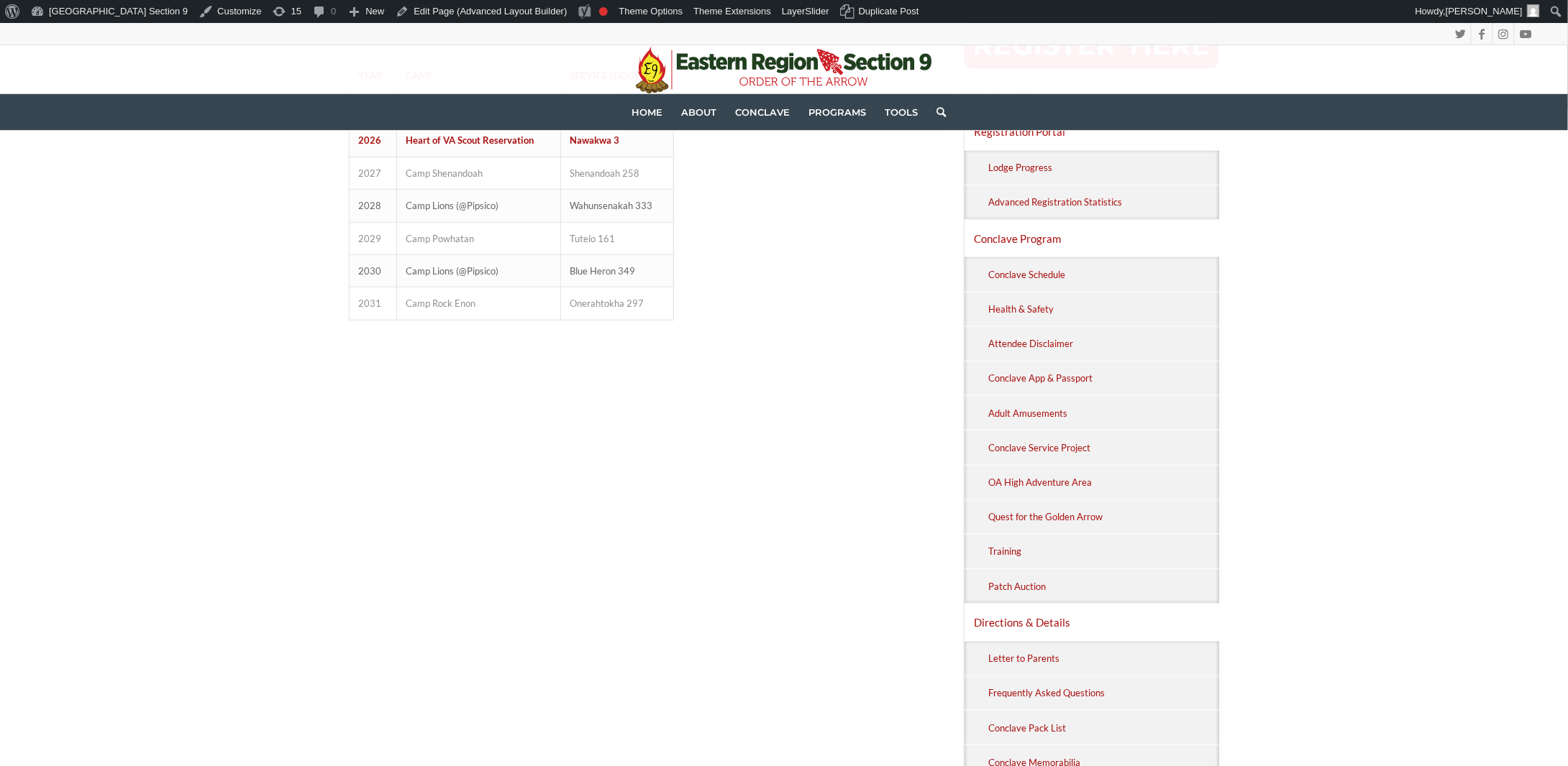
scroll to position [719, 0]
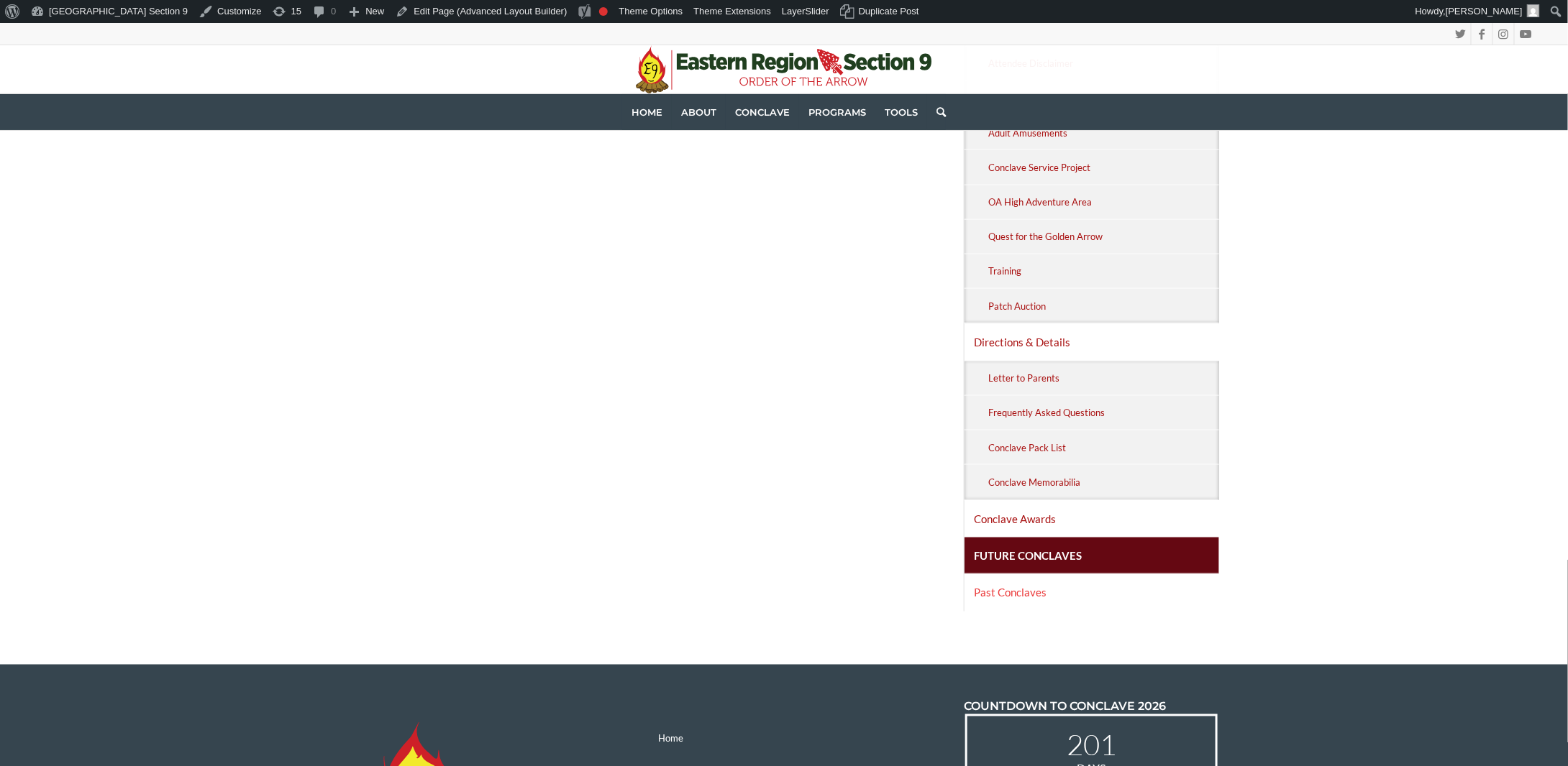
click at [1105, 580] on link "Past Conclaves" at bounding box center [1091, 592] width 254 height 36
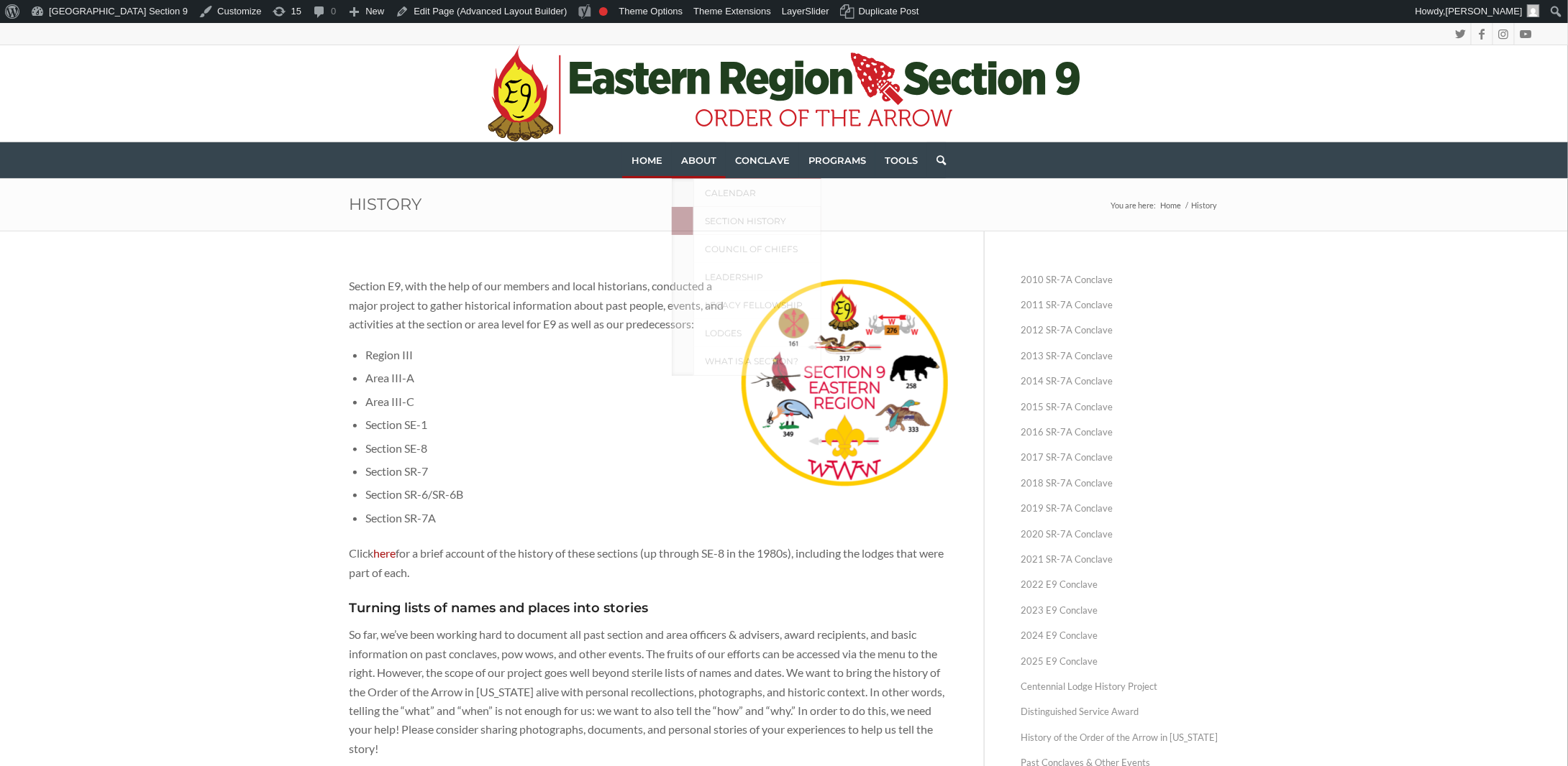
click at [650, 151] on link "Home" at bounding box center [647, 160] width 50 height 36
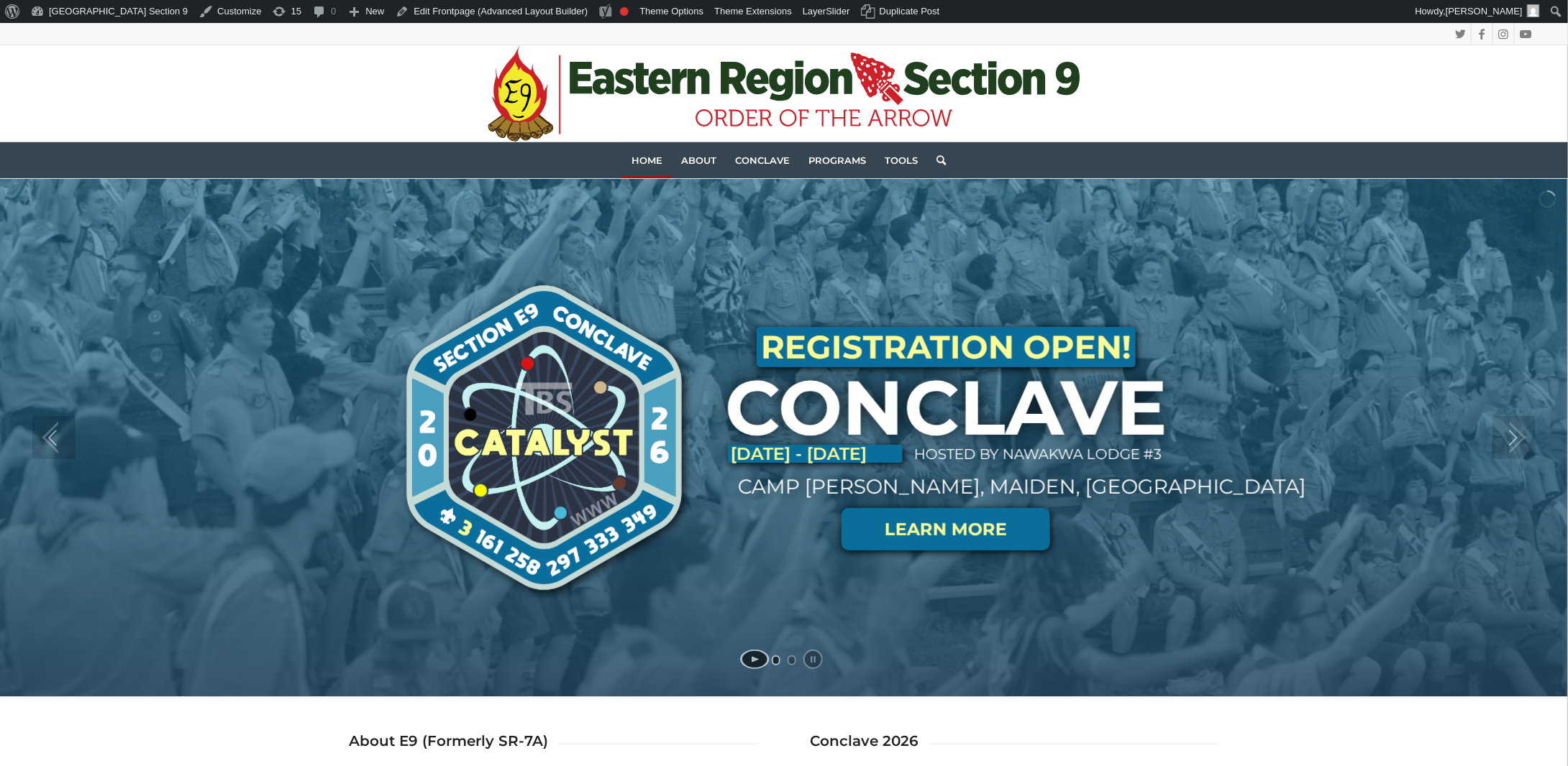
click at [981, 537] on link at bounding box center [946, 530] width 209 height 43
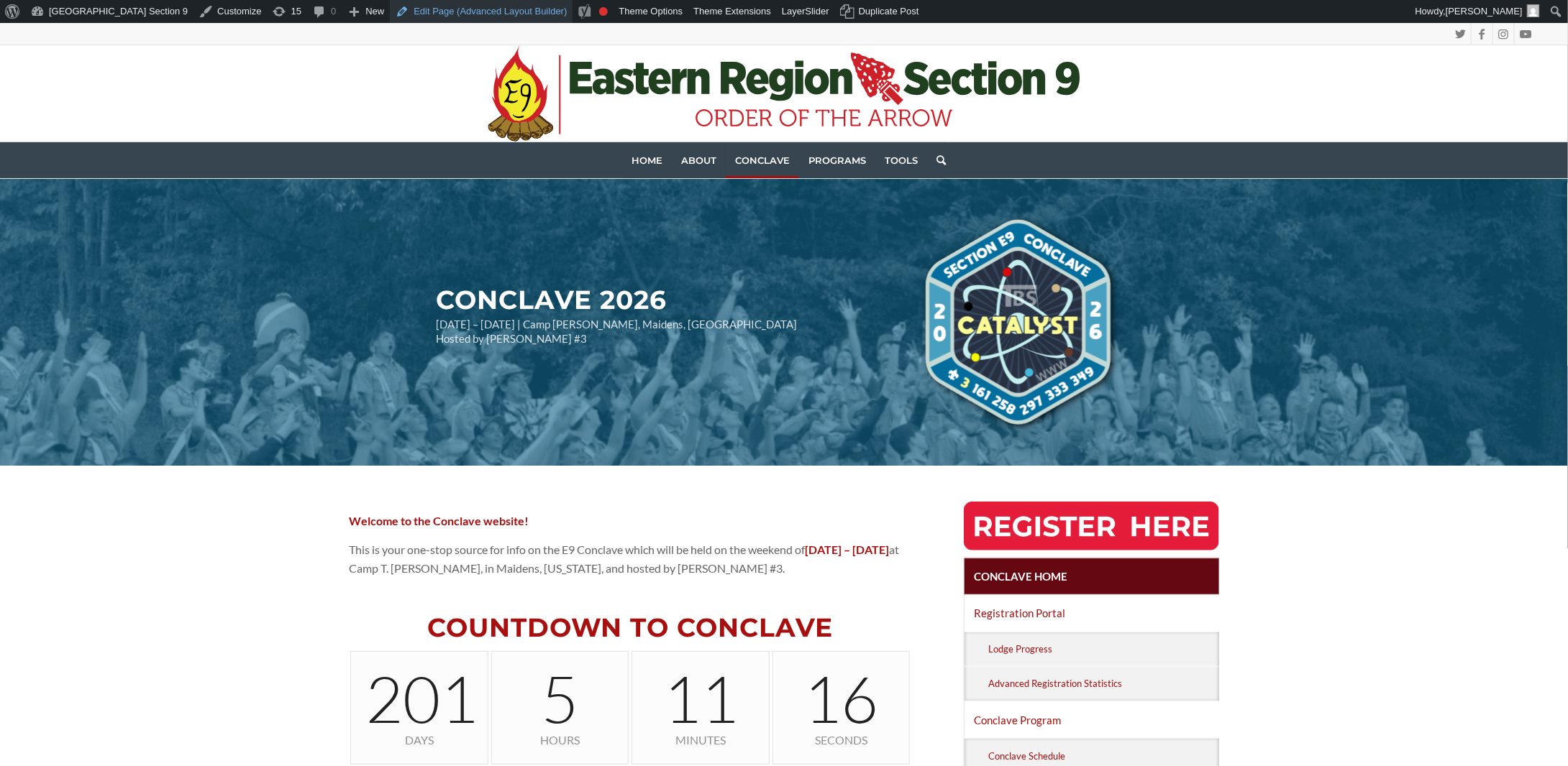
click at [422, 12] on link "Edit Page (Advanced Layout Builder)" at bounding box center [480, 11] width 182 height 23
